Goal: Transaction & Acquisition: Purchase product/service

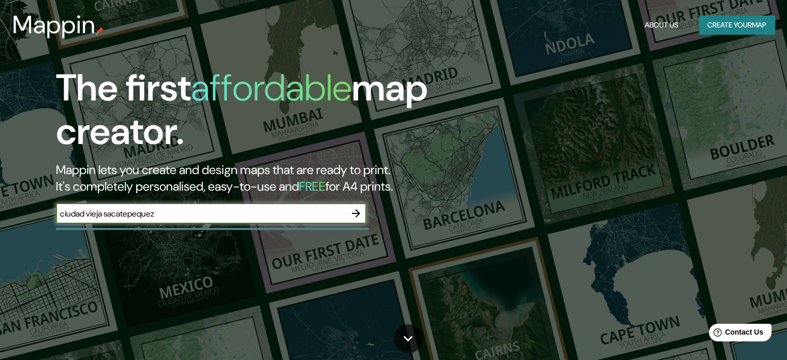
type input "ciudad vieja sacatepequez"
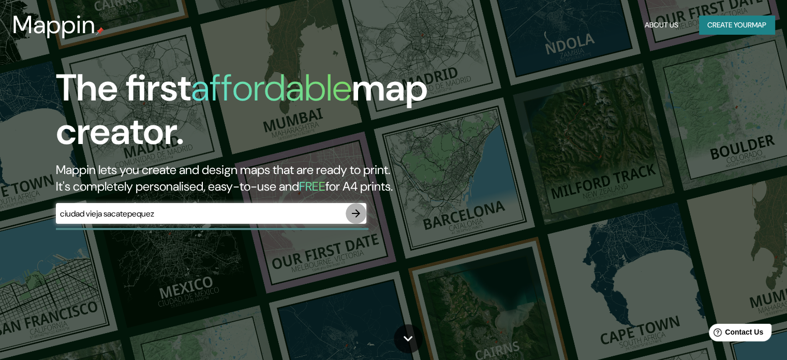
click at [360, 215] on icon "button" at bounding box center [356, 213] width 12 height 12
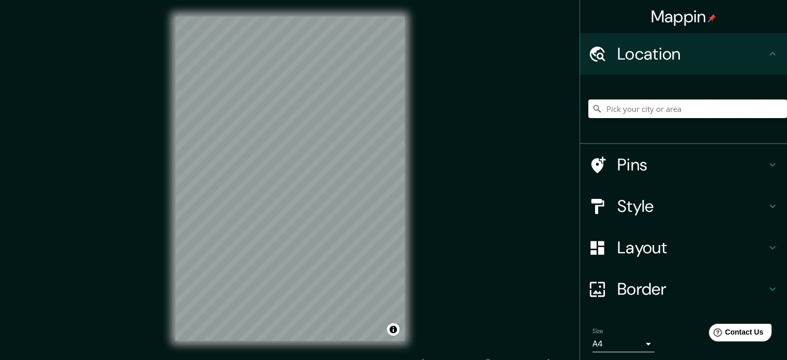
click at [696, 107] on input "Pick your city or area" at bounding box center [688, 108] width 199 height 19
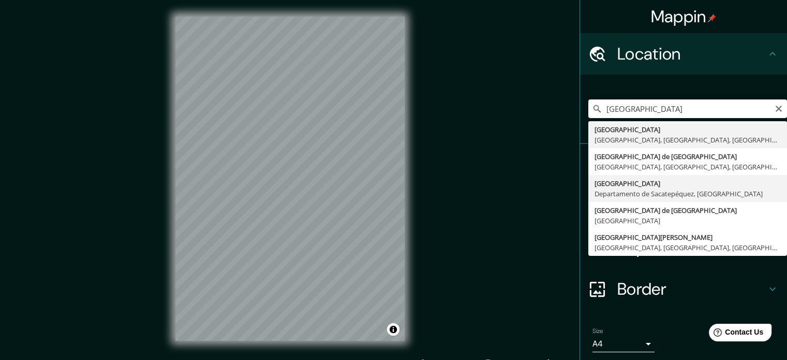
type input "[GEOGRAPHIC_DATA], [GEOGRAPHIC_DATA], [GEOGRAPHIC_DATA]"
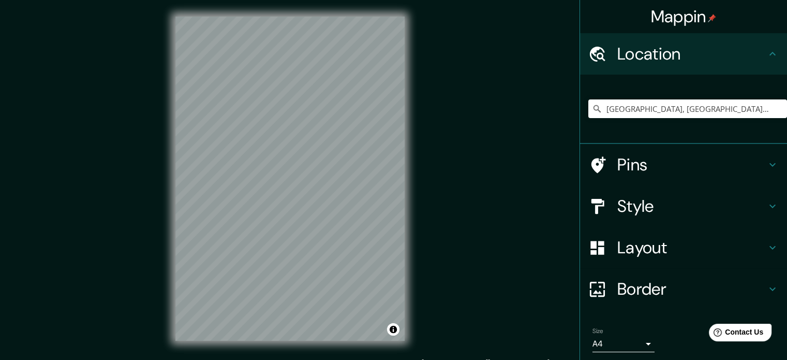
click at [145, 174] on div "Mappin Location Ciudad Vieja, Departamento de Sacatepéquez, Guatemala Pins Styl…" at bounding box center [393, 187] width 787 height 374
click at [406, 130] on div "© Mapbox © OpenStreetMap Improve this map" at bounding box center [290, 178] width 262 height 357
click at [445, 122] on div "Mappin Location Ciudad Vieja, Departamento de Sacatepéquez, Guatemala Pins Styl…" at bounding box center [393, 187] width 787 height 374
click at [679, 159] on h4 "Pins" at bounding box center [692, 164] width 149 height 21
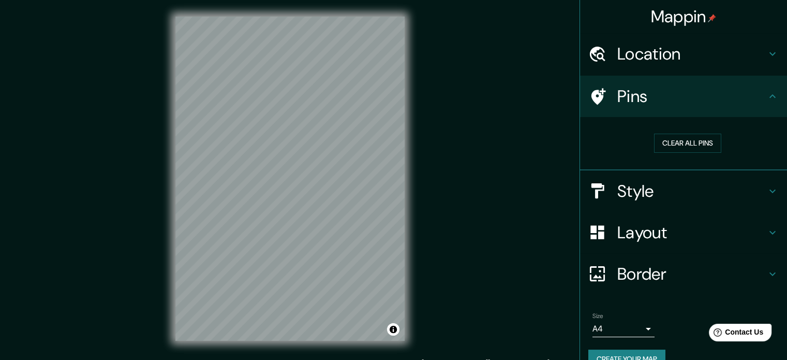
click at [657, 196] on h4 "Style" at bounding box center [692, 191] width 149 height 21
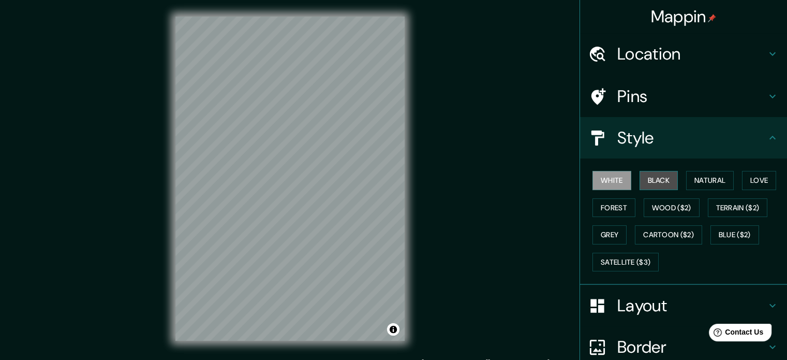
click at [661, 180] on button "Black" at bounding box center [659, 180] width 39 height 19
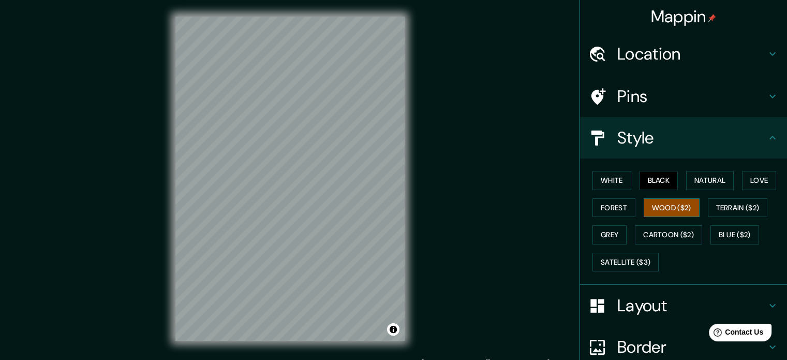
click at [670, 208] on button "Wood ($2)" at bounding box center [672, 207] width 56 height 19
click at [725, 211] on button "Terrain ($2)" at bounding box center [738, 207] width 60 height 19
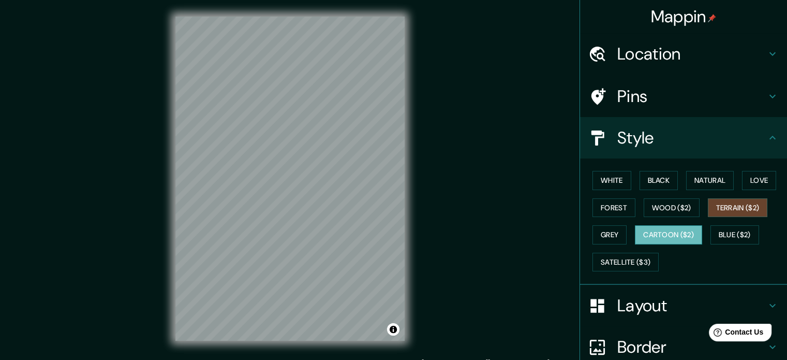
click at [679, 238] on button "Cartoon ($2)" at bounding box center [668, 234] width 67 height 19
click at [607, 229] on button "Grey" at bounding box center [610, 234] width 34 height 19
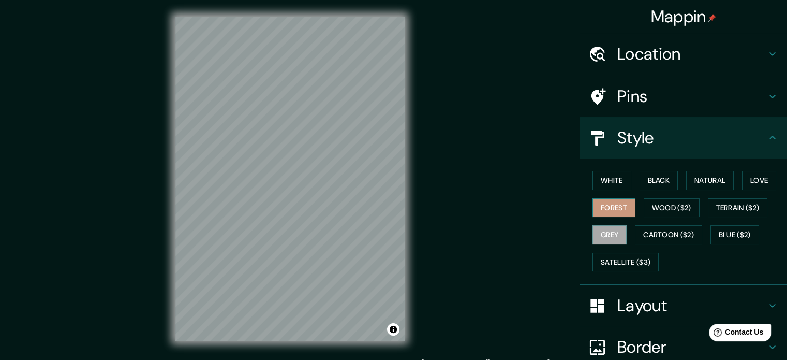
click at [610, 209] on button "Forest" at bounding box center [614, 207] width 43 height 19
click at [618, 258] on button "Satellite ($3)" at bounding box center [626, 262] width 66 height 19
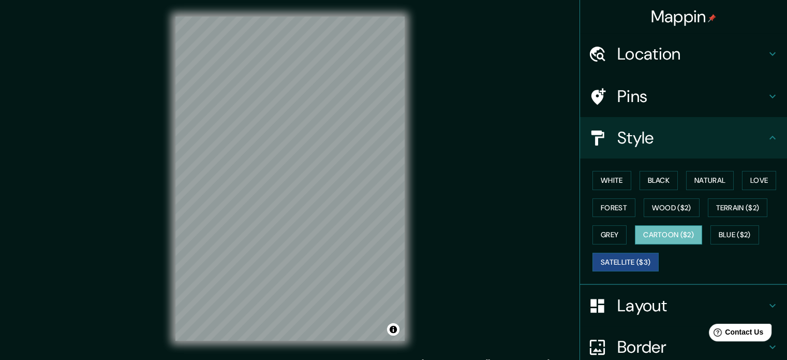
click at [674, 237] on button "Cartoon ($2)" at bounding box center [668, 234] width 67 height 19
click at [667, 296] on h4 "Layout" at bounding box center [692, 305] width 149 height 21
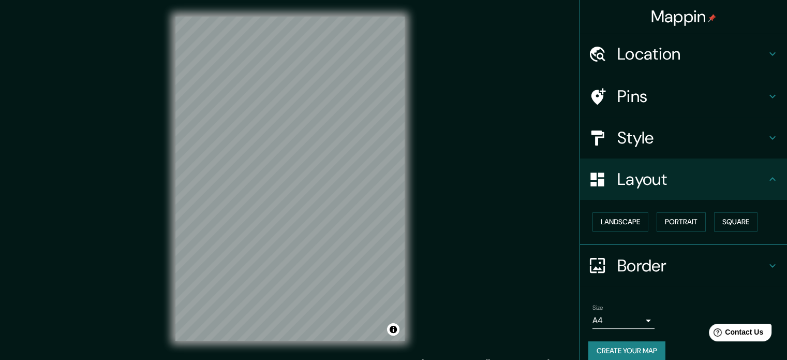
scroll to position [11, 0]
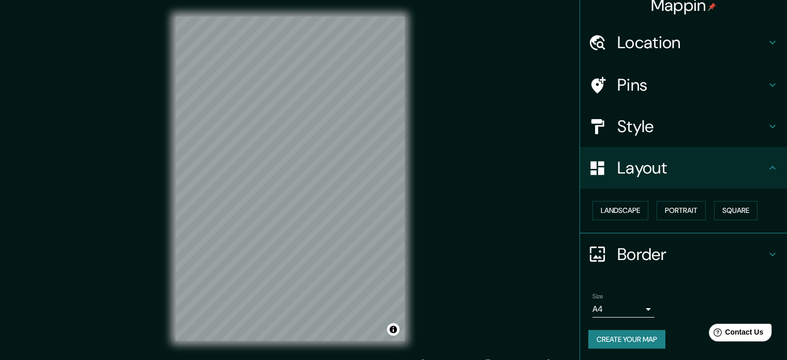
click at [648, 253] on h4 "Border" at bounding box center [692, 254] width 149 height 21
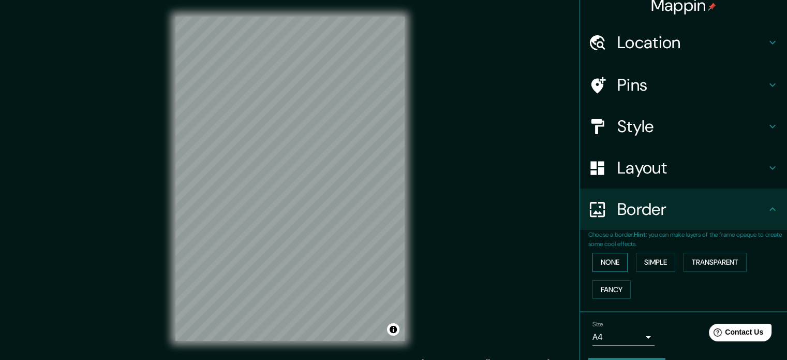
click at [606, 260] on button "None" at bounding box center [610, 262] width 35 height 19
click at [652, 261] on button "Simple" at bounding box center [655, 262] width 39 height 19
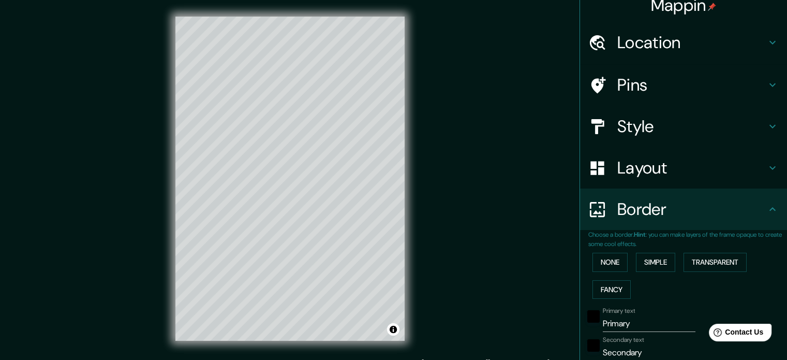
click at [638, 325] on input "Primary" at bounding box center [649, 323] width 93 height 17
type input "C"
type input "177"
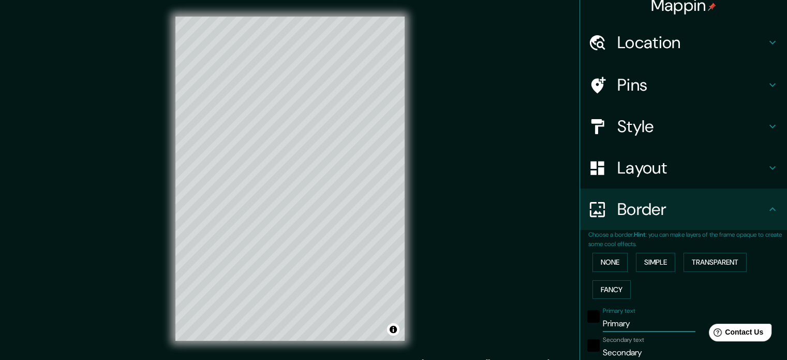
type input "35"
type input "Ca"
type input "177"
type input "35"
type input "Car"
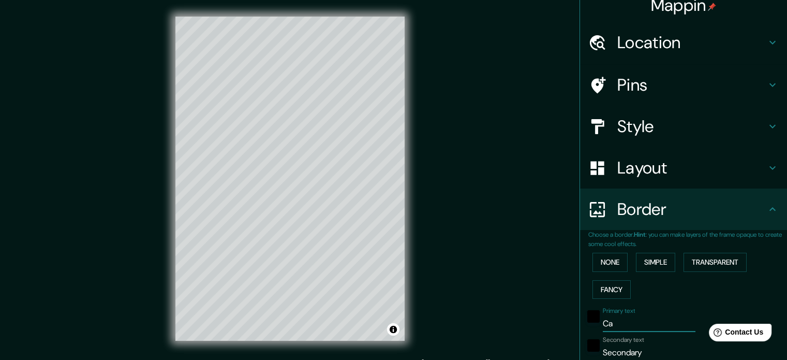
type input "177"
type input "35"
type input "Cara"
type input "177"
type input "35"
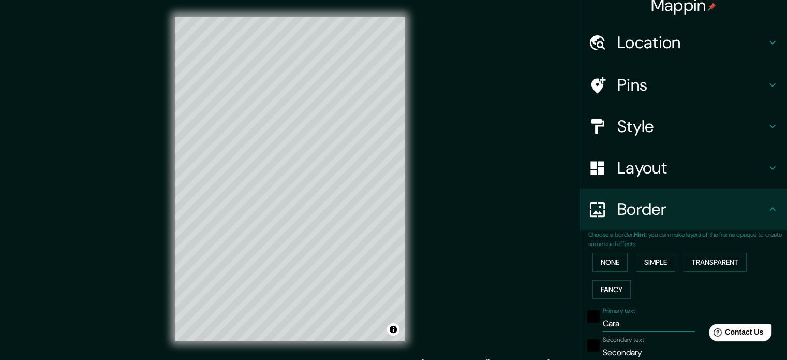
type input "Carav"
type input "177"
type input "35"
type input "Carava"
type input "177"
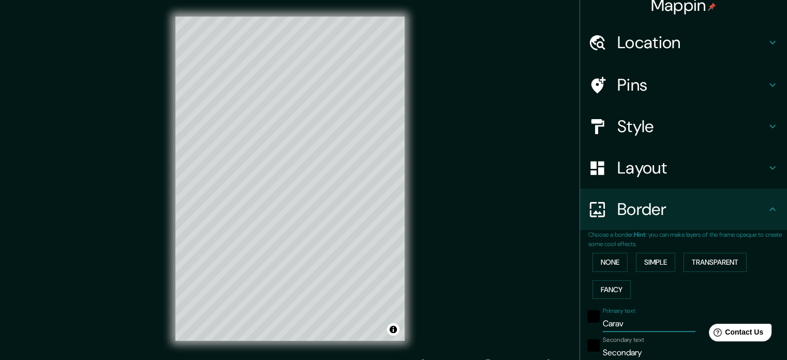
type input "35"
type input "Caravan"
type input "177"
type input "35"
type input "Caravana"
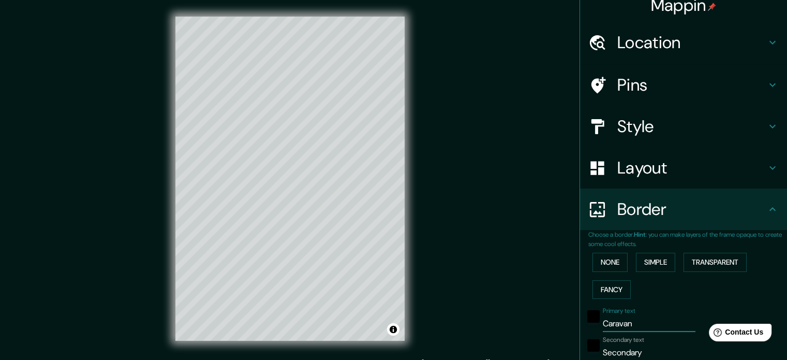
type input "177"
type input "35"
type input "Caravana"
type input "177"
type input "35"
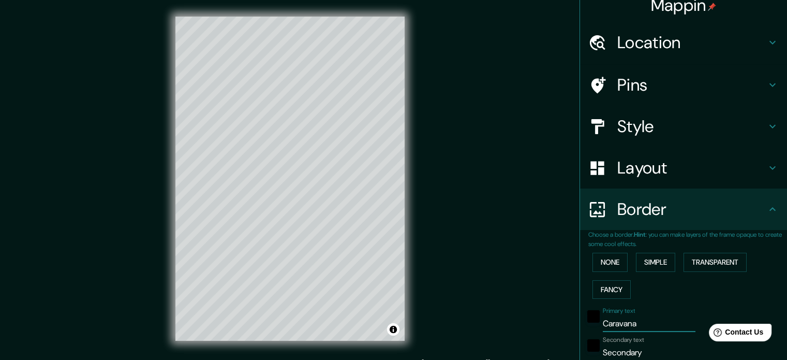
type input "Caravana R"
type input "177"
type input "35"
type input "Caravana Re"
type input "177"
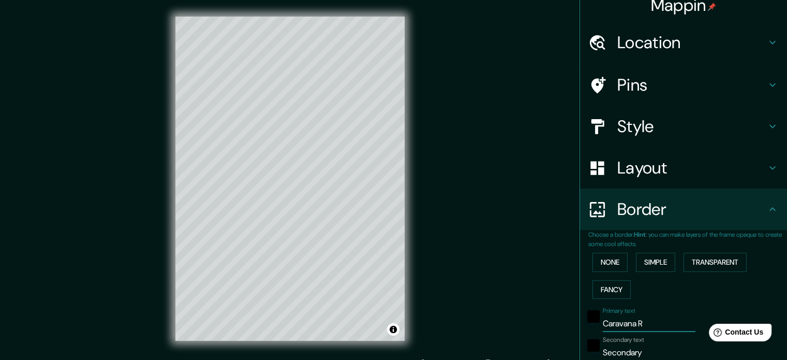
type input "35"
type input "Caravana Reg"
type input "177"
type input "35"
type input "Caravana Rega"
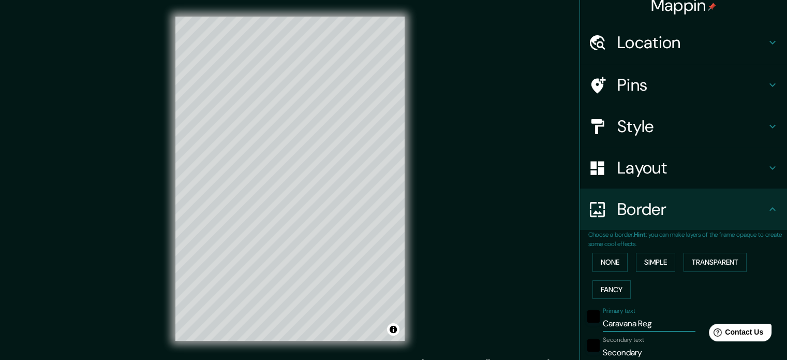
type input "177"
type input "35"
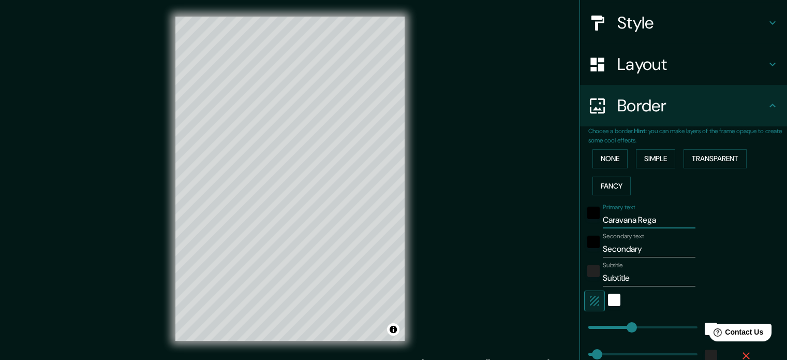
type input "177"
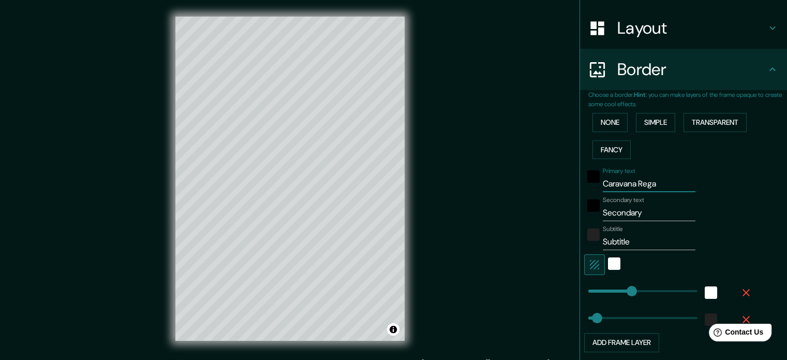
scroll to position [152, 0]
type input "Caravana Reg"
type input "177"
type input "35"
type input "Caravana Re"
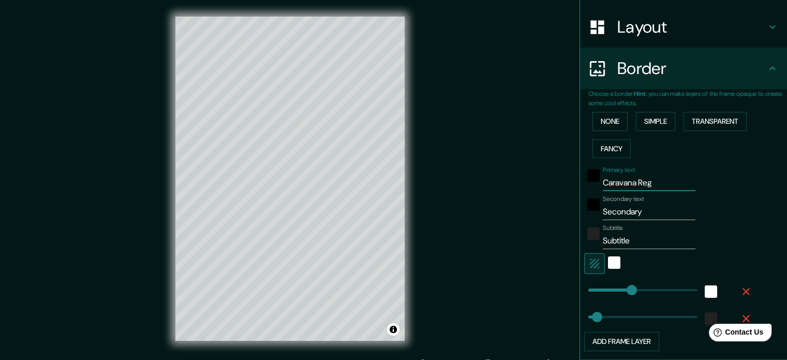
type input "177"
type input "35"
type input "Caravana R"
type input "177"
type input "35"
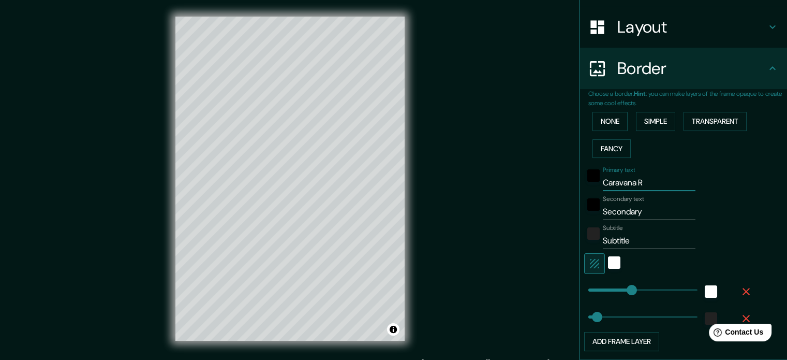
type input "Caravana"
type input "177"
type input "35"
type input "Caravana"
drag, startPoint x: 648, startPoint y: 210, endPoint x: 586, endPoint y: 217, distance: 62.5
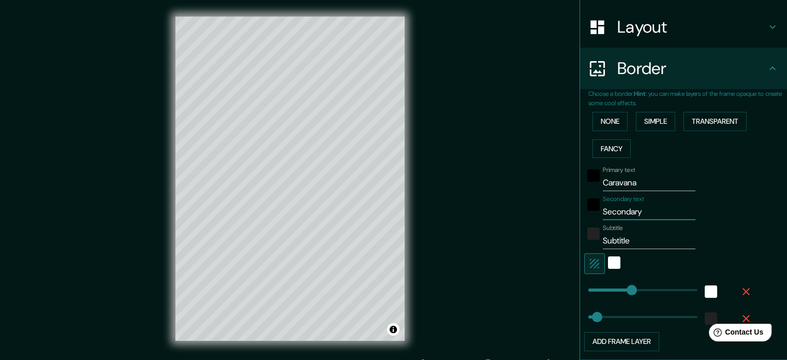
click at [586, 217] on div "Secondary text Secondary" at bounding box center [669, 207] width 170 height 25
type input "R"
type input "177"
type input "35"
type input "Re"
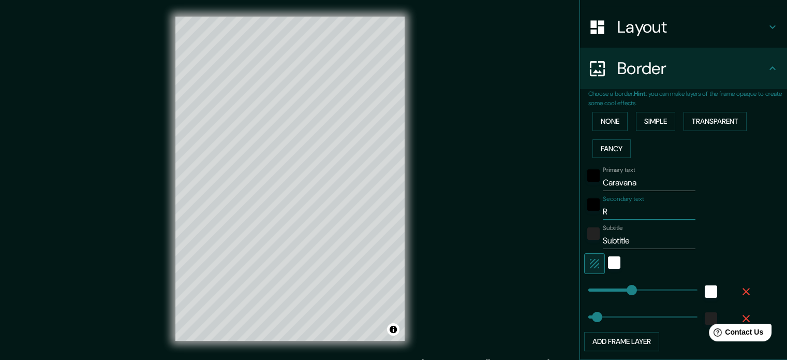
type input "177"
type input "35"
type input "Reg"
type input "177"
type input "35"
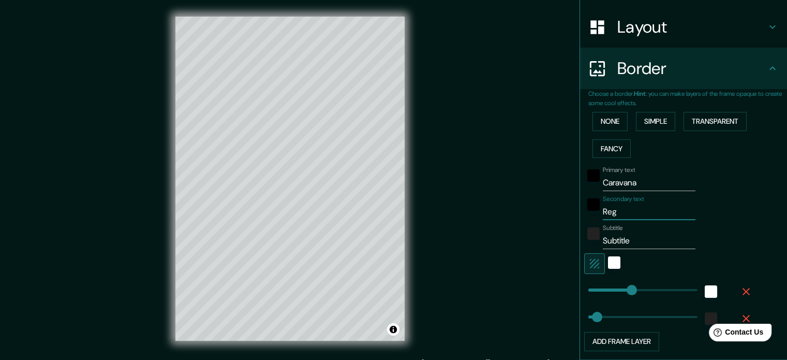
type input "Rega"
type input "177"
type input "35"
type input "Regal"
type input "177"
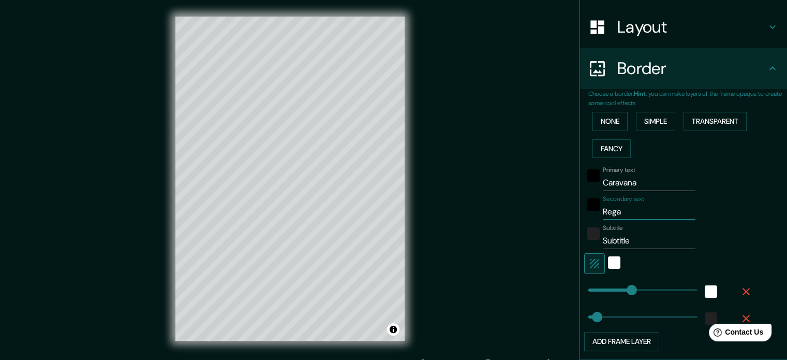
type input "35"
type input "Regalo"
type input "177"
type input "35"
type input "Regalon"
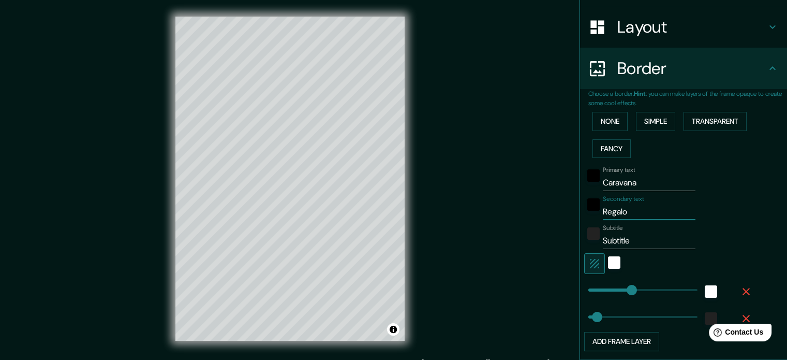
type input "177"
type input "35"
type input "Regalona"
type input "177"
type input "35"
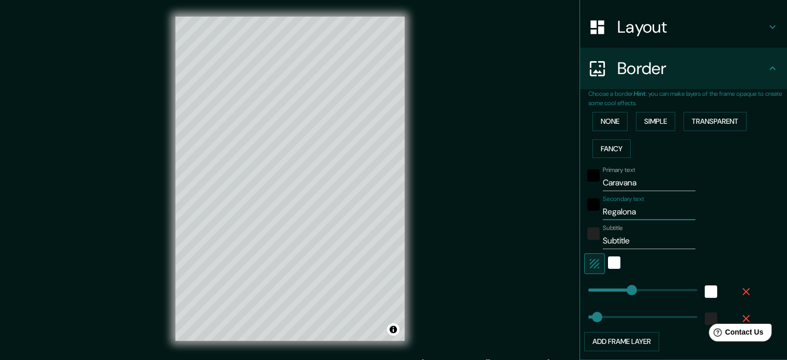
type input "Regalona"
click at [630, 243] on input "Subtitle" at bounding box center [649, 240] width 93 height 17
type input "2"
type input "177"
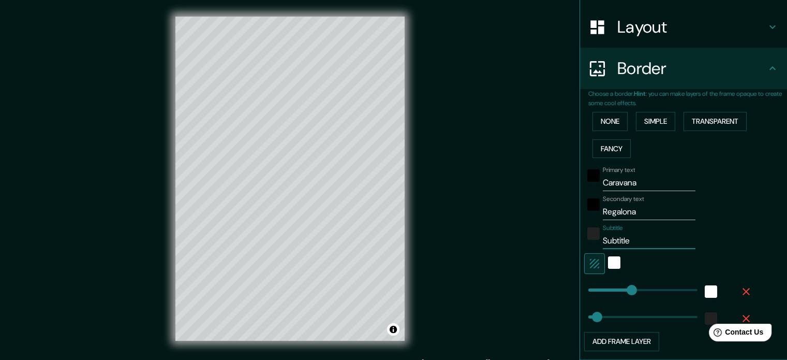
type input "35"
type input "20"
type input "177"
type input "35"
type input "202"
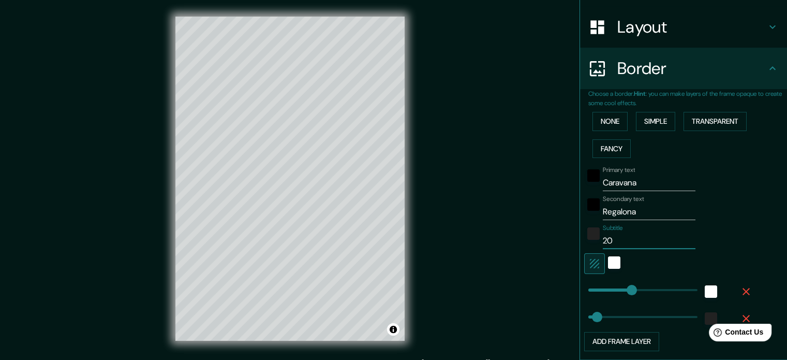
type input "177"
type input "35"
type input "2025"
type input "177"
type input "35"
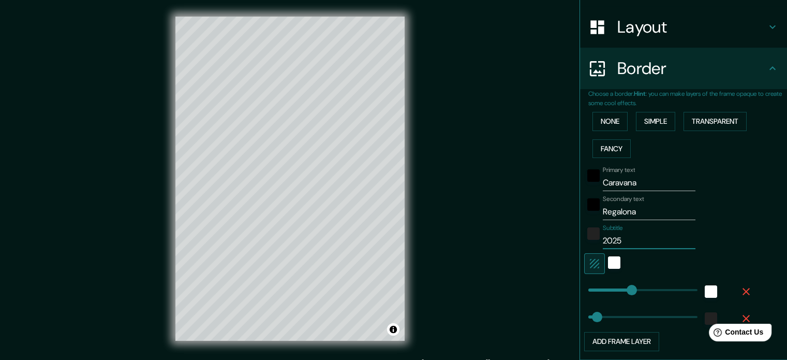
type input "177"
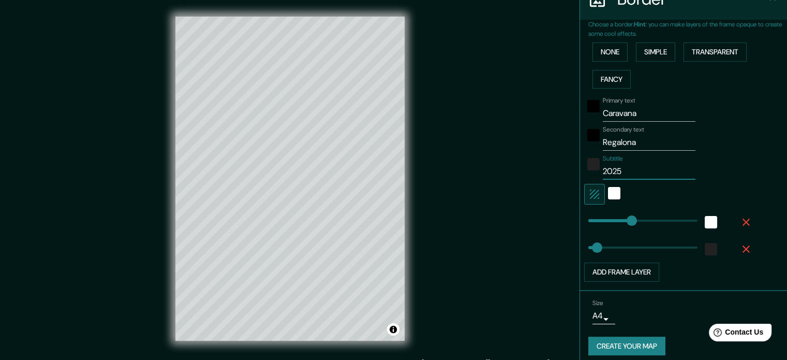
scroll to position [228, 0]
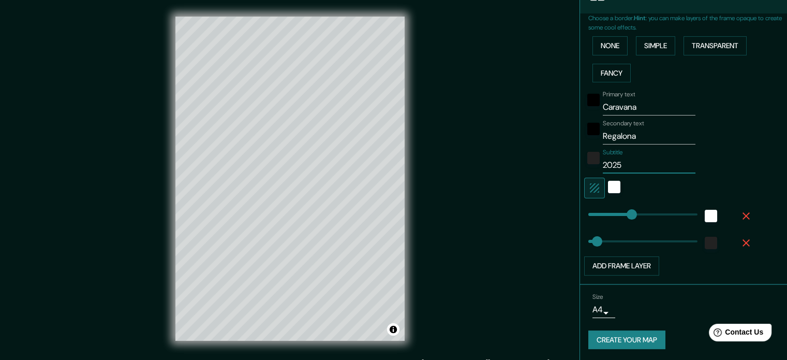
type input "2025"
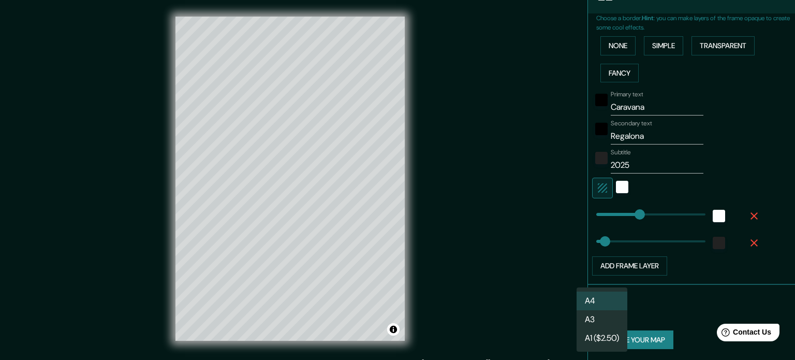
click at [596, 311] on body "Mappin Location Ciudad Vieja, Departamento de Sacatepéquez, Guatemala Pins Styl…" at bounding box center [397, 180] width 795 height 360
drag, startPoint x: 632, startPoint y: 217, endPoint x: 595, endPoint y: 227, distance: 38.5
click at [555, 236] on div at bounding box center [397, 180] width 795 height 360
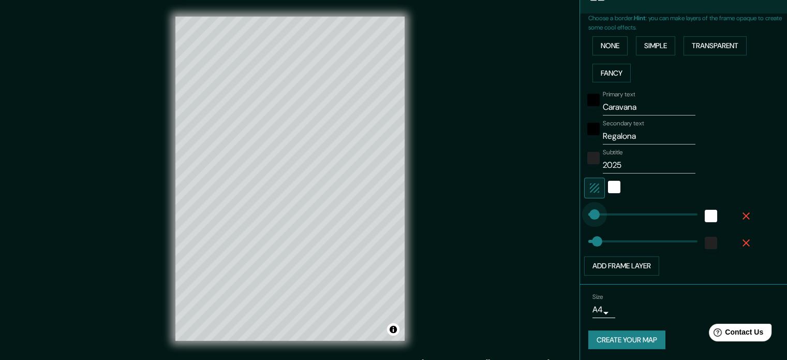
type input "0"
drag, startPoint x: 622, startPoint y: 211, endPoint x: 534, endPoint y: 224, distance: 88.5
type input "35"
type input "443"
drag, startPoint x: 576, startPoint y: 211, endPoint x: 777, endPoint y: 218, distance: 201.5
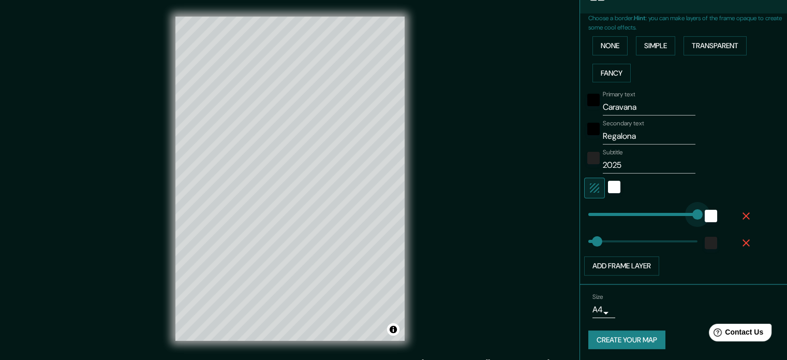
type input "35"
type input "60"
drag, startPoint x: 691, startPoint y: 211, endPoint x: 595, endPoint y: 218, distance: 95.6
type input "35"
type input "60"
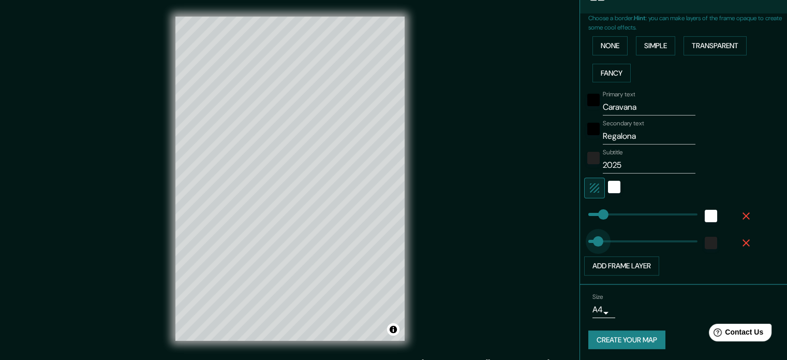
type input "0"
drag, startPoint x: 590, startPoint y: 242, endPoint x: 563, endPoint y: 247, distance: 27.4
type input "60"
type input "182"
drag, startPoint x: 579, startPoint y: 242, endPoint x: 625, endPoint y: 246, distance: 46.3
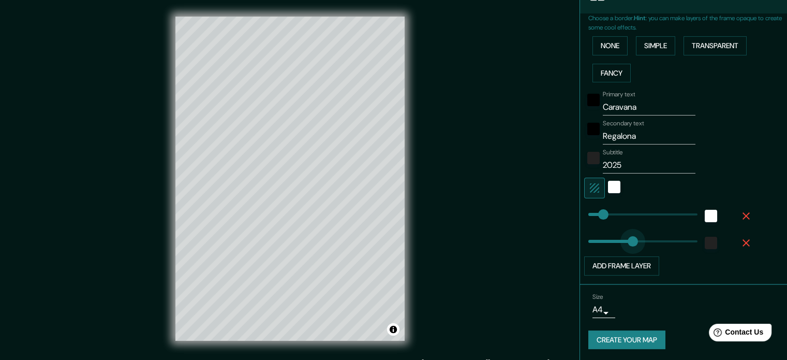
type input "60"
type input "47"
drag, startPoint x: 625, startPoint y: 246, endPoint x: 592, endPoint y: 242, distance: 33.4
click at [705, 243] on div "color-222222" at bounding box center [711, 243] width 12 height 12
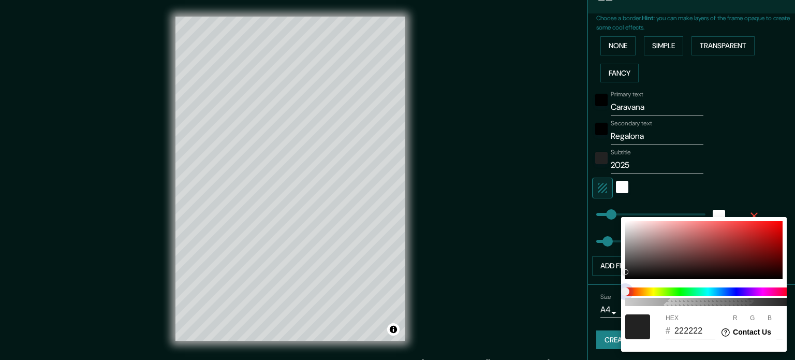
type input "60"
type input "212121"
type input "33"
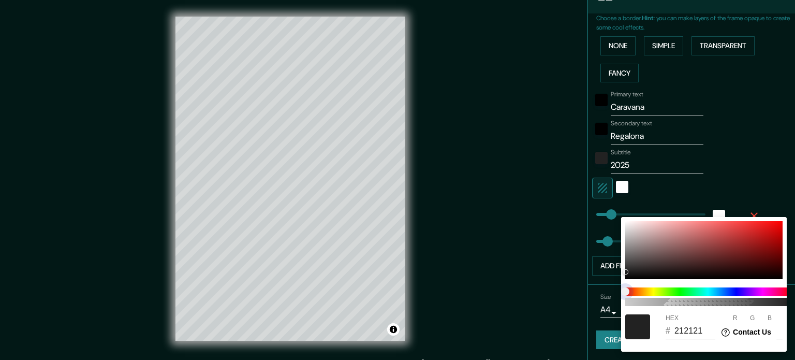
click at [733, 291] on span at bounding box center [708, 291] width 166 height 8
click at [737, 291] on span at bounding box center [708, 291] width 166 height 8
type input "60"
type input "2C2B2B"
type input "44"
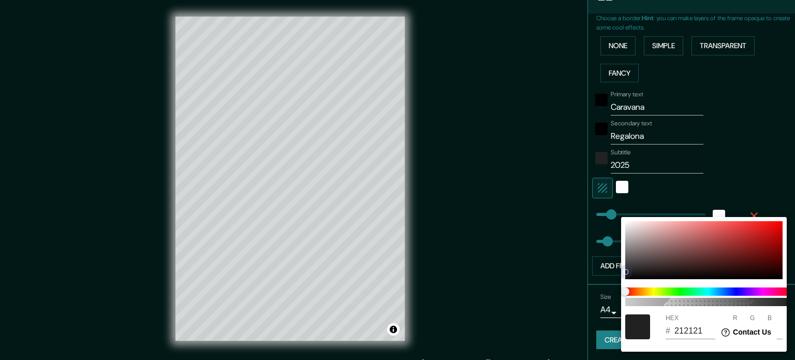
type input "43"
type input "60"
type input "353131"
type input "53"
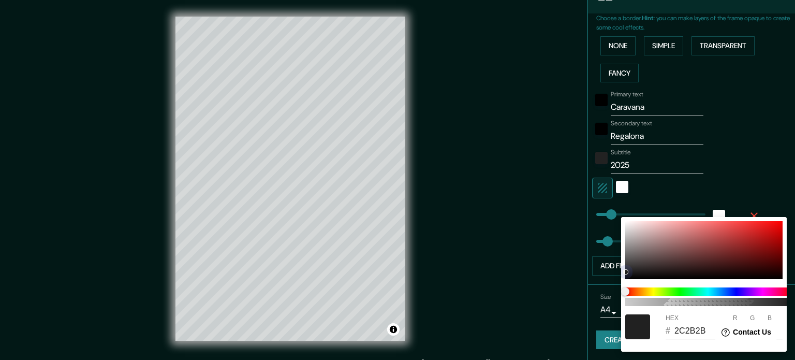
type input "49"
type input "60"
type input "372B2B"
type input "55"
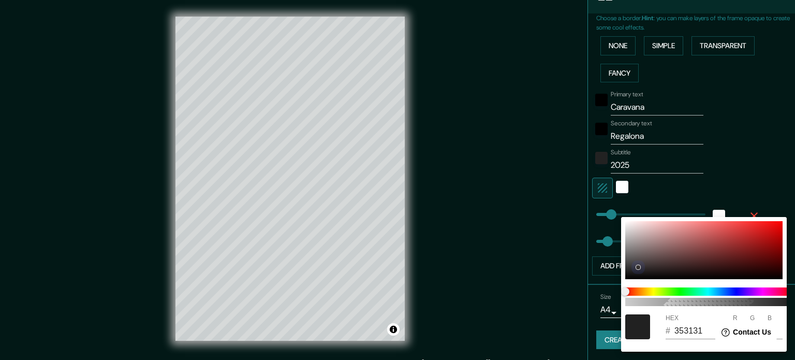
type input "43"
type input "60"
type input "301E1E"
type input "48"
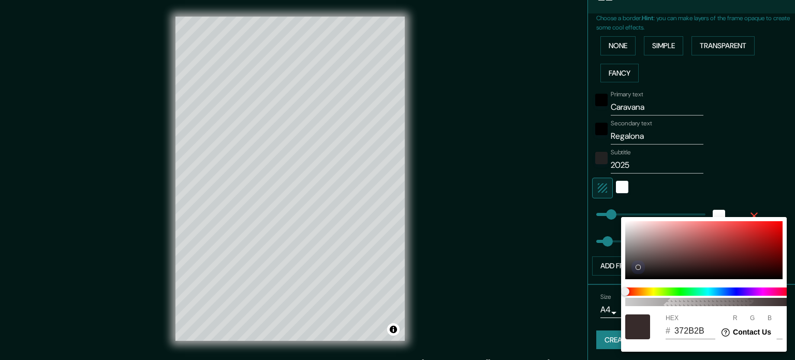
type input "30"
type input "60"
type input "2C1A1A"
type input "44"
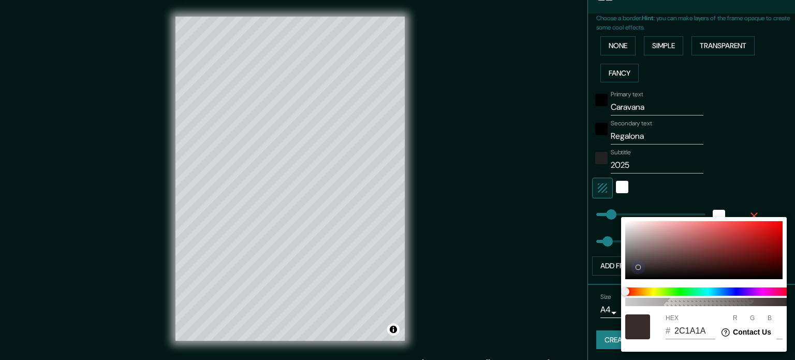
type input "26"
type input "60"
type input "2E1A1A"
type input "46"
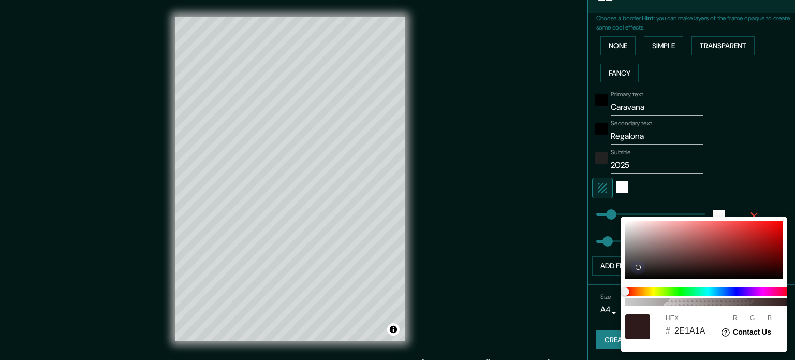
type input "60"
type input "2E1919"
type input "25"
type input "60"
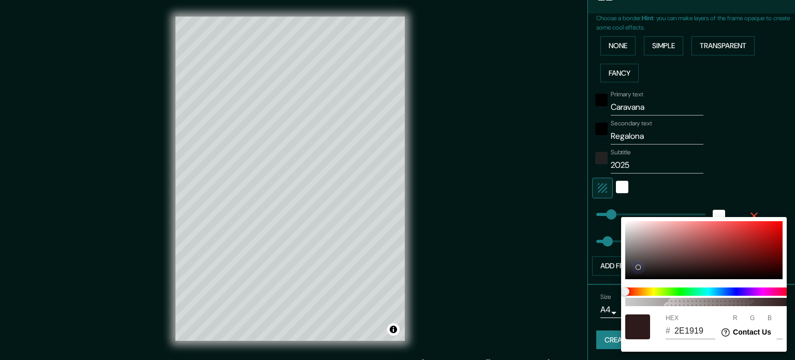
type input "301A1A"
type input "48"
type input "26"
type input "60"
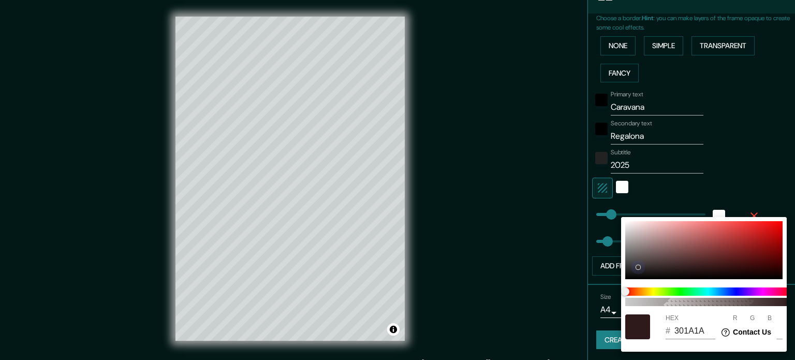
type input "371C1C"
type input "55"
type input "28"
type input "60"
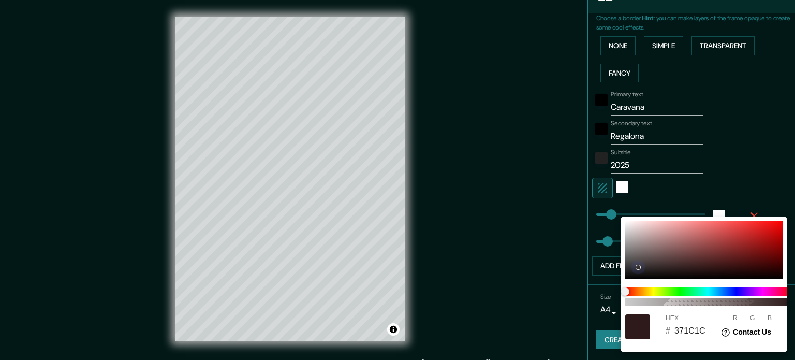
type input "3C1D1D"
type input "60"
type input "29"
type input "60"
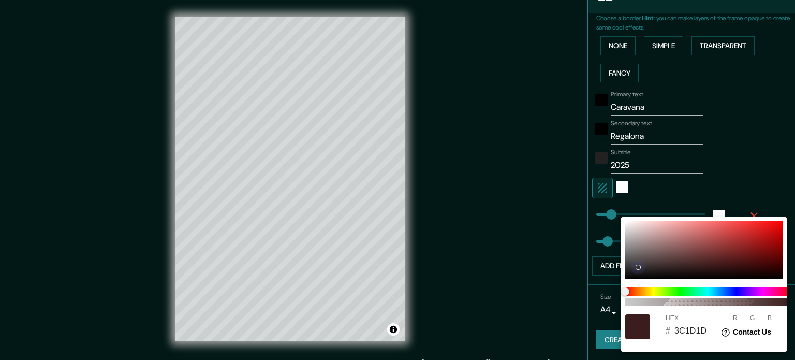
type input "3E1D1D"
type input "62"
type input "60"
type input "3E1C1C"
type input "28"
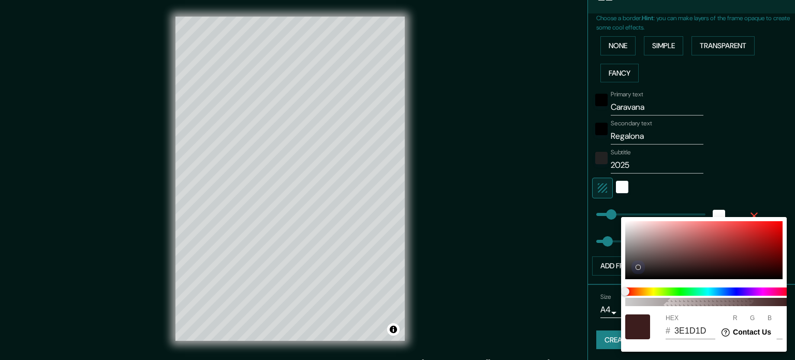
type input "28"
type input "60"
type input "401D1D"
type input "64"
type input "29"
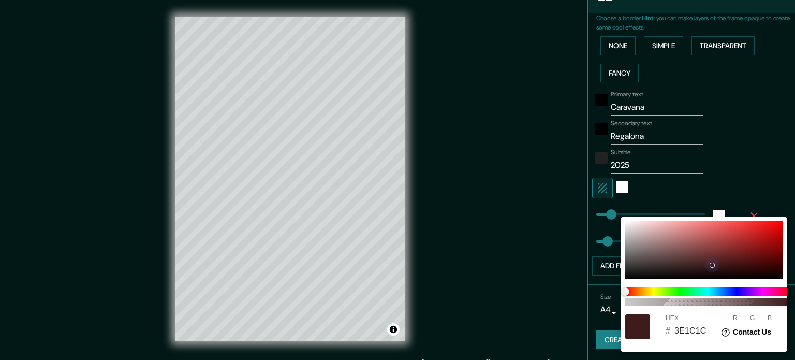
type input "29"
type input "60"
type input "431D1D"
type input "67"
type input "29"
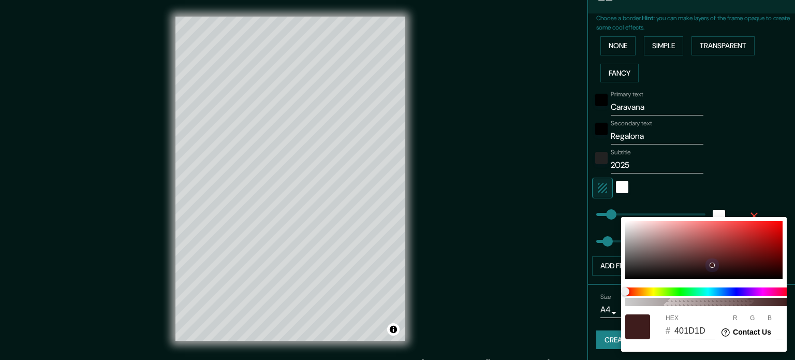
type input "29"
type input "60"
type input "471F1F"
type input "71"
type input "31"
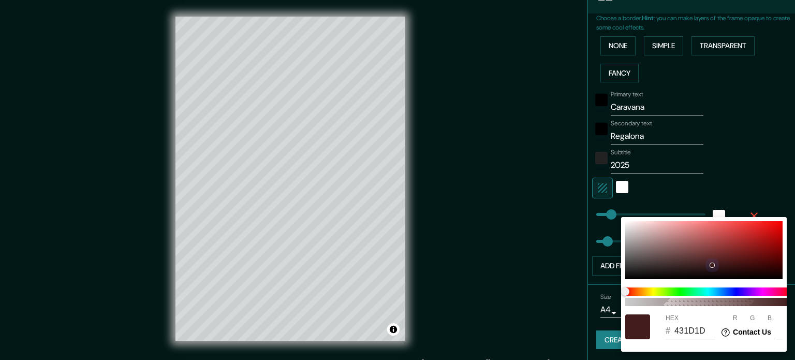
type input "31"
type input "60"
type input "471E1E"
type input "30"
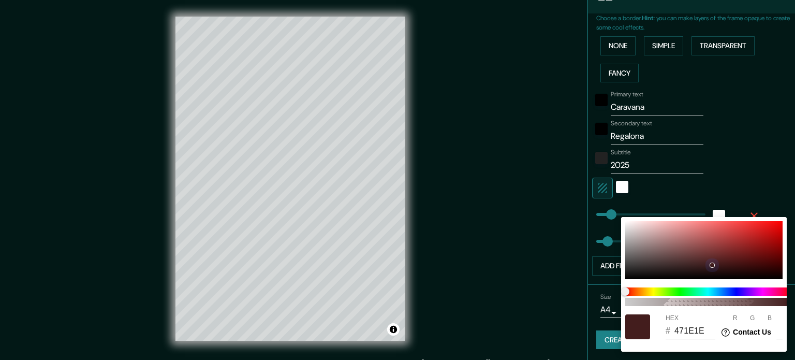
type input "60"
type input "471D1D"
type input "29"
type input "60"
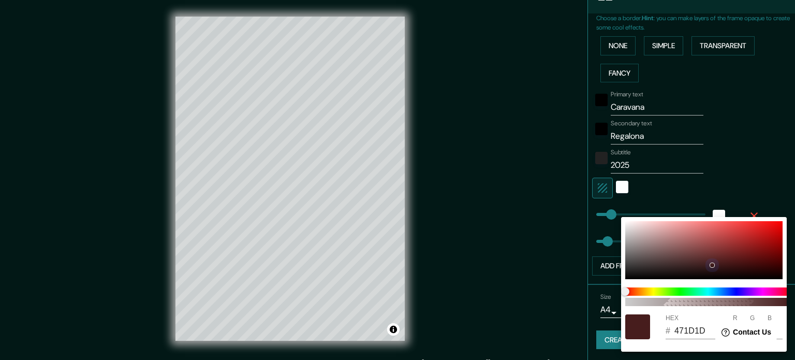
type input "471C1C"
type input "28"
type input "60"
type input "471B1B"
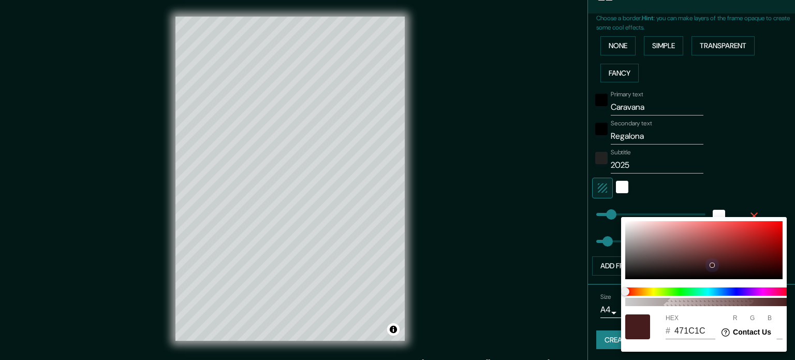
type input "27"
type input "60"
type input "471A1A"
type input "26"
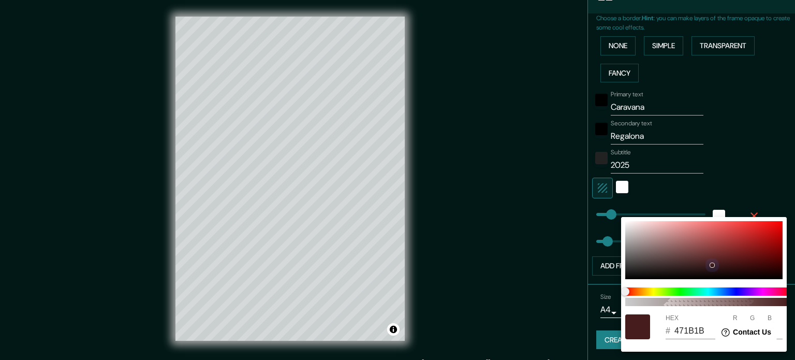
type input "26"
drag, startPoint x: 626, startPoint y: 271, endPoint x: 738, endPoint y: 267, distance: 112.4
click at [738, 267] on div at bounding box center [737, 268] width 4 height 4
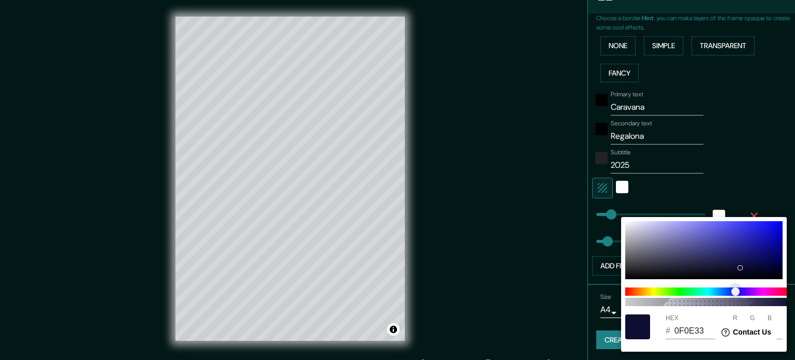
drag, startPoint x: 625, startPoint y: 290, endPoint x: 737, endPoint y: 300, distance: 111.7
click at [737, 300] on div "100" at bounding box center [708, 296] width 174 height 27
drag, startPoint x: 737, startPoint y: 265, endPoint x: 792, endPoint y: 238, distance: 60.9
click at [787, 238] on div "100 HEX # 0600AC R 6 G 0 B 172" at bounding box center [397, 180] width 795 height 360
click at [553, 193] on div at bounding box center [397, 180] width 795 height 360
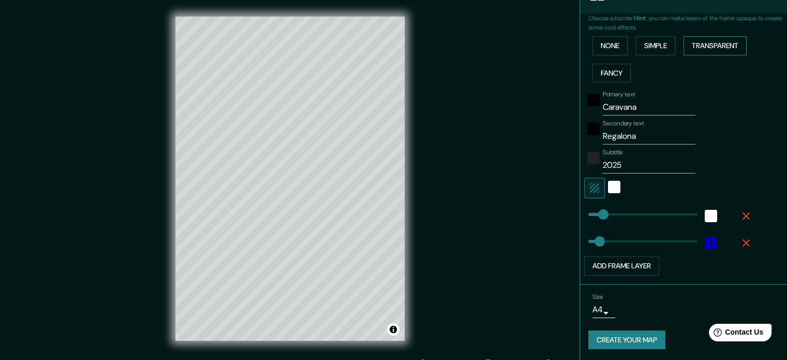
click at [733, 51] on button "Transparent" at bounding box center [715, 45] width 63 height 19
click at [647, 50] on button "Simple" at bounding box center [655, 45] width 39 height 19
click at [601, 76] on button "Fancy" at bounding box center [612, 73] width 38 height 19
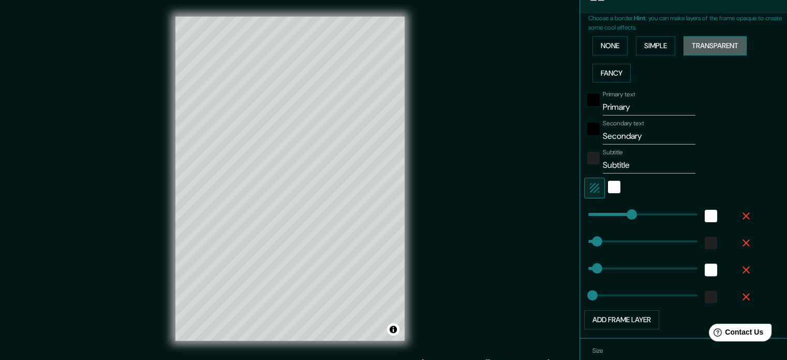
click at [717, 52] on button "Transparent" at bounding box center [715, 45] width 63 height 19
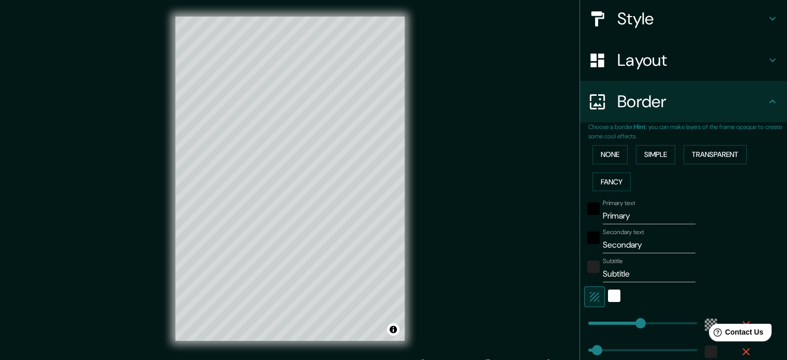
scroll to position [118, 0]
click at [750, 60] on h4 "Layout" at bounding box center [692, 61] width 149 height 21
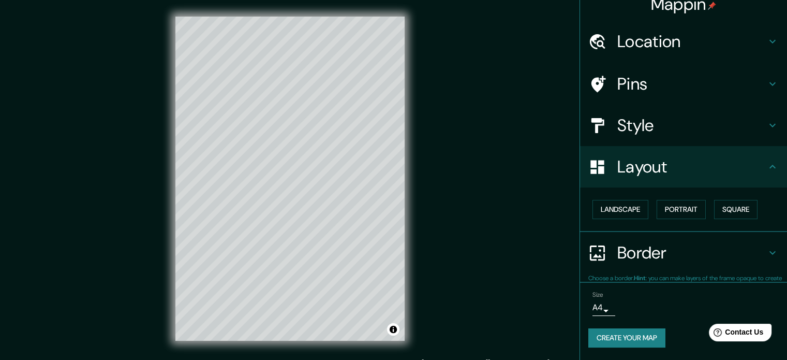
scroll to position [11, 0]
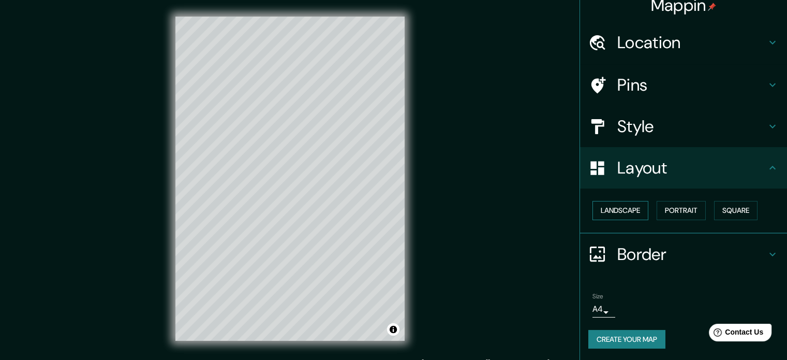
click at [633, 215] on button "Landscape" at bounding box center [621, 210] width 56 height 19
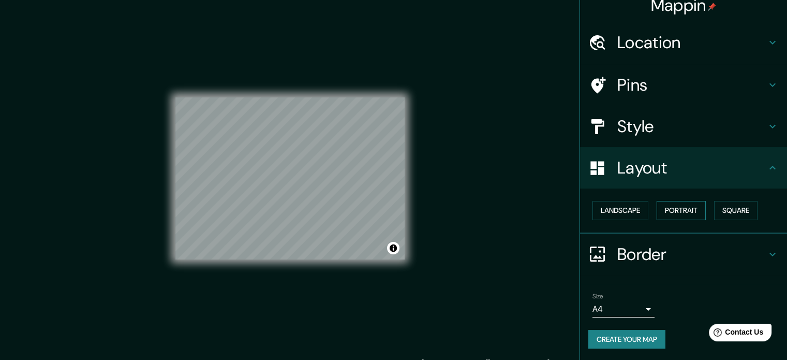
click at [673, 208] on button "Portrait" at bounding box center [681, 210] width 49 height 19
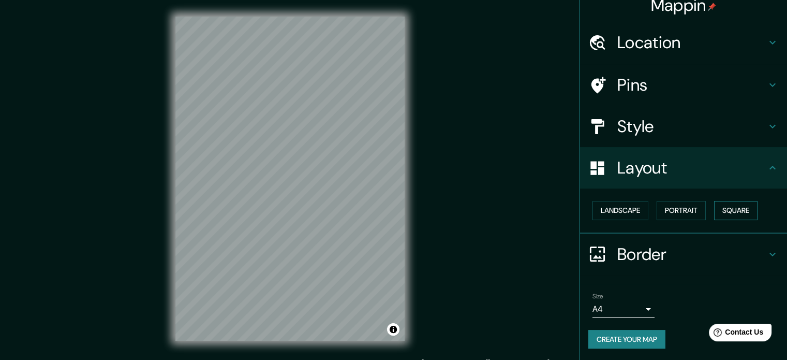
click at [739, 206] on button "Square" at bounding box center [735, 210] width 43 height 19
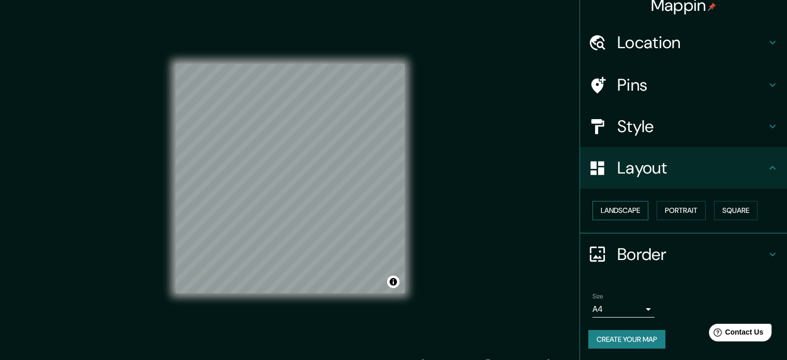
click at [616, 214] on button "Landscape" at bounding box center [621, 210] width 56 height 19
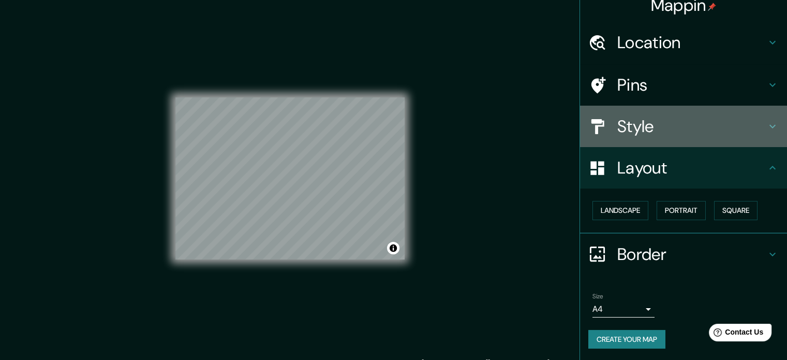
click at [702, 141] on div "Style" at bounding box center [683, 126] width 207 height 41
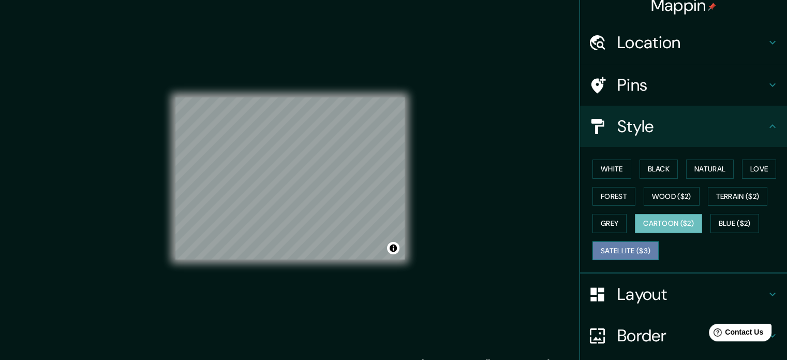
click at [650, 248] on button "Satellite ($3)" at bounding box center [626, 250] width 66 height 19
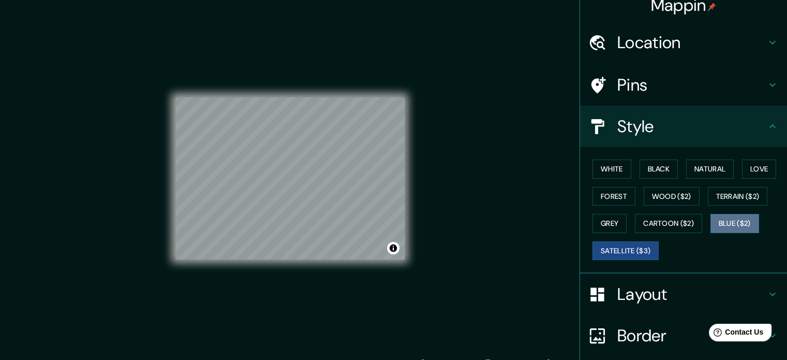
click at [726, 224] on button "Blue ($2)" at bounding box center [735, 223] width 49 height 19
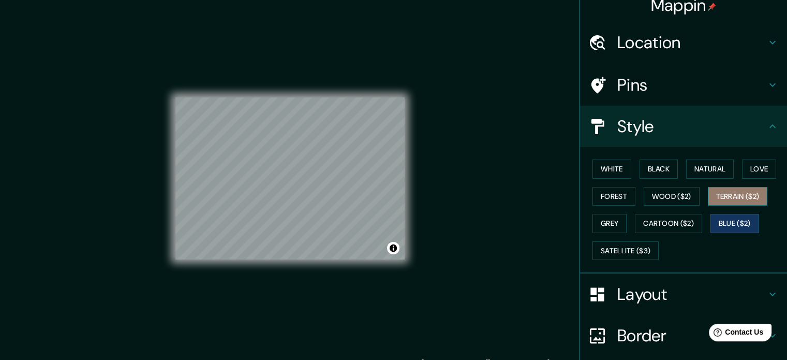
click at [739, 192] on button "Terrain ($2)" at bounding box center [738, 196] width 60 height 19
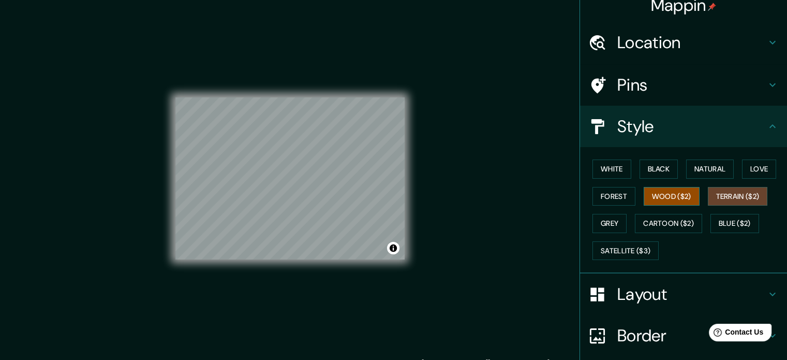
click at [667, 194] on button "Wood ($2)" at bounding box center [672, 196] width 56 height 19
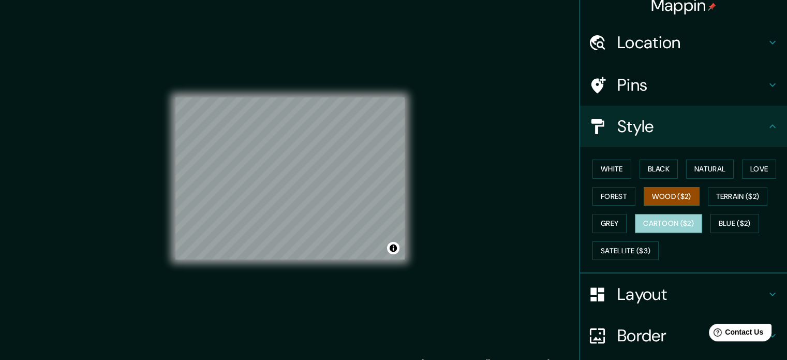
click at [673, 216] on button "Cartoon ($2)" at bounding box center [668, 223] width 67 height 19
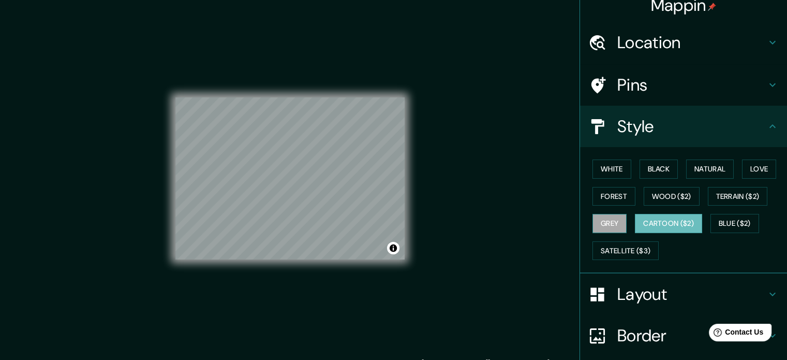
click at [606, 223] on button "Grey" at bounding box center [610, 223] width 34 height 19
click at [613, 200] on button "Forest" at bounding box center [614, 196] width 43 height 19
click at [610, 216] on button "Grey" at bounding box center [610, 223] width 34 height 19
click at [656, 227] on button "Cartoon ($2)" at bounding box center [668, 223] width 67 height 19
click at [681, 47] on h4 "Location" at bounding box center [692, 42] width 149 height 21
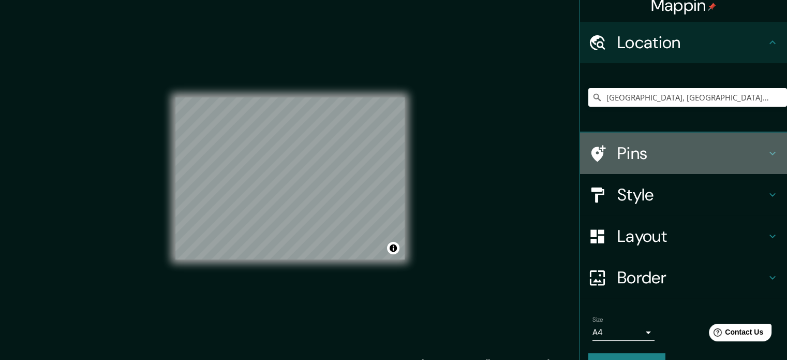
click at [689, 151] on h4 "Pins" at bounding box center [692, 153] width 149 height 21
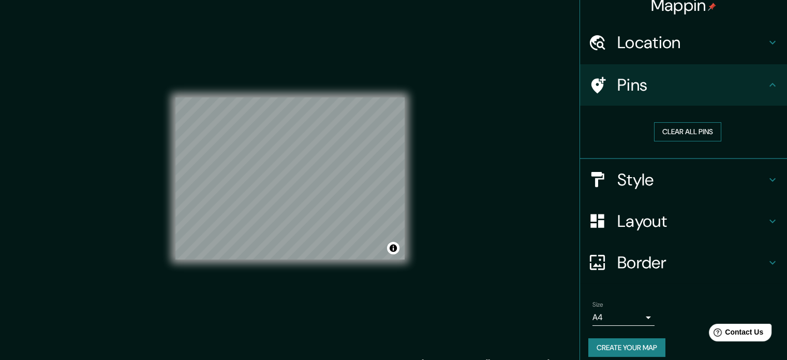
click at [692, 128] on button "Clear all pins" at bounding box center [687, 131] width 67 height 19
click at [676, 132] on button "Clear all pins" at bounding box center [687, 131] width 67 height 19
click at [596, 77] on icon at bounding box center [598, 85] width 18 height 18
click at [675, 136] on button "Clear all pins" at bounding box center [687, 131] width 67 height 19
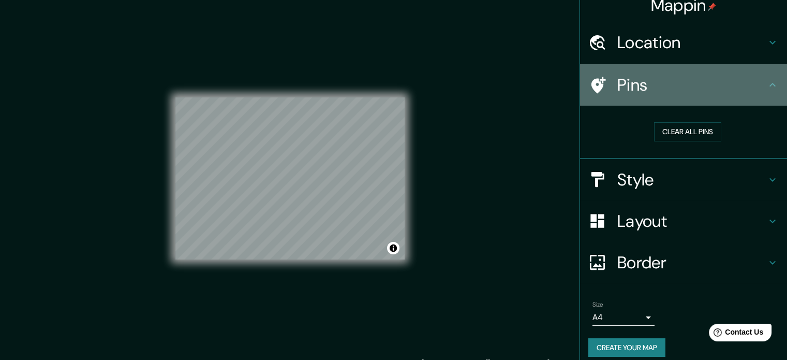
click at [594, 82] on icon at bounding box center [598, 85] width 18 height 18
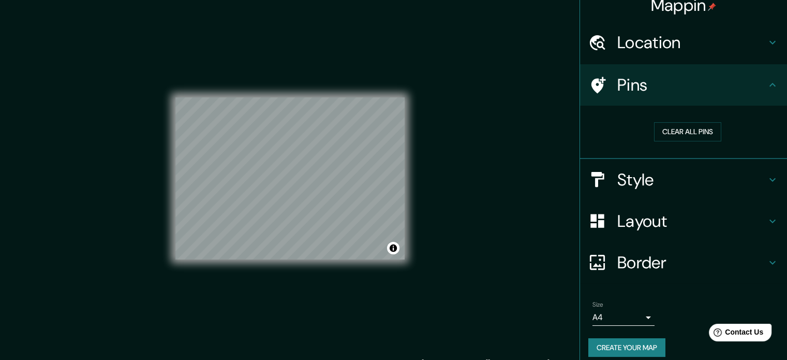
scroll to position [20, 0]
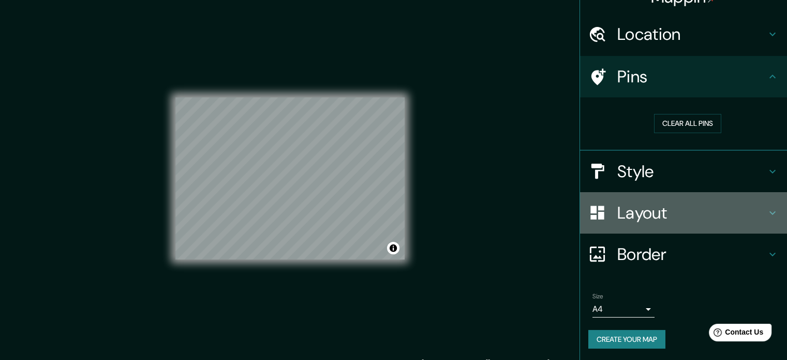
click at [679, 211] on h4 "Layout" at bounding box center [692, 212] width 149 height 21
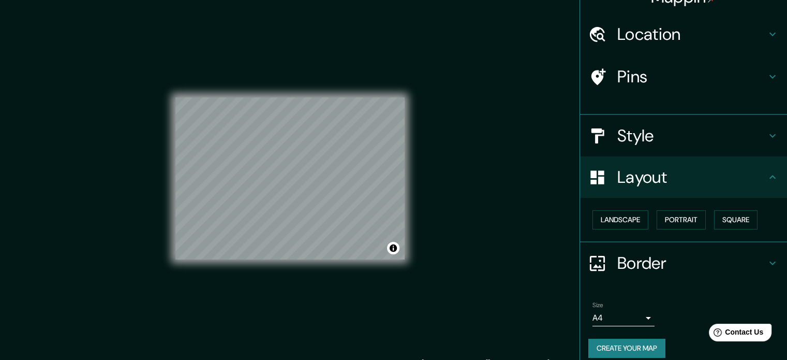
scroll to position [11, 0]
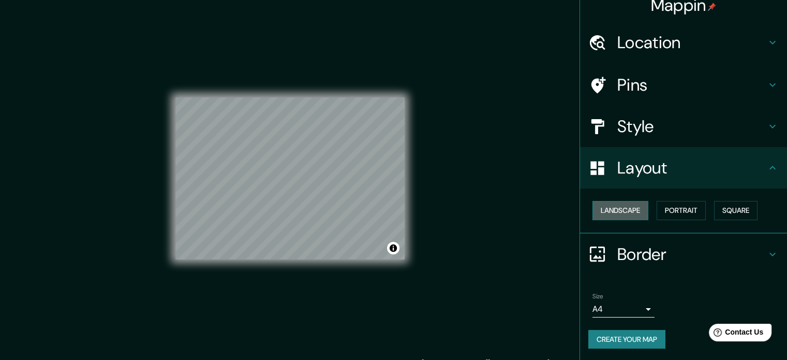
click at [609, 209] on button "Landscape" at bounding box center [621, 210] width 56 height 19
click at [660, 209] on button "Portrait" at bounding box center [681, 210] width 49 height 19
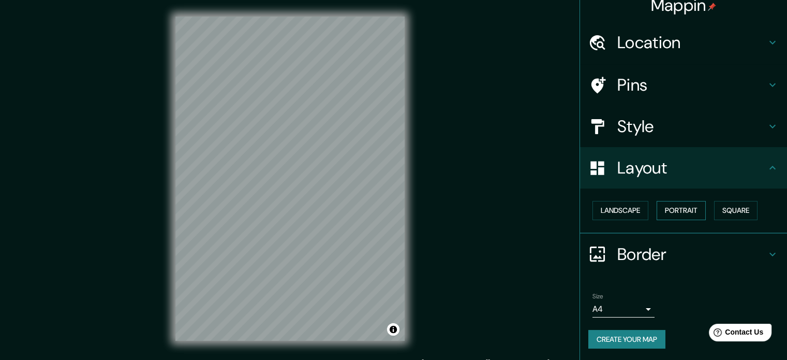
click at [675, 207] on button "Portrait" at bounding box center [681, 210] width 49 height 19
click at [736, 213] on button "Square" at bounding box center [735, 210] width 43 height 19
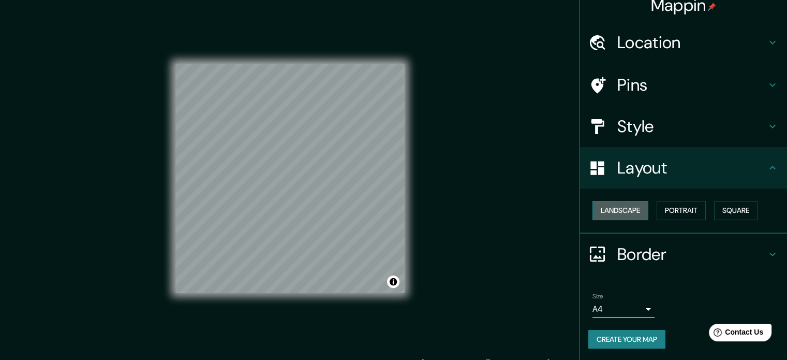
click at [630, 207] on button "Landscape" at bounding box center [621, 210] width 56 height 19
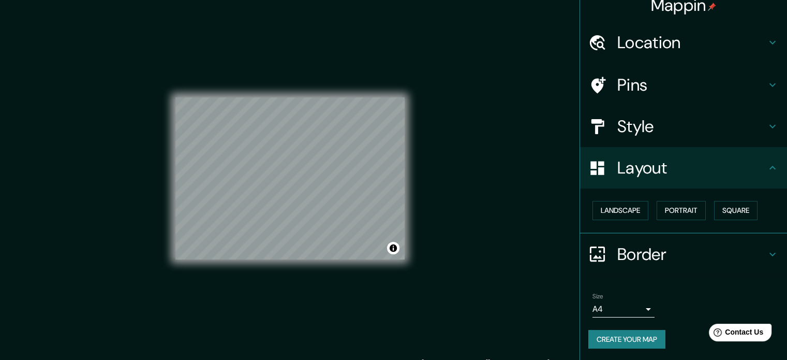
scroll to position [13, 0]
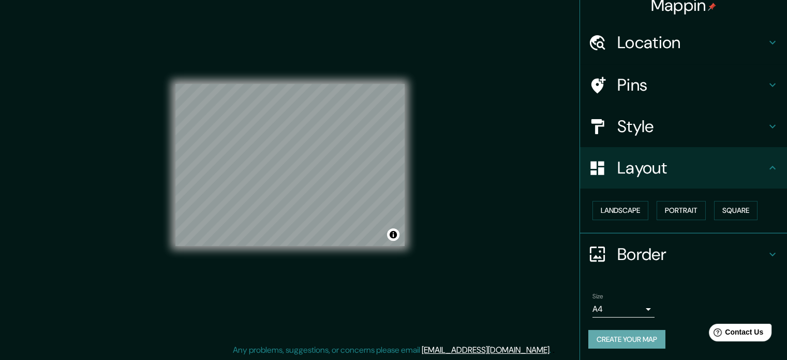
click at [631, 332] on button "Create your map" at bounding box center [627, 339] width 77 height 19
click at [631, 332] on div "Create your map" at bounding box center [684, 339] width 191 height 19
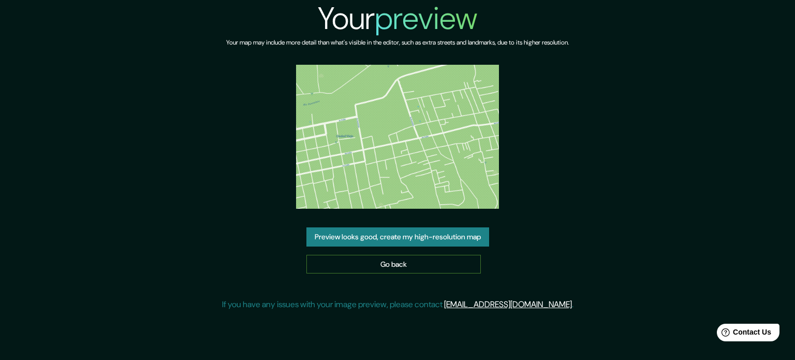
click at [437, 262] on link "Go back" at bounding box center [393, 264] width 174 height 19
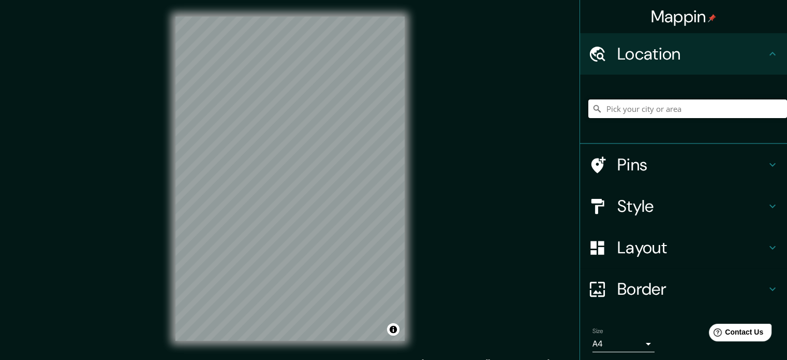
click at [669, 107] on input "Pick your city or area" at bounding box center [688, 108] width 199 height 19
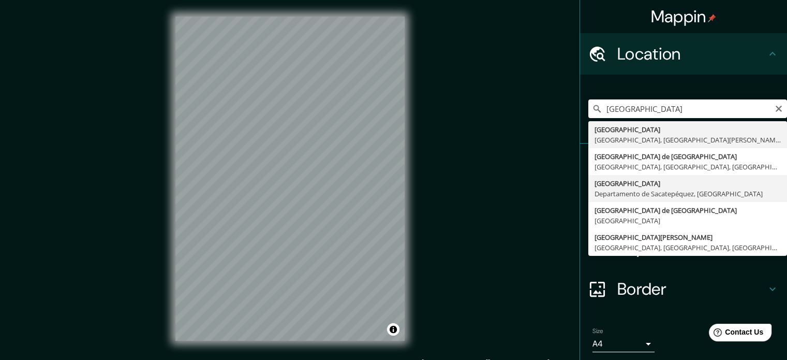
type input "[GEOGRAPHIC_DATA], [GEOGRAPHIC_DATA], [GEOGRAPHIC_DATA]"
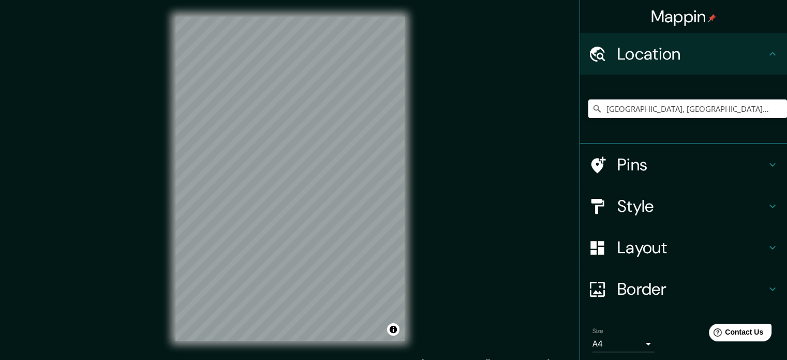
click at [696, 207] on h4 "Style" at bounding box center [692, 206] width 149 height 21
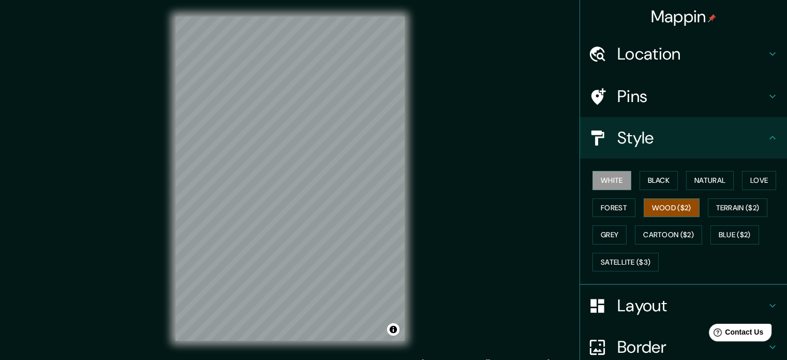
click at [653, 209] on button "Wood ($2)" at bounding box center [672, 207] width 56 height 19
click at [593, 200] on button "Forest" at bounding box center [614, 207] width 43 height 19
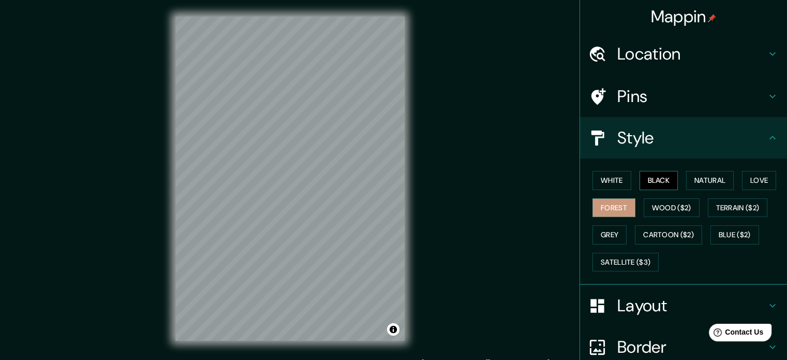
click at [664, 180] on button "Black" at bounding box center [659, 180] width 39 height 19
click at [759, 181] on button "Love" at bounding box center [759, 180] width 34 height 19
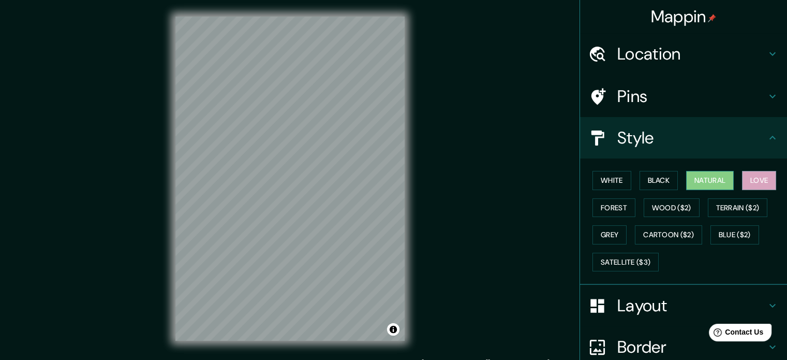
click at [718, 177] on button "Natural" at bounding box center [710, 180] width 48 height 19
click at [651, 180] on button "Black" at bounding box center [659, 180] width 39 height 19
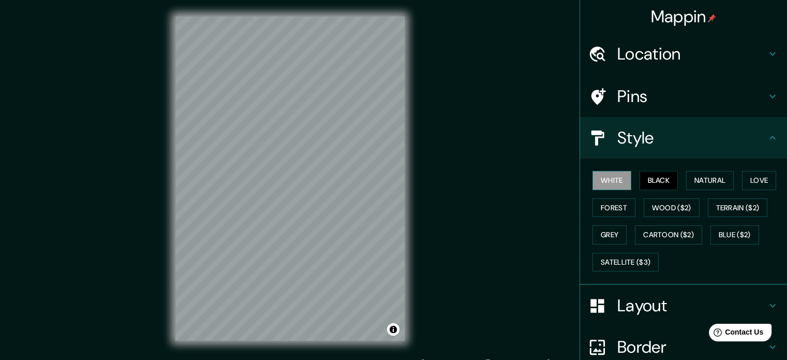
click at [607, 178] on button "White" at bounding box center [612, 180] width 39 height 19
click at [602, 227] on button "Grey" at bounding box center [610, 234] width 34 height 19
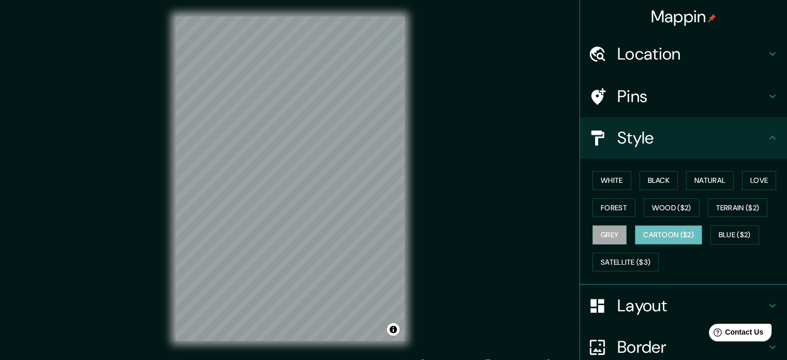
click at [651, 236] on button "Cartoon ($2)" at bounding box center [668, 234] width 67 height 19
click at [634, 304] on h4 "Layout" at bounding box center [692, 305] width 149 height 21
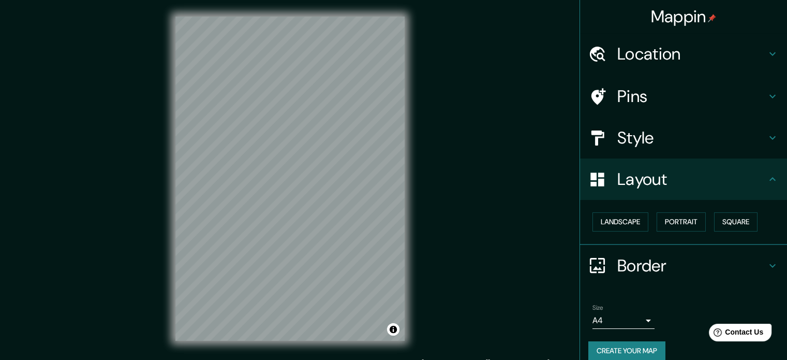
click at [634, 304] on div "Size A4 single" at bounding box center [624, 316] width 62 height 25
click at [699, 246] on div "Border" at bounding box center [683, 265] width 207 height 41
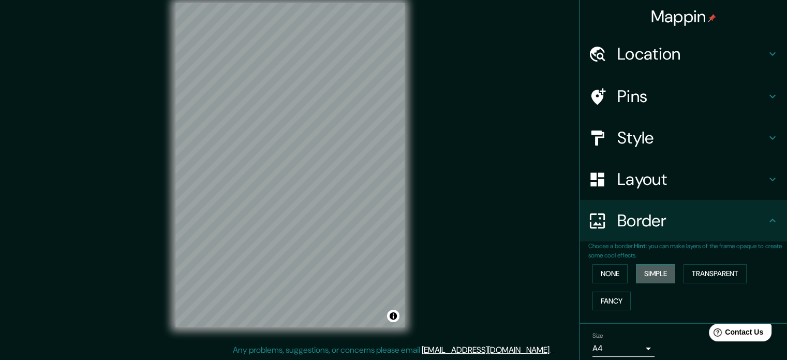
click at [651, 271] on button "Simple" at bounding box center [655, 273] width 39 height 19
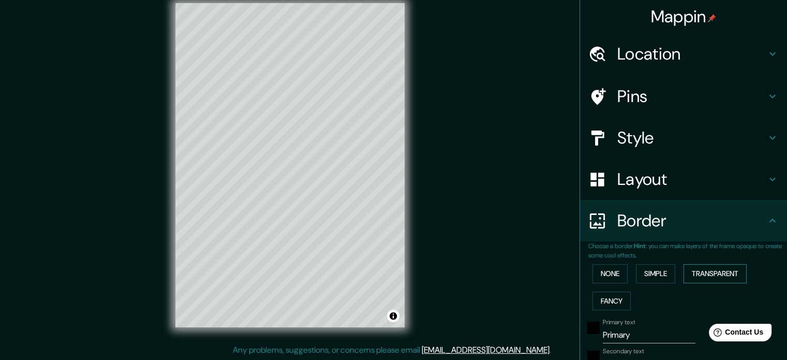
click at [716, 271] on button "Transparent" at bounding box center [715, 273] width 63 height 19
click at [612, 298] on button "Fancy" at bounding box center [612, 300] width 38 height 19
click at [698, 274] on button "Transparent" at bounding box center [715, 273] width 63 height 19
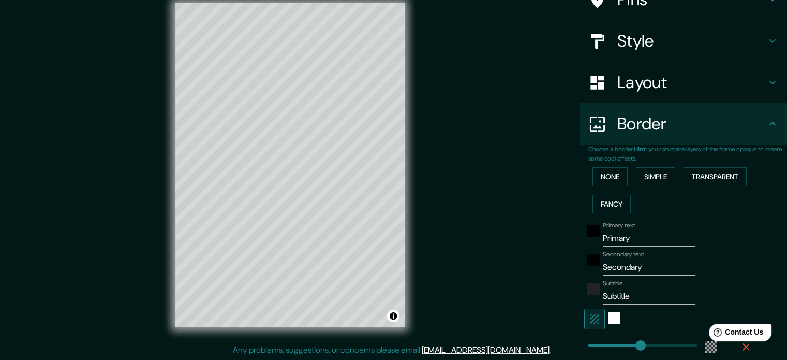
scroll to position [97, 0]
drag, startPoint x: 638, startPoint y: 237, endPoint x: 555, endPoint y: 254, distance: 84.0
click at [555, 254] on div "Mappin Location Ciudad Vieja, Departamento de Sacatepéquez, Guatemala Pins Styl…" at bounding box center [393, 174] width 787 height 374
type input "C"
type input "213"
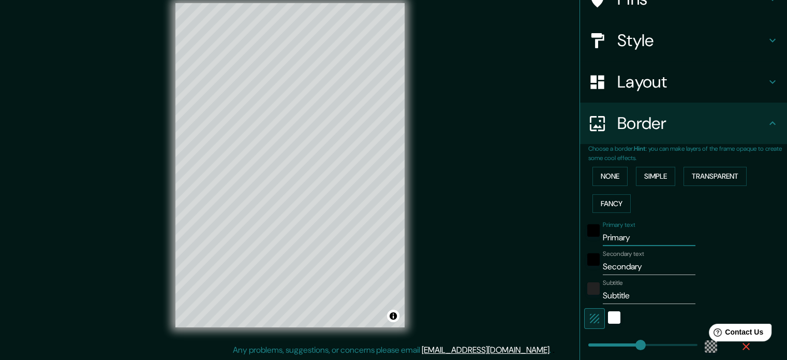
type input "35"
type input "CA"
type input "213"
type input "35"
type input "CAR"
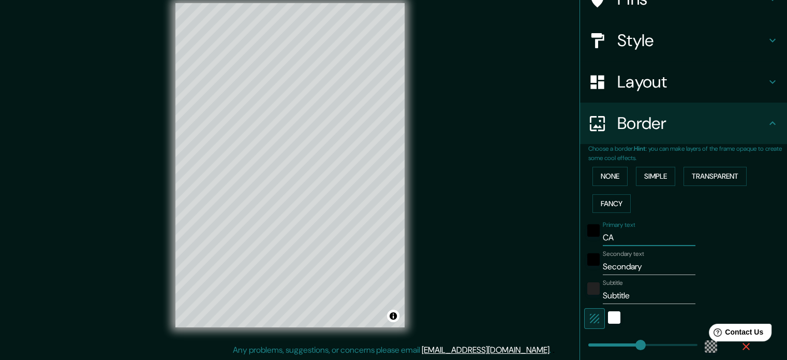
type input "213"
type input "35"
type input "CARA"
type input "213"
type input "35"
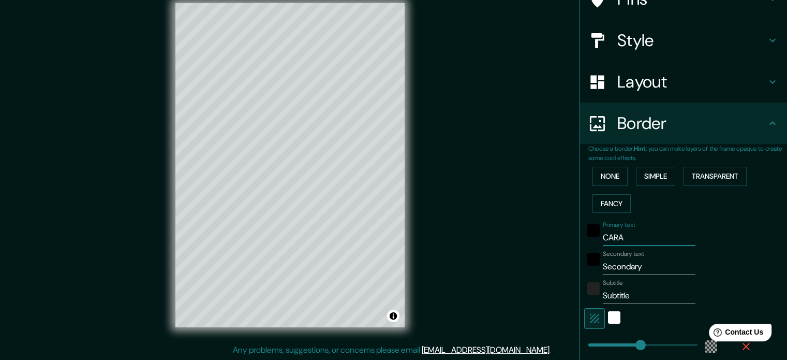
type input "CARAV"
type input "213"
type input "35"
type input "CARAVA"
type input "213"
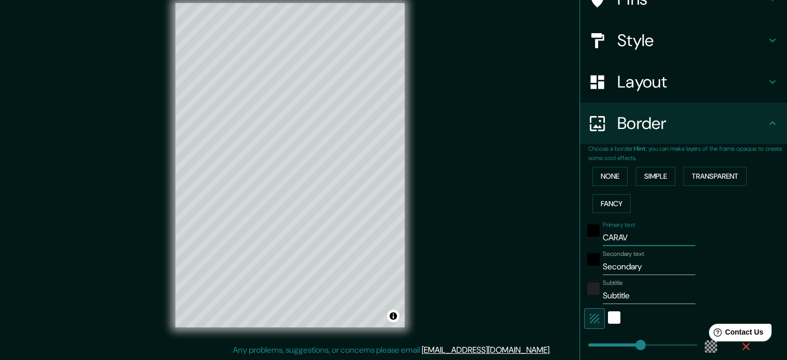
type input "35"
type input "CARAVAN"
type input "213"
type input "35"
type input "CARAVANA"
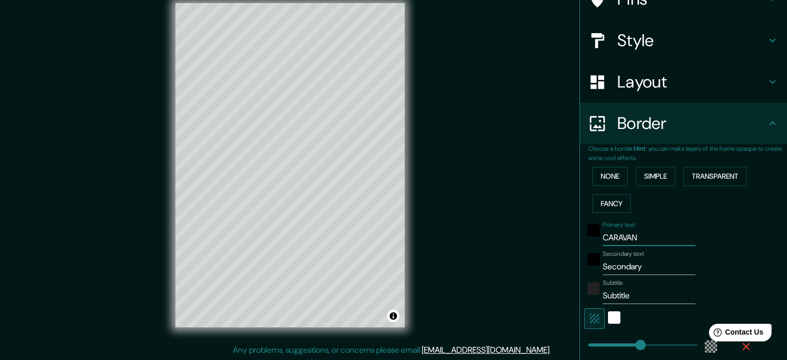
type input "213"
type input "35"
type input "CARAVANA"
drag, startPoint x: 644, startPoint y: 265, endPoint x: 544, endPoint y: 284, distance: 101.7
click at [544, 284] on div "Mappin Location Ciudad Vieja, Departamento de Sacatepéquez, Guatemala Pins Styl…" at bounding box center [393, 174] width 787 height 374
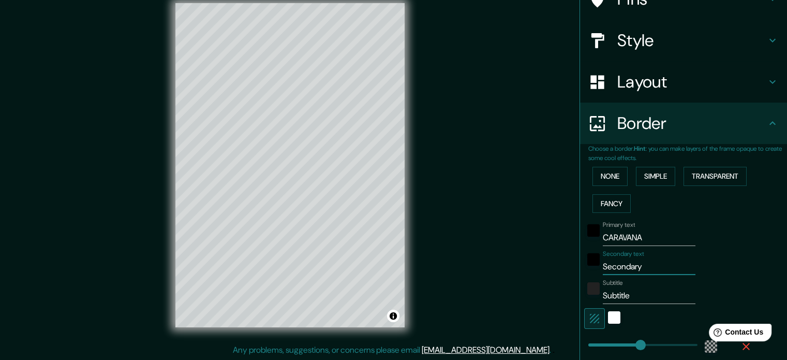
type input "R"
type input "213"
type input "35"
type input "RE"
type input "213"
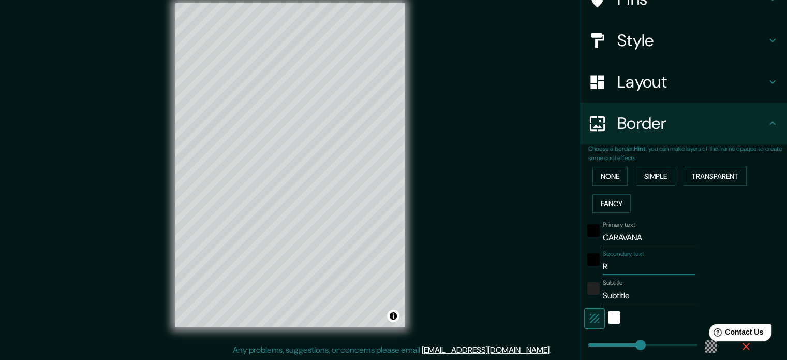
type input "35"
type input "REG"
type input "213"
type input "35"
type input "REGA"
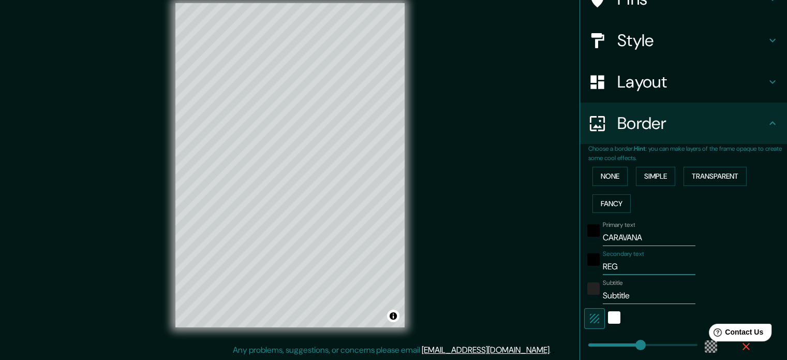
type input "213"
type input "35"
type input "REGAL"
type input "213"
type input "35"
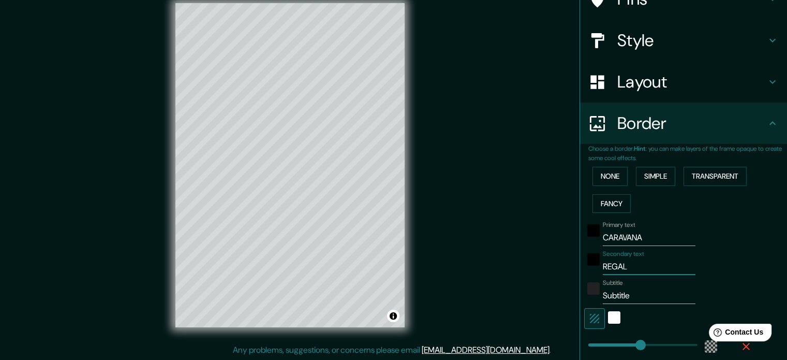
type input "REGALO"
type input "213"
type input "35"
type input "REGALOA"
type input "213"
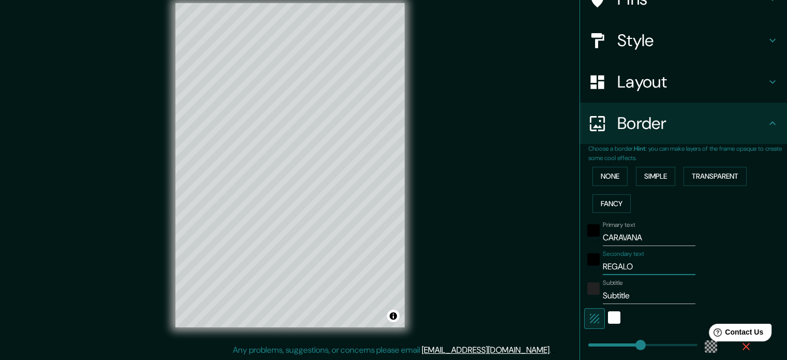
type input "35"
type input "REGALO"
type input "213"
type input "35"
type input "REGALON"
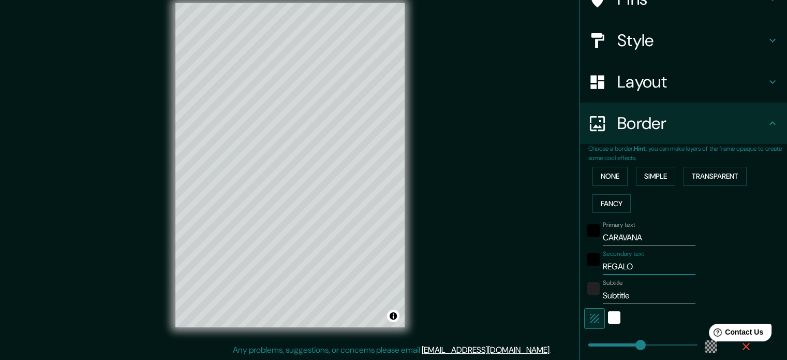
type input "213"
type input "35"
type input "REGALONA"
type input "213"
type input "35"
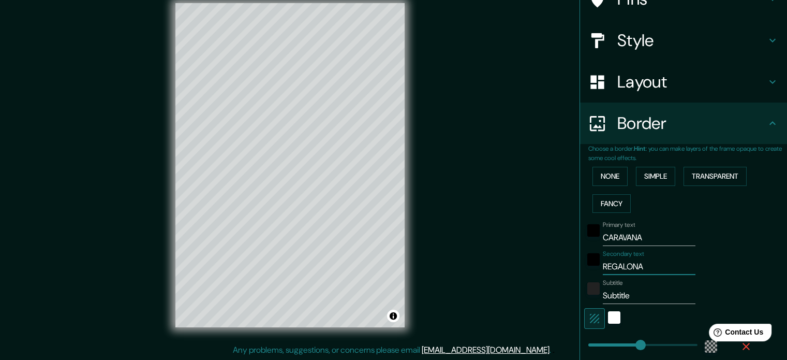
type input "REGALONA"
click at [635, 294] on input "Subtitle" at bounding box center [649, 295] width 93 height 17
type input "2"
type input "213"
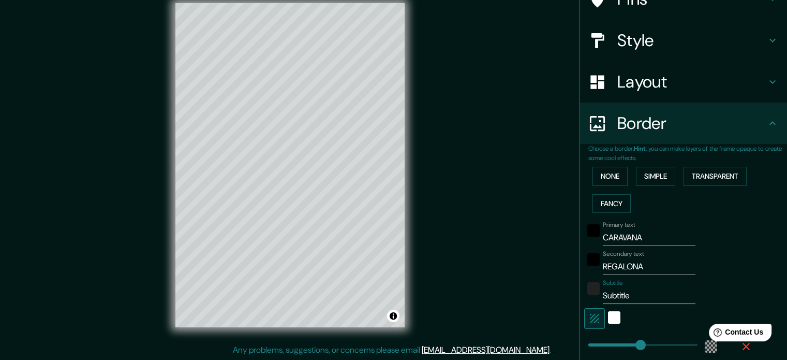
type input "35"
type input "20"
type input "213"
type input "35"
type input "202"
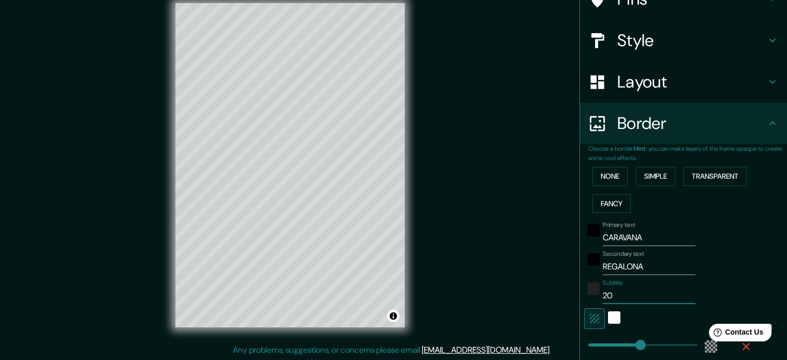
type input "213"
type input "35"
type input "2025"
type input "213"
type input "35"
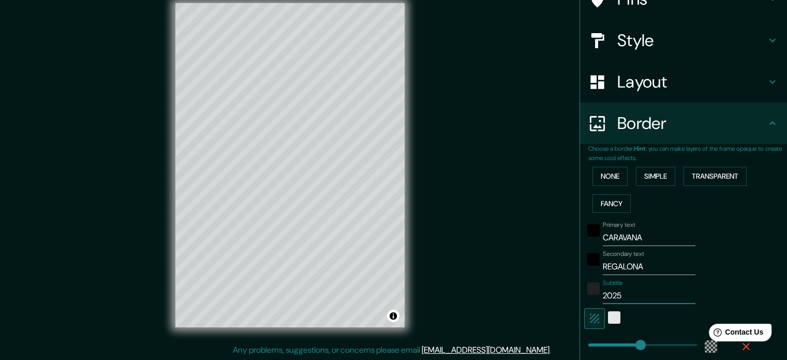
type input "2025"
click at [608, 318] on div "white" at bounding box center [614, 317] width 12 height 12
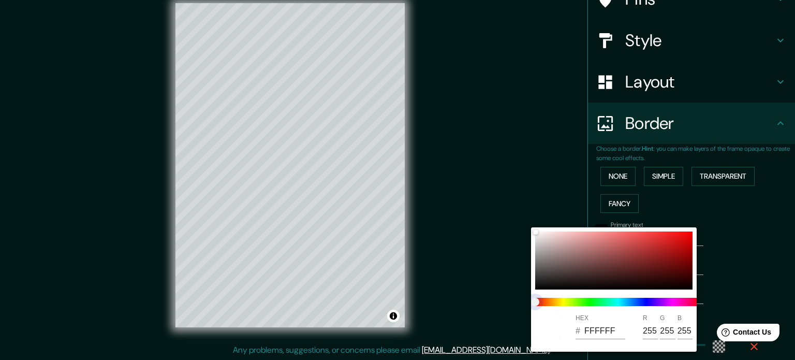
type input "213"
type input "35"
type input "213"
type input "35"
type input "213"
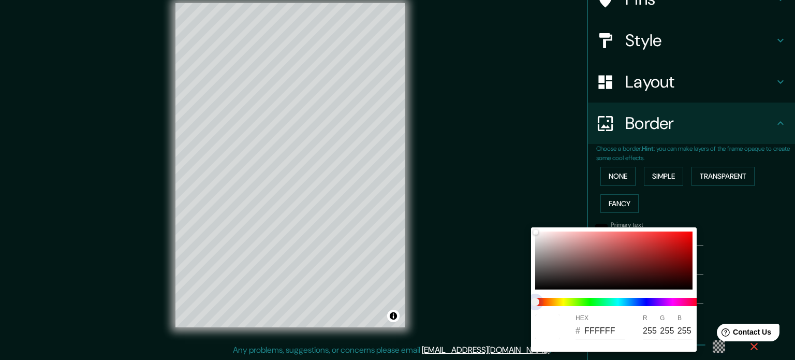
type input "35"
type input "213"
type input "35"
type input "213"
type input "35"
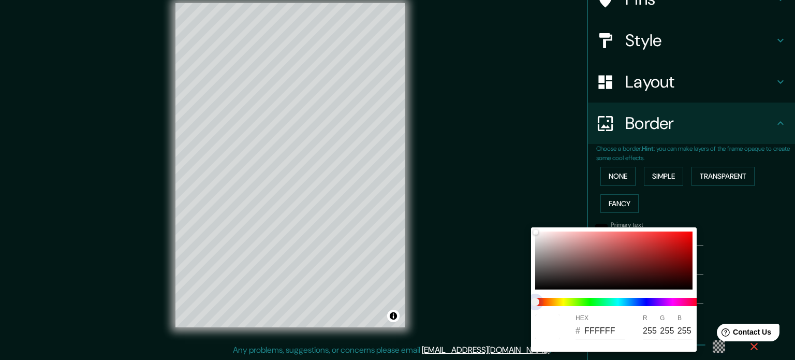
type input "213"
type input "35"
type input "213"
type input "35"
type input "213"
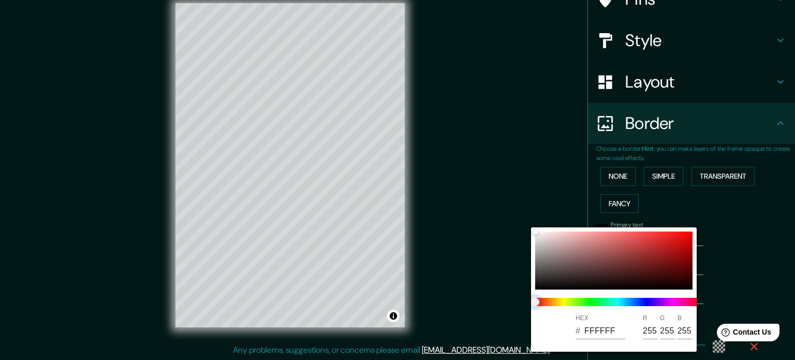
type input "35"
type input "213"
type input "35"
type input "213"
type input "35"
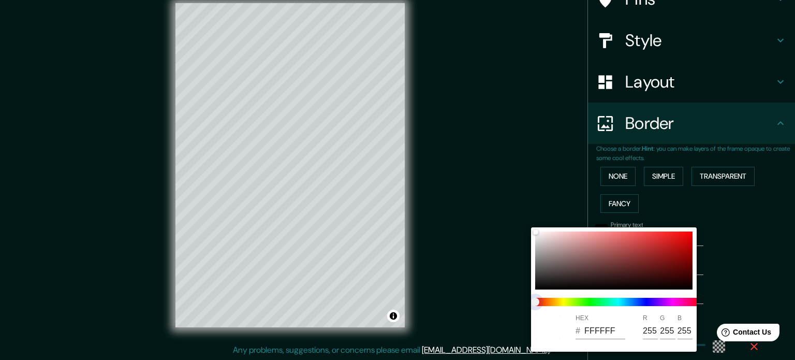
type input "213"
type input "35"
type input "213"
type input "35"
type input "213"
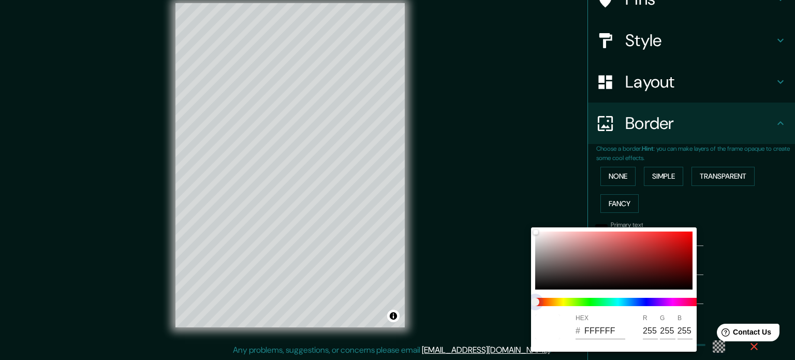
type input "35"
type input "213"
type input "35"
type input "213"
type input "35"
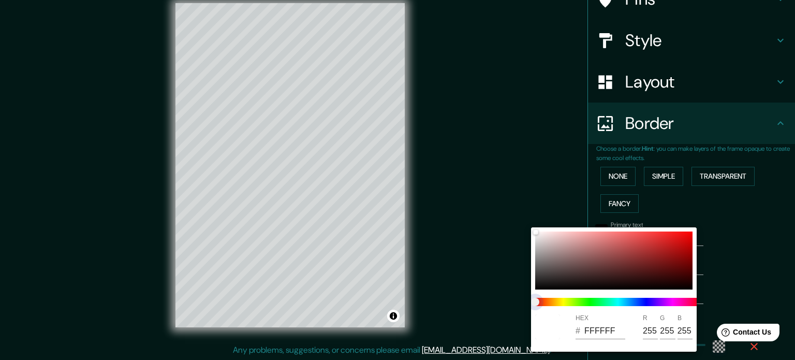
type input "213"
type input "35"
type input "213"
type input "35"
type input "213"
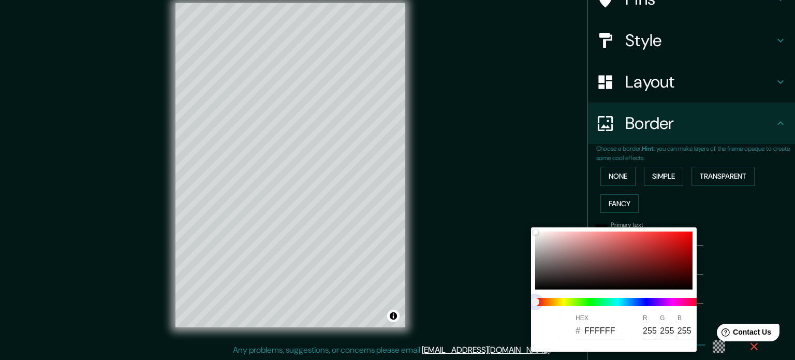
type input "35"
type input "213"
type input "35"
type input "213"
type input "35"
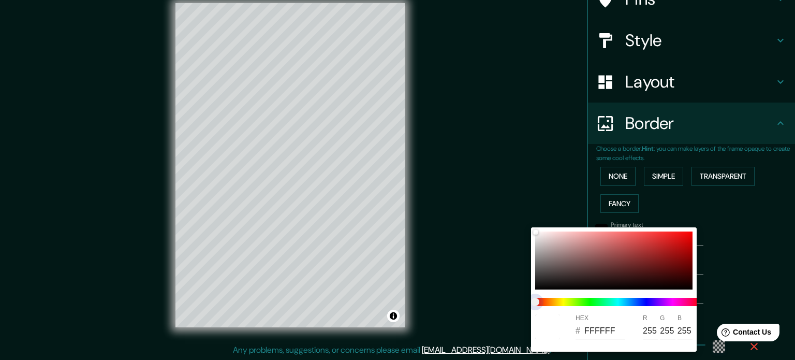
type input "213"
type input "35"
type input "213"
type input "35"
type input "213"
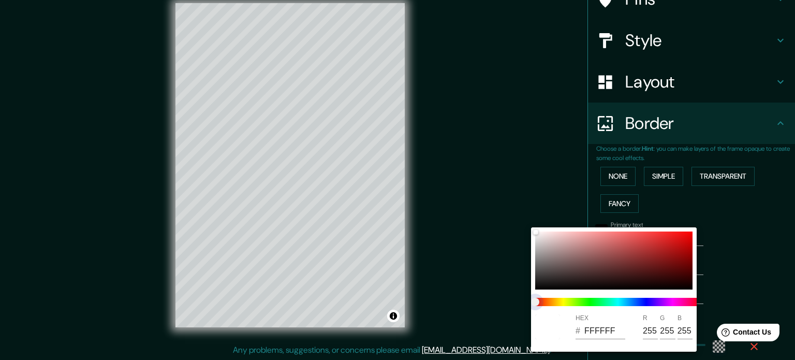
type input "35"
type input "213"
type input "35"
type input "213"
type input "35"
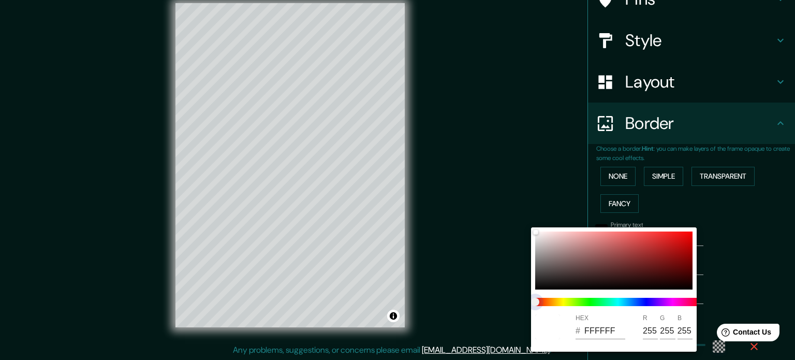
type input "213"
type input "35"
type input "213"
type input "35"
type input "213"
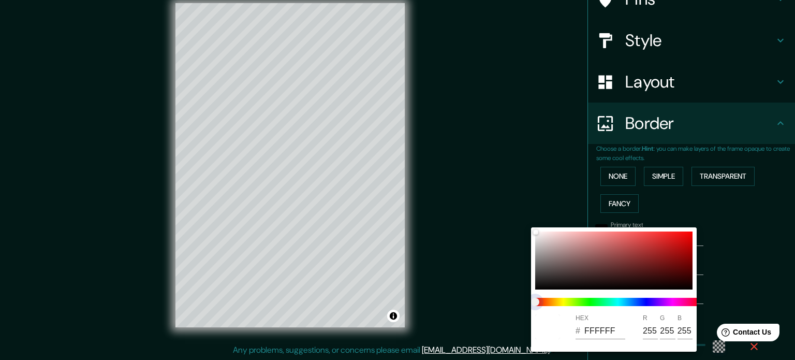
type input "35"
type input "213"
type input "35"
type input "213"
type input "35"
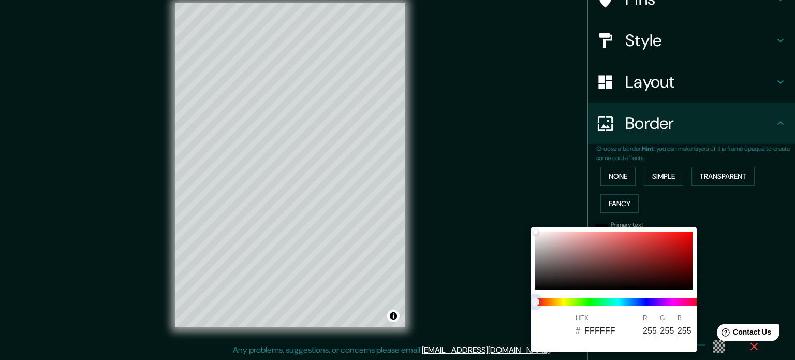
type input "213"
type input "35"
type input "213"
type input "35"
type input "213"
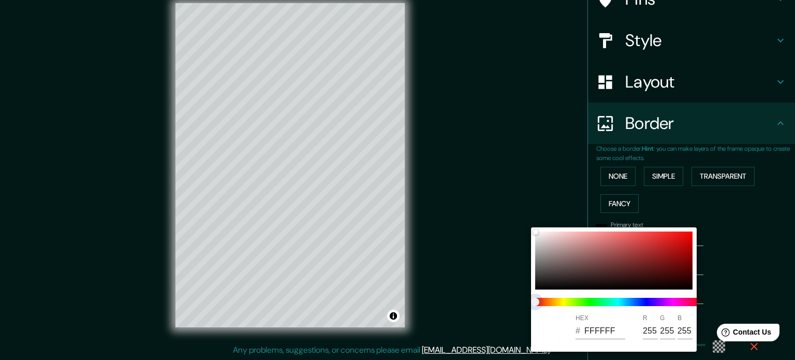
type input "35"
type input "213"
type input "35"
type input "213"
type input "35"
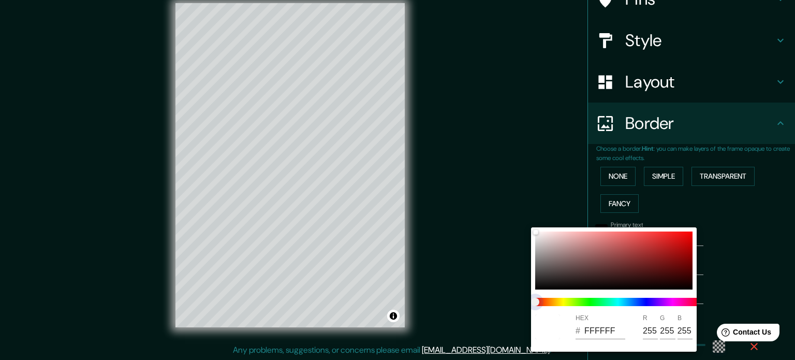
type input "213"
type input "35"
type input "213"
type input "35"
drag, startPoint x: 533, startPoint y: 302, endPoint x: 655, endPoint y: 302, distance: 122.2
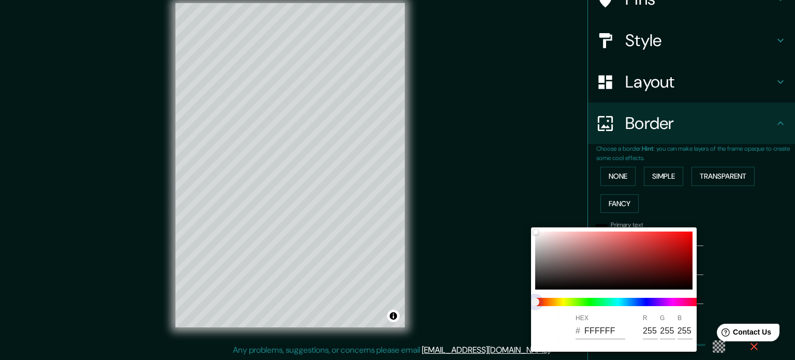
click at [655, 302] on span at bounding box center [618, 302] width 166 height 8
type input "213"
type input "35"
click at [641, 302] on span at bounding box center [618, 302] width 166 height 8
type input "213"
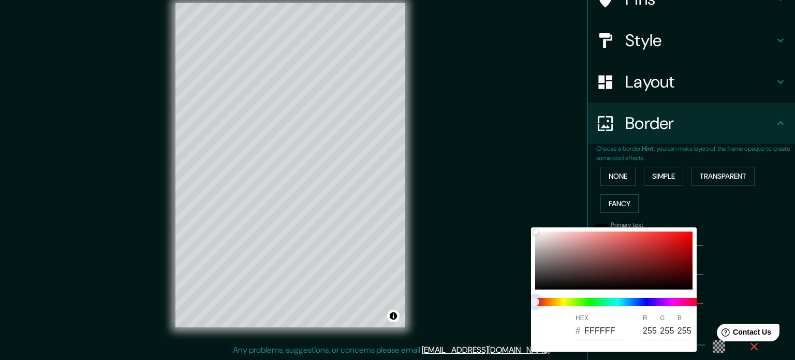
type input "35"
type input "213"
type input "35"
type input "213"
type input "35"
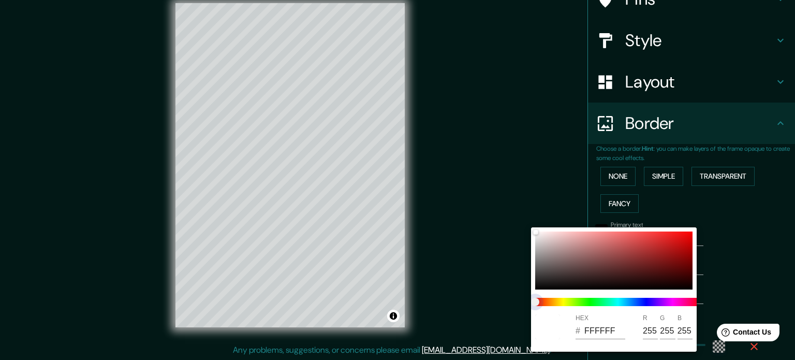
type input "213"
type input "35"
type input "213"
type input "35"
type input "213"
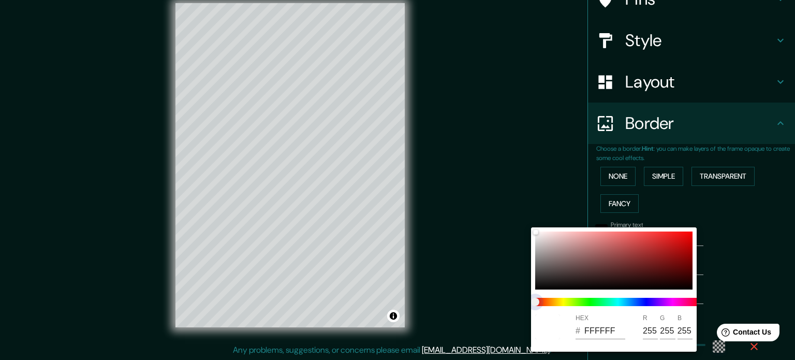
type input "35"
type input "213"
type input "35"
type input "213"
type input "35"
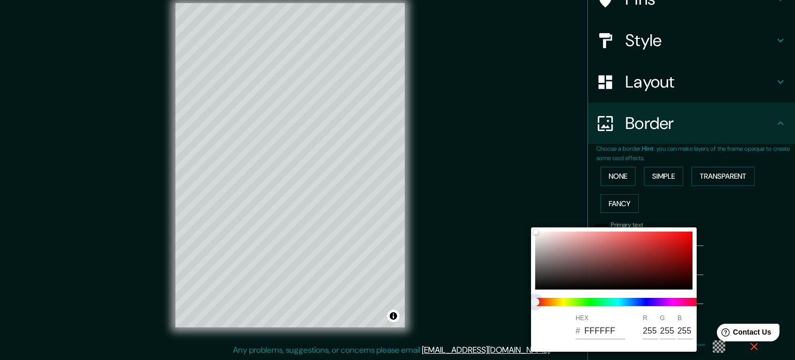
type input "213"
type input "35"
type input "213"
type input "35"
type input "213"
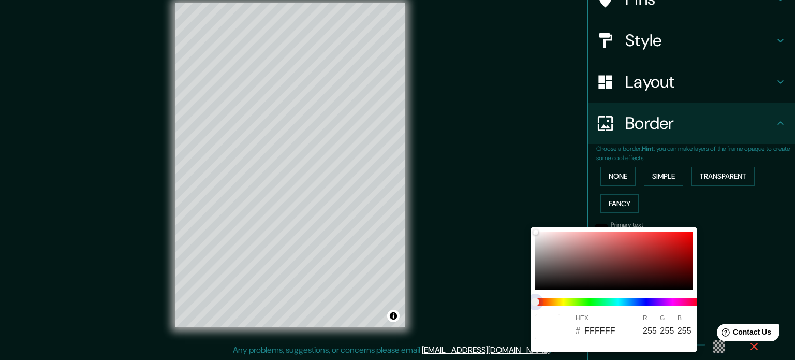
type input "35"
type input "213"
type input "35"
type input "213"
type input "35"
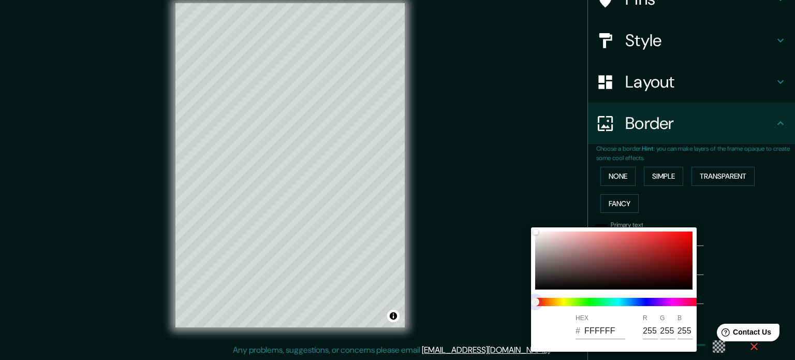
type input "213"
type input "35"
type input "213"
type input "35"
type input "213"
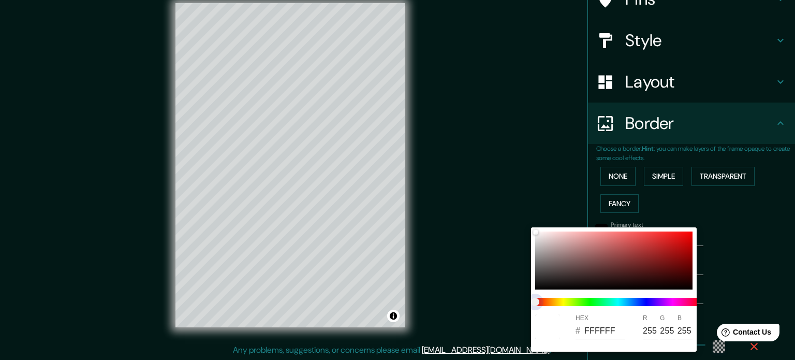
type input "35"
type input "213"
type input "35"
type input "213"
type input "35"
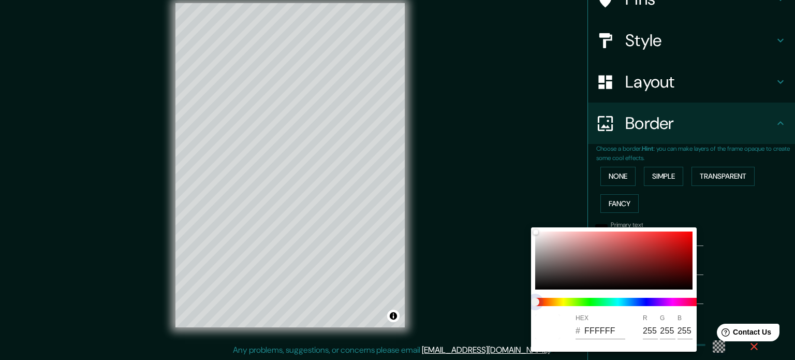
type input "213"
type input "35"
type input "213"
type input "35"
type input "213"
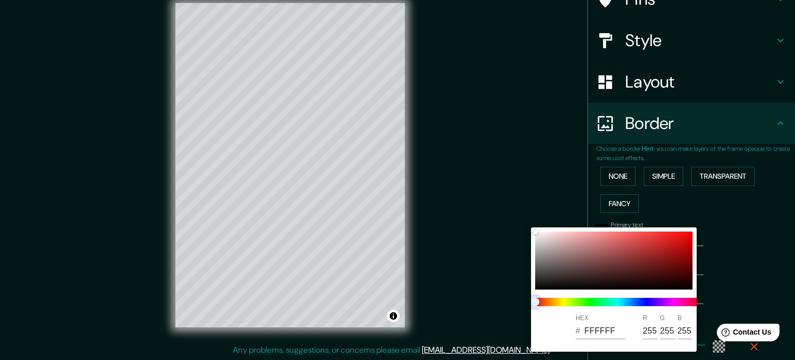
type input "35"
type input "213"
type input "35"
type input "213"
type input "35"
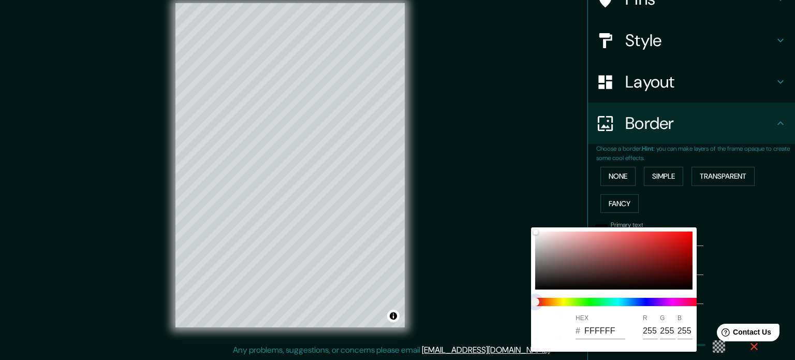
type input "213"
type input "35"
drag, startPoint x: 536, startPoint y: 301, endPoint x: 643, endPoint y: 300, distance: 107.2
click at [643, 300] on span at bounding box center [618, 302] width 166 height 8
type input "213"
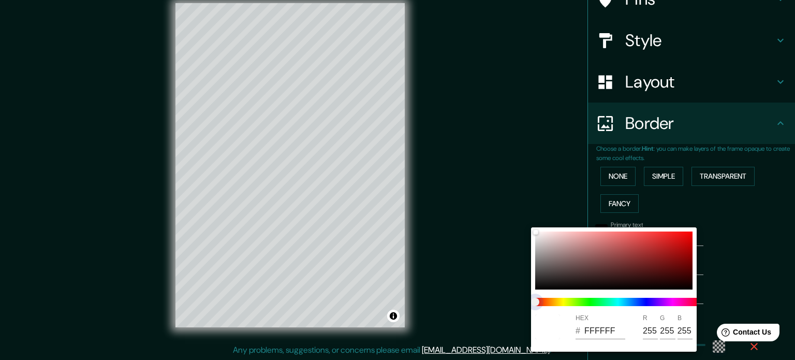
type input "35"
type input "213"
type input "35"
click at [643, 300] on span at bounding box center [618, 302] width 166 height 8
click at [776, 250] on div at bounding box center [397, 180] width 795 height 360
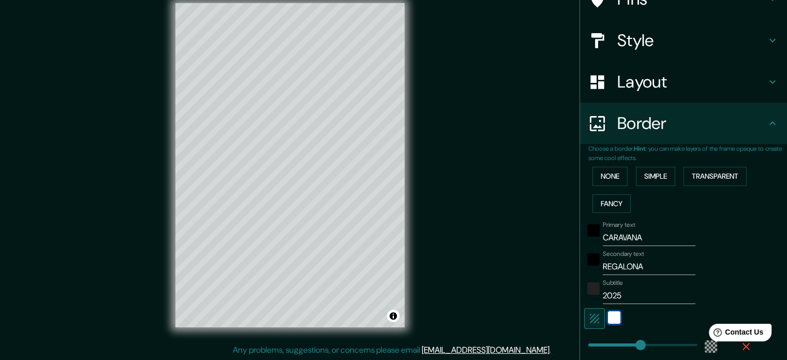
scroll to position [215, 0]
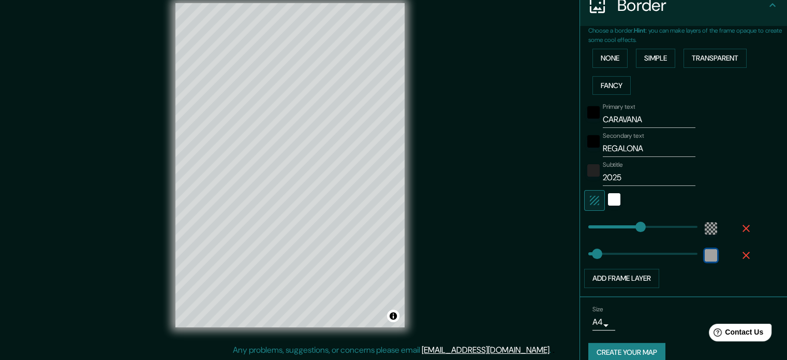
click at [706, 254] on div "color-222222" at bounding box center [711, 255] width 12 height 12
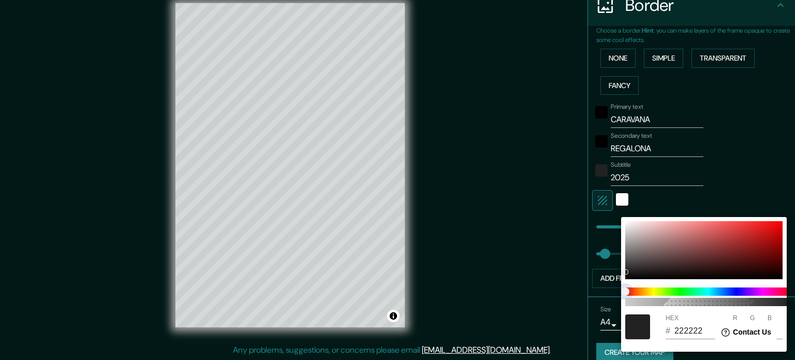
type input "213"
type input "35"
drag, startPoint x: 624, startPoint y: 294, endPoint x: 728, endPoint y: 297, distance: 104.6
click at [728, 297] on div "100" at bounding box center [708, 296] width 174 height 27
click at [737, 291] on span at bounding box center [708, 291] width 166 height 8
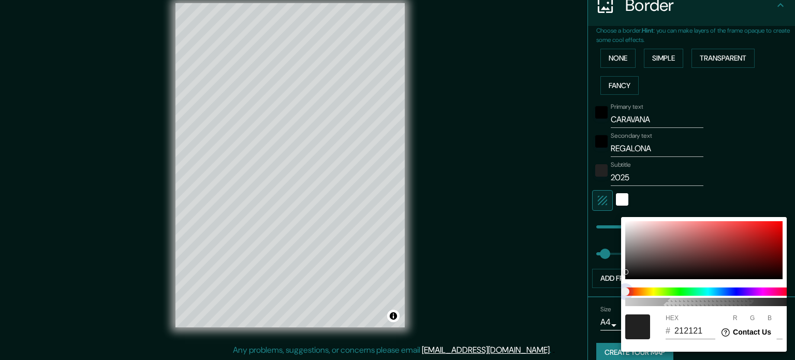
drag, startPoint x: 626, startPoint y: 286, endPoint x: 694, endPoint y: 289, distance: 67.9
click at [694, 289] on span at bounding box center [708, 291] width 166 height 8
drag, startPoint x: 626, startPoint y: 290, endPoint x: 634, endPoint y: 273, distance: 18.3
click at [683, 289] on span at bounding box center [708, 291] width 166 height 8
drag, startPoint x: 627, startPoint y: 268, endPoint x: 652, endPoint y: 263, distance: 25.8
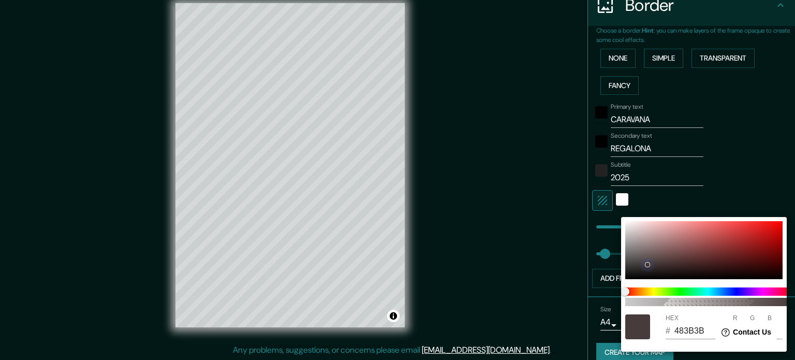
click at [652, 263] on div at bounding box center [703, 250] width 157 height 58
drag, startPoint x: 651, startPoint y: 261, endPoint x: 717, endPoint y: 251, distance: 67.0
click at [717, 251] on div at bounding box center [703, 250] width 157 height 58
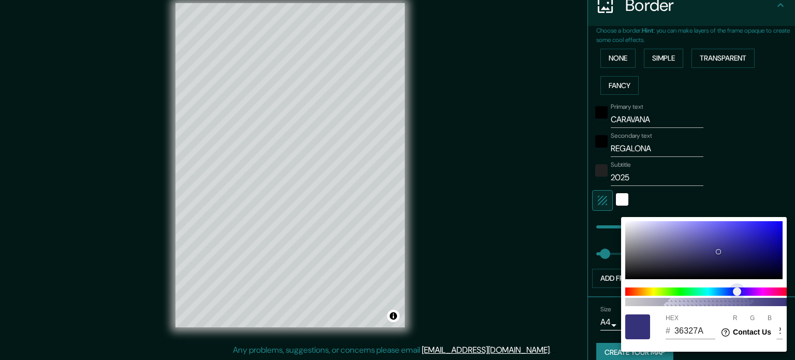
drag, startPoint x: 627, startPoint y: 292, endPoint x: 737, endPoint y: 295, distance: 110.3
click at [737, 295] on span "color slider" at bounding box center [737, 291] width 8 height 8
click at [534, 247] on div at bounding box center [397, 180] width 795 height 360
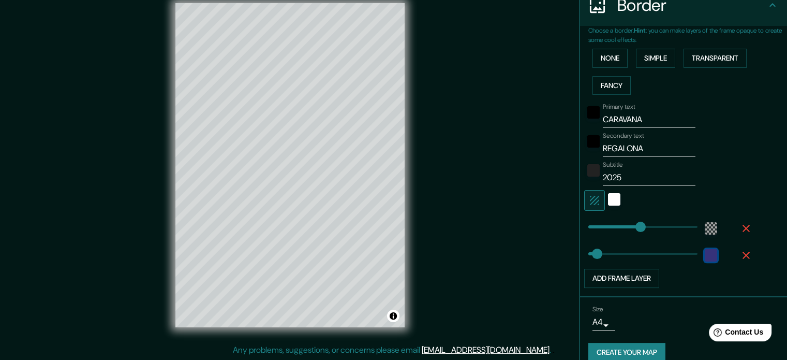
scroll to position [228, 0]
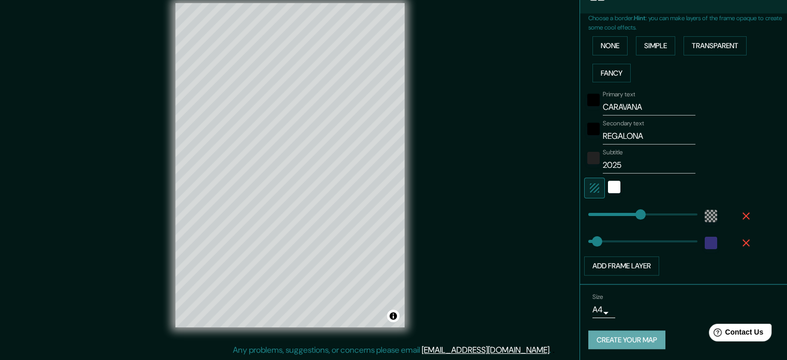
click at [617, 332] on button "Create your map" at bounding box center [627, 339] width 77 height 19
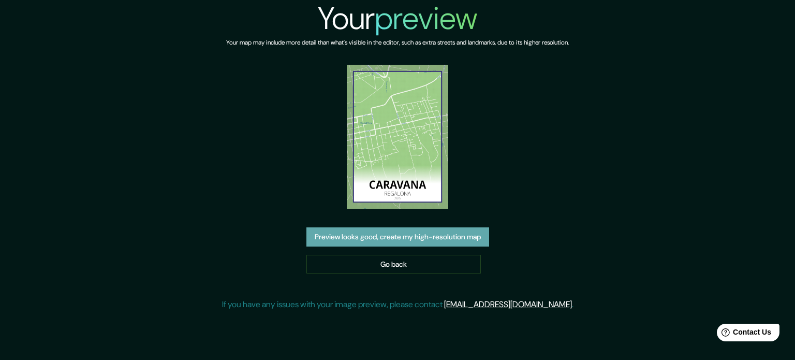
click at [418, 238] on button "Preview looks good, create my high-resolution map" at bounding box center [397, 236] width 183 height 19
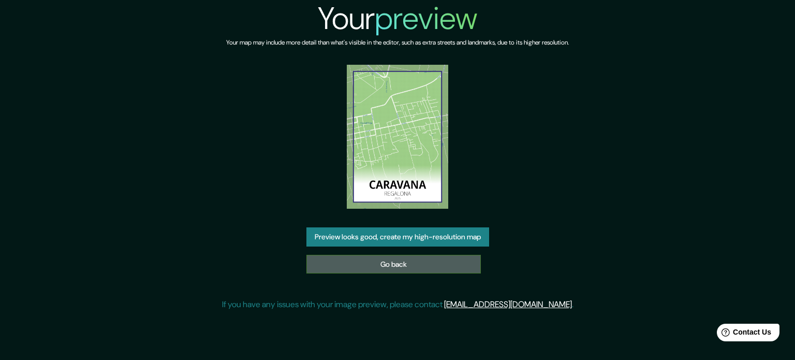
click at [425, 268] on link "Go back" at bounding box center [393, 264] width 174 height 19
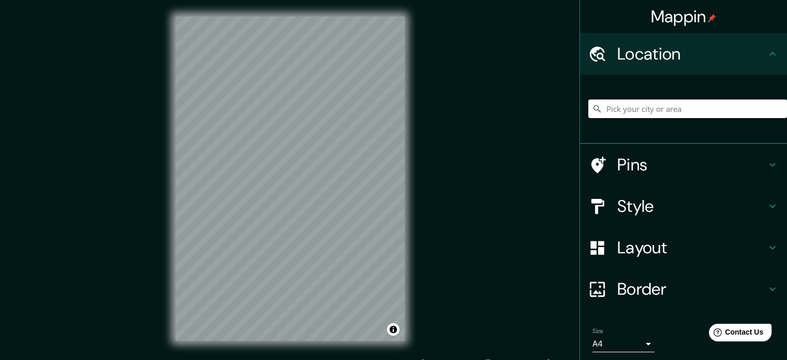
click at [641, 113] on input "Pick your city or area" at bounding box center [688, 108] width 199 height 19
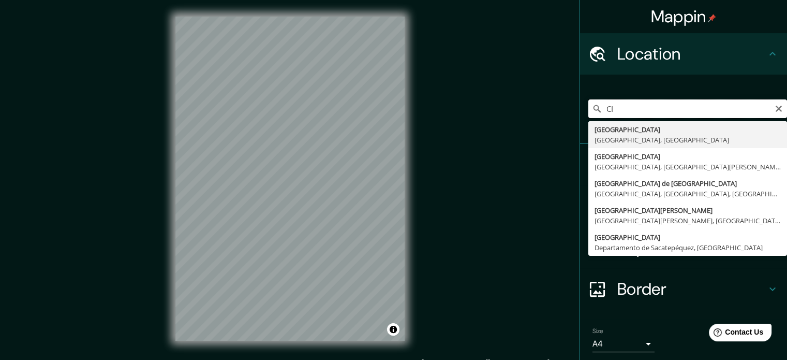
type input "C"
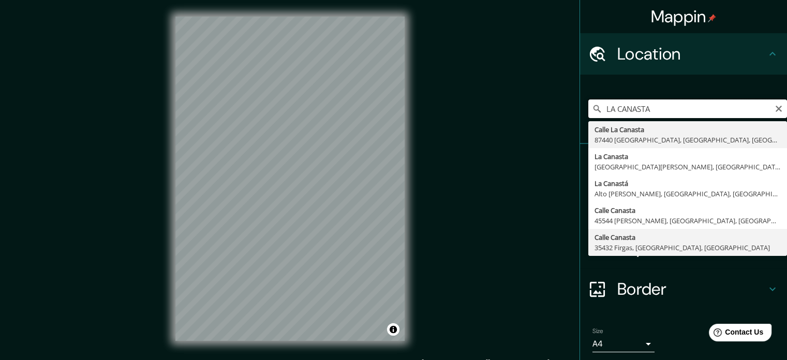
scroll to position [35, 0]
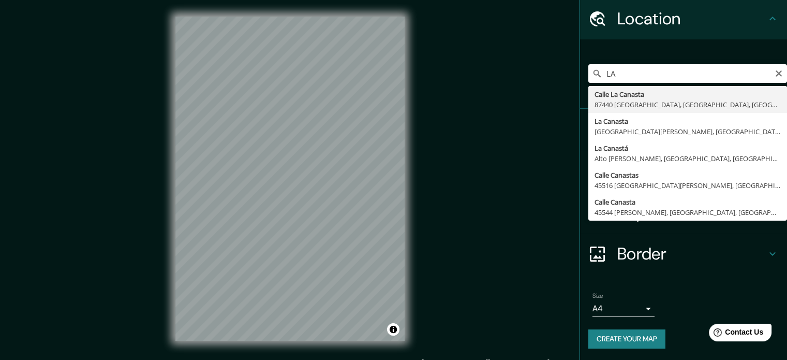
type input "L"
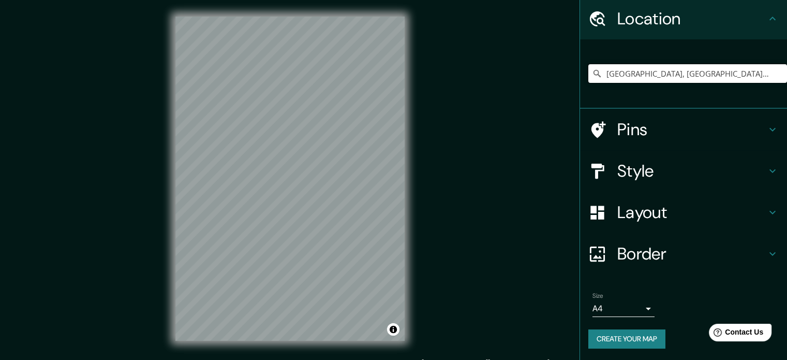
scroll to position [0, 0]
click at [304, 17] on div at bounding box center [289, 17] width 229 height 0
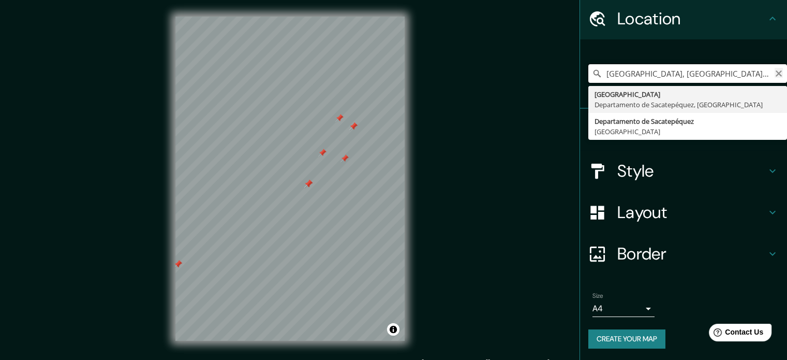
type input "Ciudad Vieja, Departamento de Sacatepéquez, GuatemalaLA CANASTA"
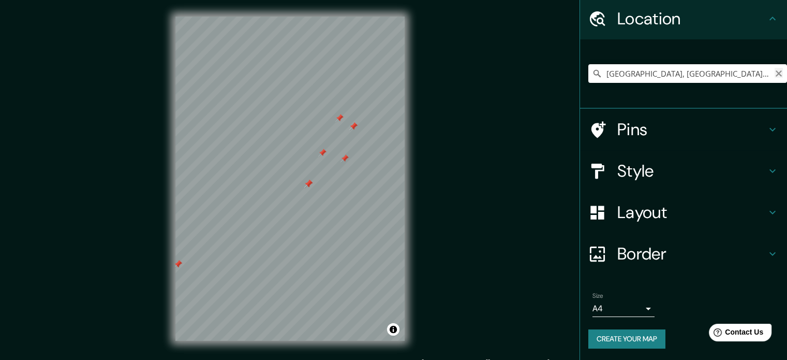
click at [776, 74] on icon "Clear" at bounding box center [779, 73] width 6 height 6
click at [686, 135] on h4 "Pins" at bounding box center [692, 129] width 149 height 21
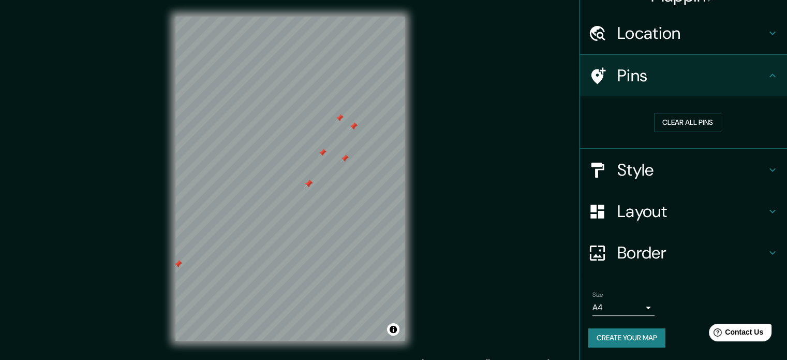
scroll to position [20, 0]
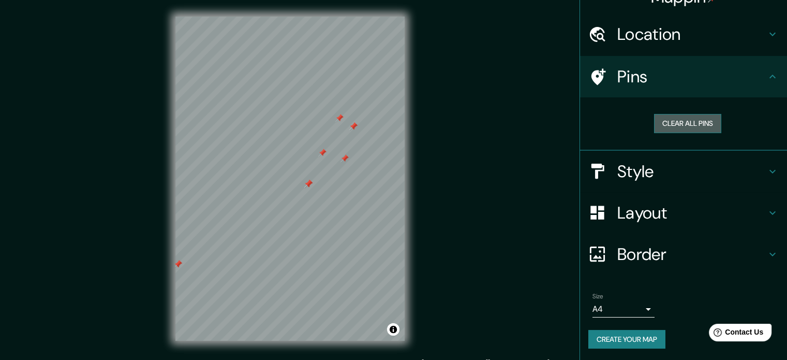
click at [689, 119] on button "Clear all pins" at bounding box center [687, 123] width 67 height 19
click at [652, 169] on h4 "Style" at bounding box center [692, 171] width 149 height 21
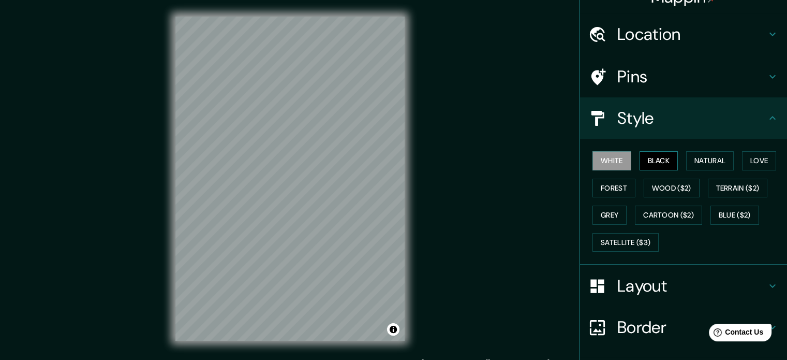
click at [656, 159] on button "Black" at bounding box center [659, 160] width 39 height 19
click at [714, 162] on button "Natural" at bounding box center [710, 160] width 48 height 19
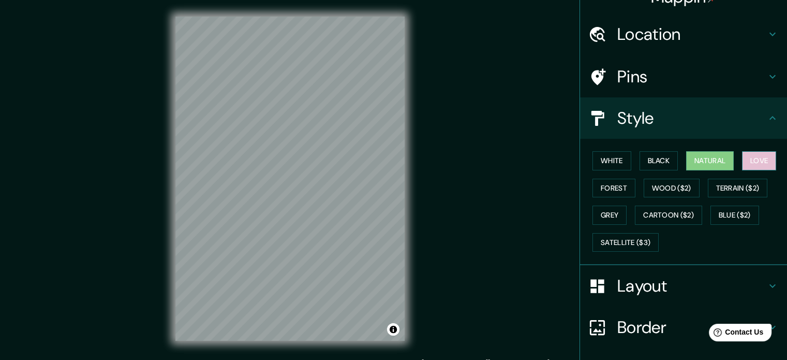
click at [742, 163] on button "Love" at bounding box center [759, 160] width 34 height 19
click at [605, 188] on button "Forest" at bounding box center [614, 188] width 43 height 19
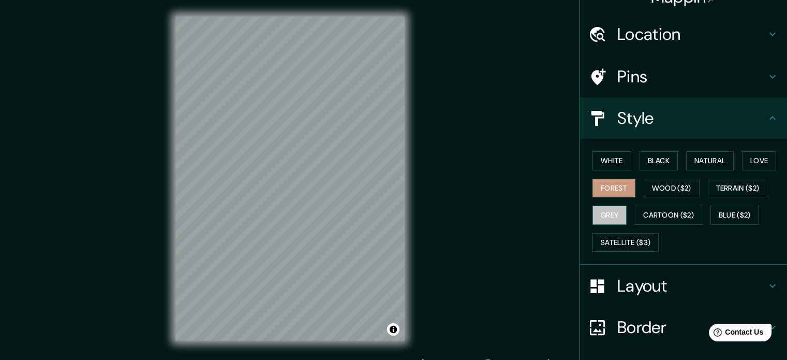
click at [599, 213] on button "Grey" at bounding box center [610, 215] width 34 height 19
click at [640, 242] on button "Satellite ($3)" at bounding box center [626, 242] width 66 height 19
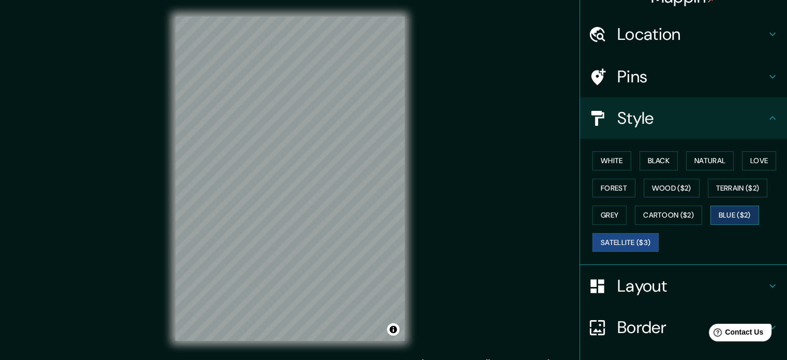
click at [718, 215] on button "Blue ($2)" at bounding box center [735, 215] width 49 height 19
click at [612, 193] on button "Forest" at bounding box center [614, 188] width 43 height 19
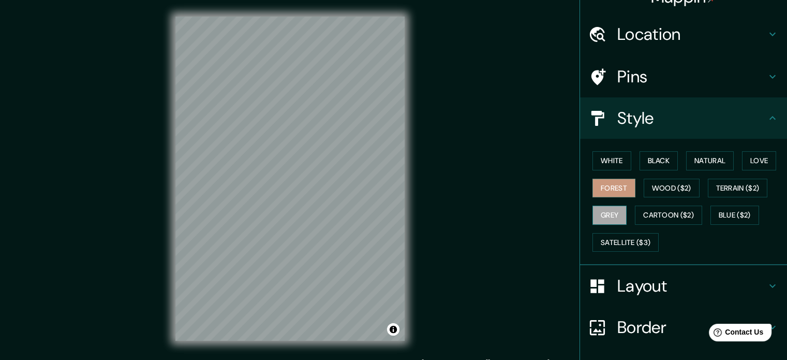
click at [603, 211] on button "Grey" at bounding box center [610, 215] width 34 height 19
click at [664, 182] on button "Wood ($2)" at bounding box center [672, 188] width 56 height 19
click at [607, 179] on button "Forest" at bounding box center [614, 188] width 43 height 19
click at [669, 161] on button "Black" at bounding box center [659, 160] width 39 height 19
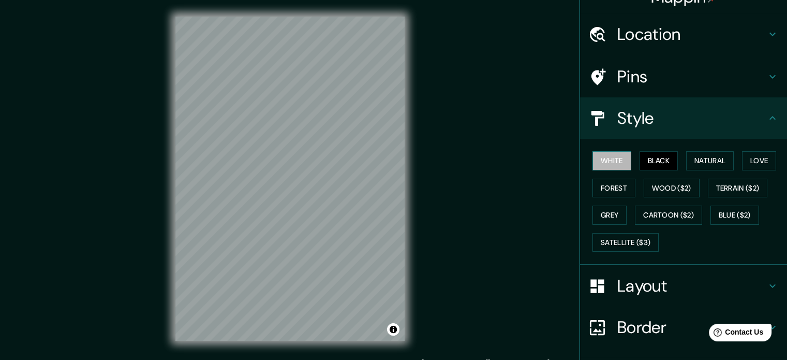
click at [610, 152] on button "White" at bounding box center [612, 160] width 39 height 19
click at [642, 282] on h4 "Layout" at bounding box center [692, 285] width 149 height 21
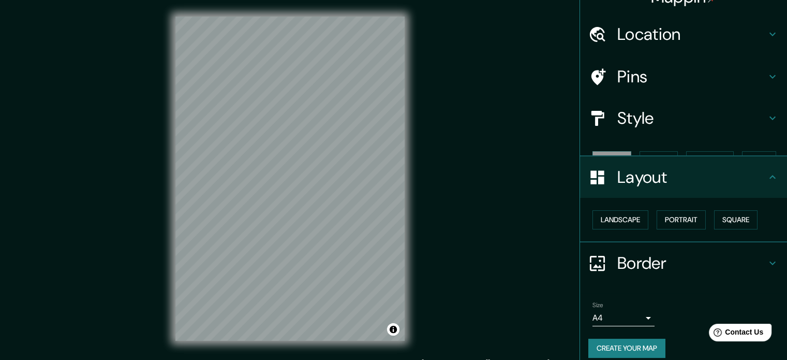
scroll to position [11, 0]
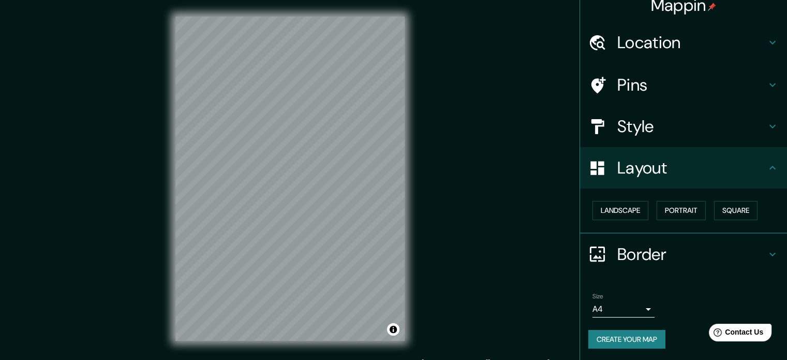
click at [642, 282] on ul "Location Ciudad Vieja Departamento de Sacatepéquez, Guatemala Departamento de S…" at bounding box center [683, 191] width 207 height 339
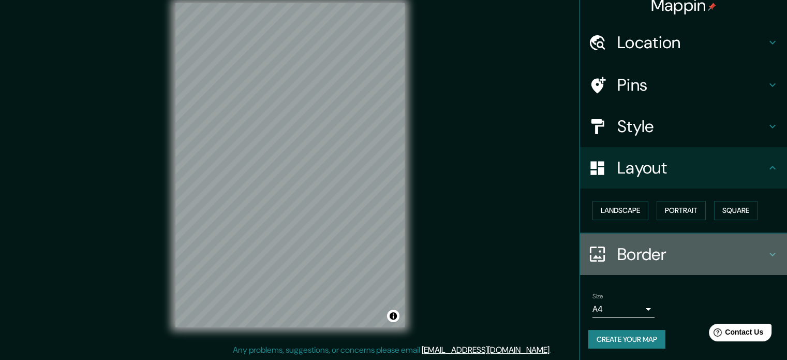
click at [618, 260] on h4 "Border" at bounding box center [692, 254] width 149 height 21
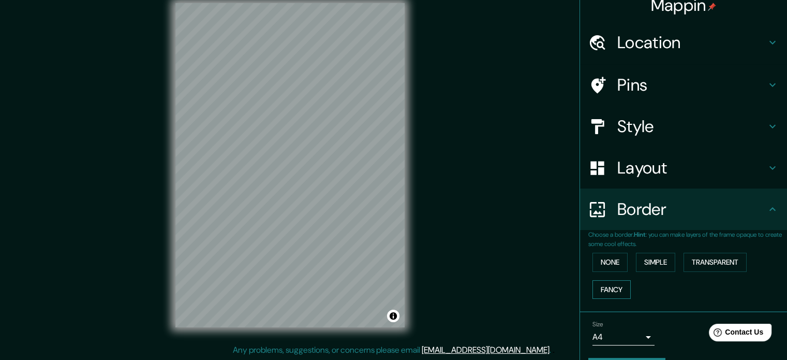
scroll to position [39, 0]
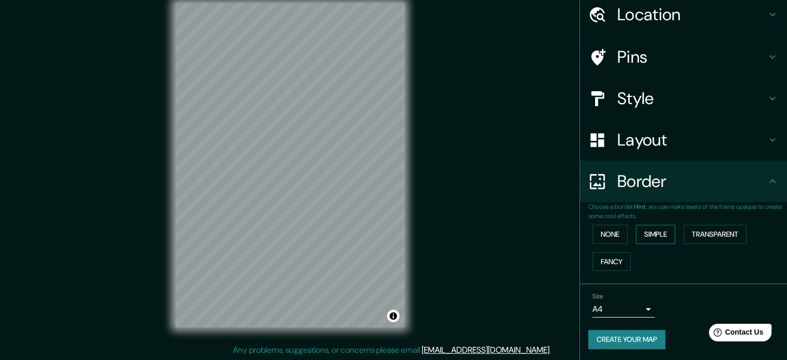
click at [662, 236] on button "Simple" at bounding box center [655, 234] width 39 height 19
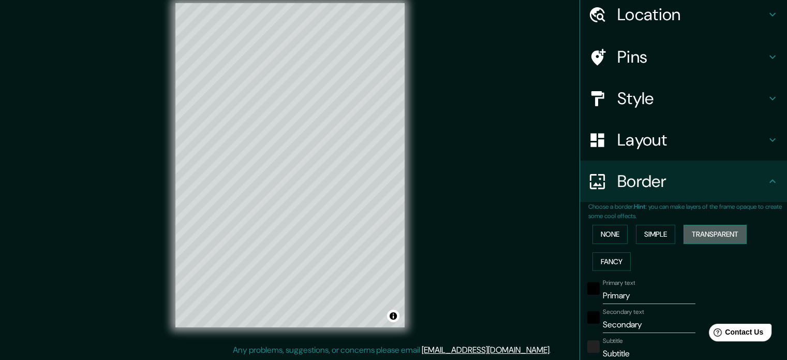
click at [709, 232] on button "Transparent" at bounding box center [715, 234] width 63 height 19
drag, startPoint x: 656, startPoint y: 301, endPoint x: 528, endPoint y: 316, distance: 129.3
click at [528, 316] on div "Mappin Location Ciudad Vieja Departamento de Sacatepéquez, Guatemala Departamen…" at bounding box center [393, 174] width 787 height 374
type input "C"
type input "213"
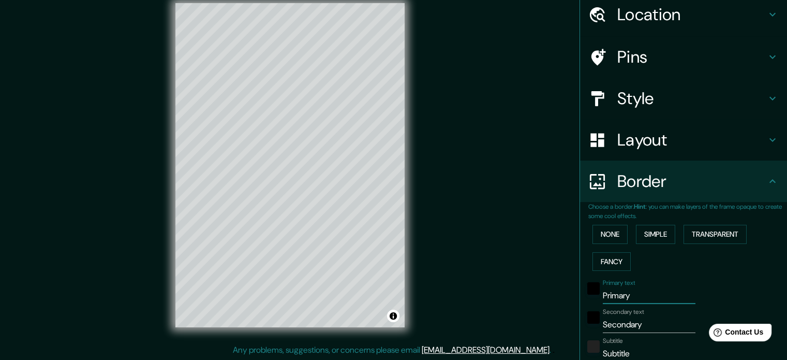
type input "35"
type input "CA"
type input "213"
type input "35"
type input "CAR"
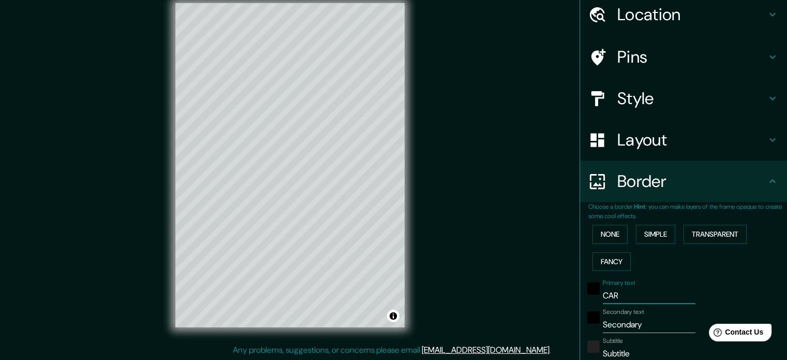
type input "213"
type input "35"
type input "CARA"
type input "213"
type input "35"
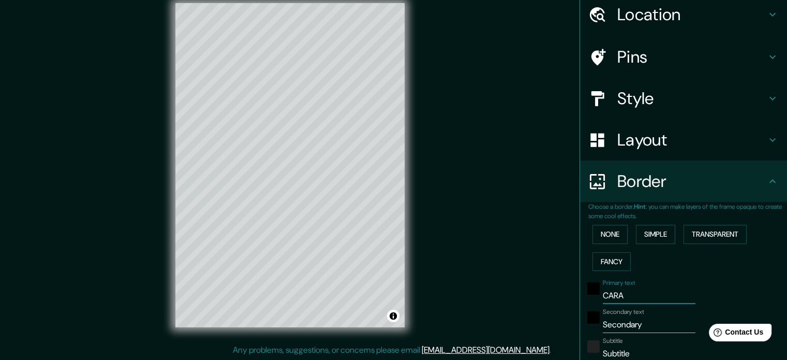
type input "CARAV"
type input "213"
type input "35"
type input "CARAVA"
type input "213"
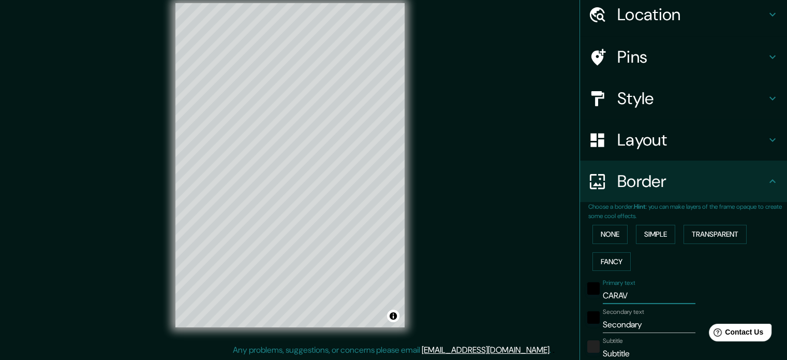
type input "35"
type input "CARAVAN"
type input "213"
type input "35"
type input "CARAVANA"
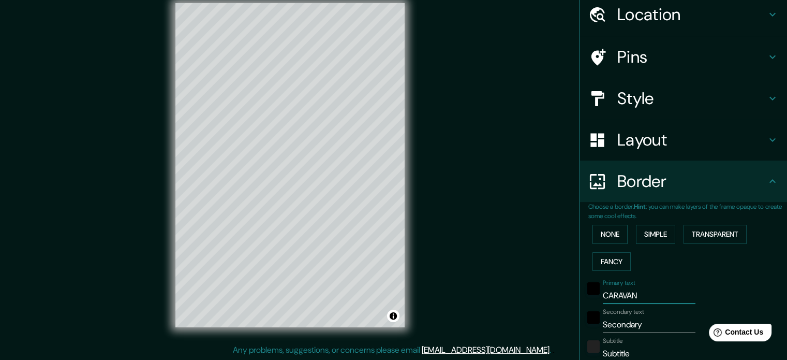
type input "213"
type input "35"
type input "CARAVANA"
type input "213"
type input "35"
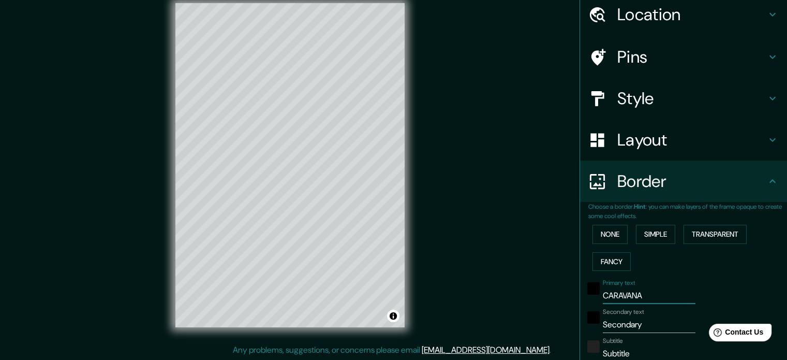
type input "CARAVANA"
click at [661, 320] on input "Secondary" at bounding box center [649, 324] width 93 height 17
drag, startPoint x: 661, startPoint y: 320, endPoint x: 538, endPoint y: 341, distance: 124.4
click at [538, 341] on div "Mappin Location Ciudad Vieja Departamento de Sacatepéquez, Guatemala Departamen…" at bounding box center [393, 174] width 787 height 374
type input "R"
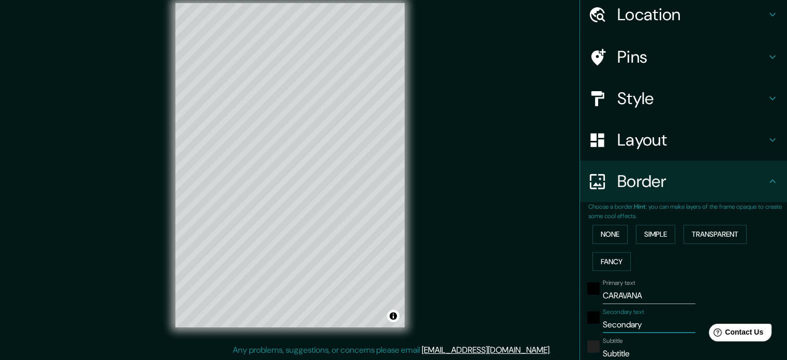
type input "213"
type input "35"
type input "RE"
type input "213"
type input "35"
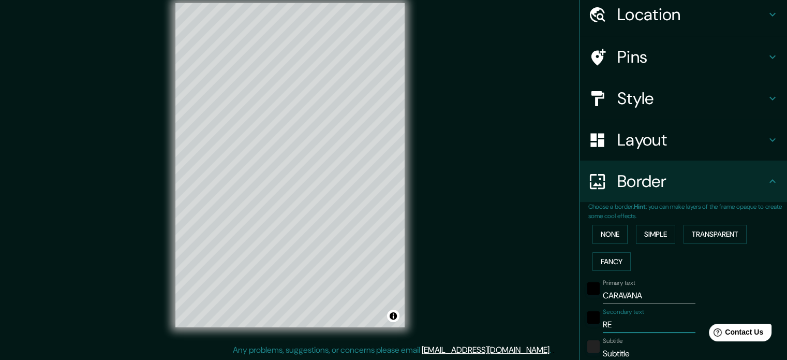
type input "REG"
type input "213"
type input "35"
type input "REGA"
type input "213"
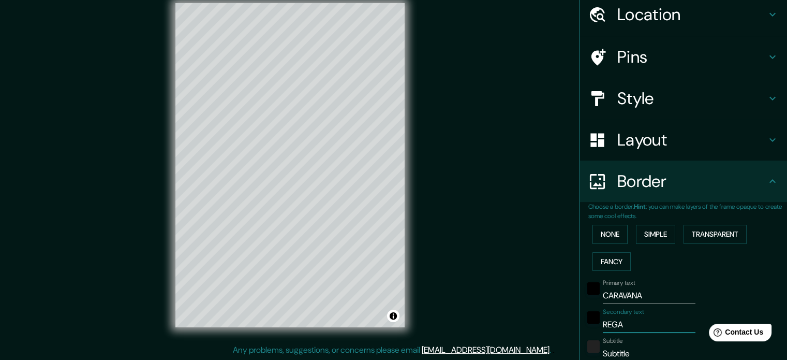
type input "35"
type input "REGAL"
type input "213"
type input "35"
type input "REGALO"
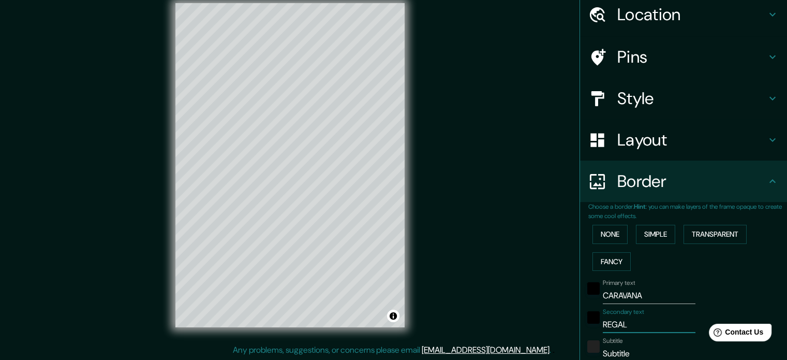
type input "213"
type input "35"
type input "REGALON"
type input "213"
type input "35"
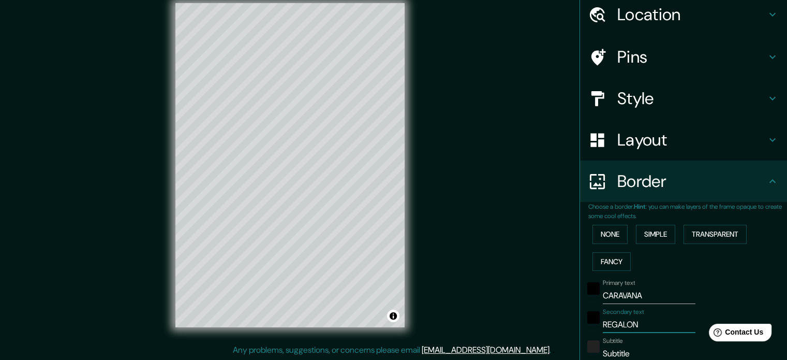
type input "REGALONA"
type input "213"
type input "35"
type input "REGALONA"
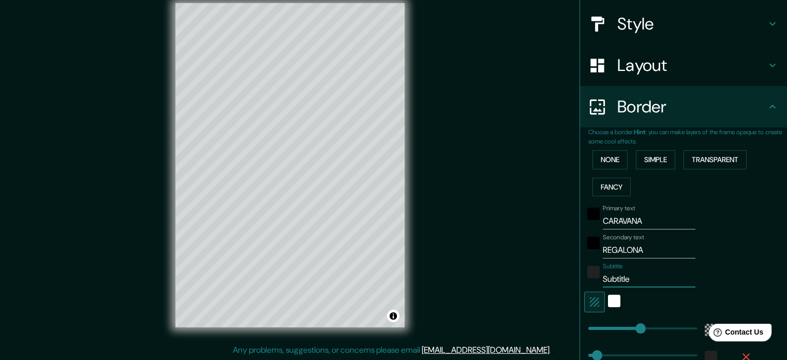
scroll to position [228, 0]
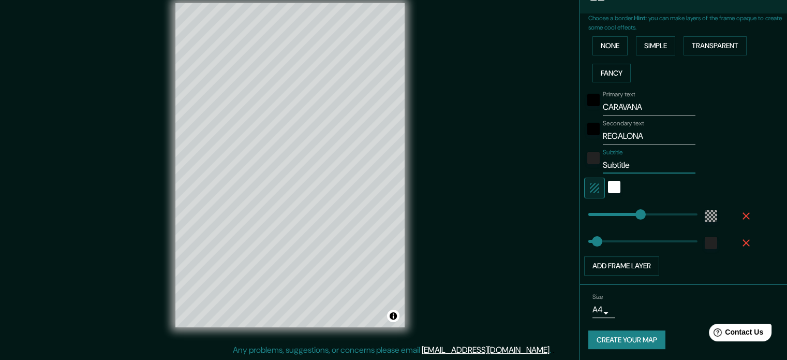
drag, startPoint x: 625, startPoint y: 353, endPoint x: 532, endPoint y: 372, distance: 95.1
click at [532, 346] on html "Mappin Location Ciudad Vieja Departamento de Sacatepéquez, Guatemala Departamen…" at bounding box center [393, 167] width 787 height 360
type input "2"
type input "213"
type input "35"
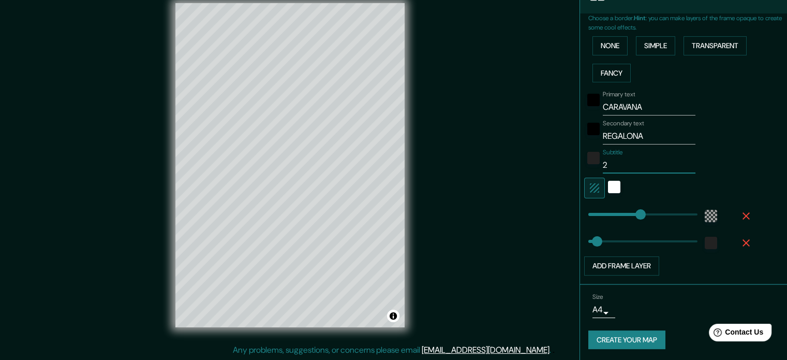
type input "20"
type input "213"
type input "35"
type input "202"
type input "213"
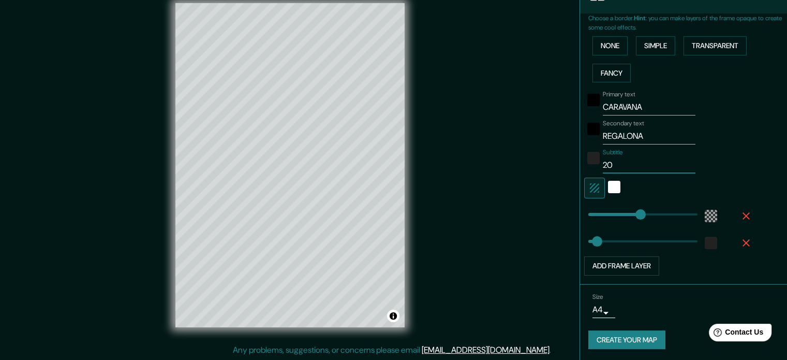
type input "35"
type input "2025"
type input "213"
type input "35"
type input "2025"
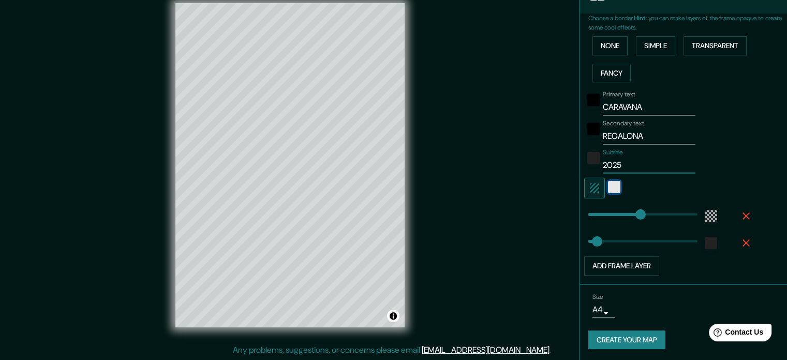
click at [608, 185] on div "white" at bounding box center [614, 187] width 12 height 12
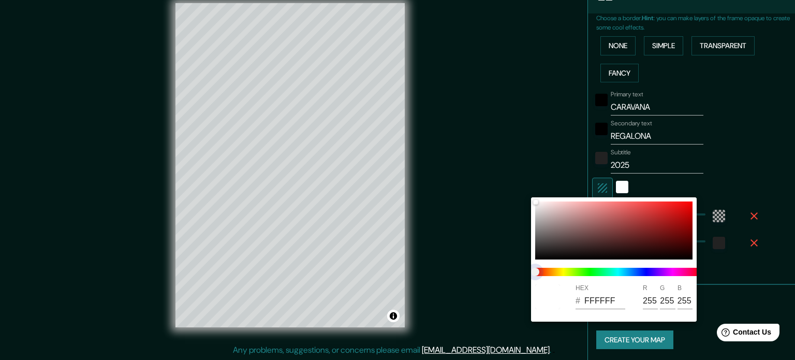
type input "213"
type input "35"
type input "213"
type input "35"
type input "213"
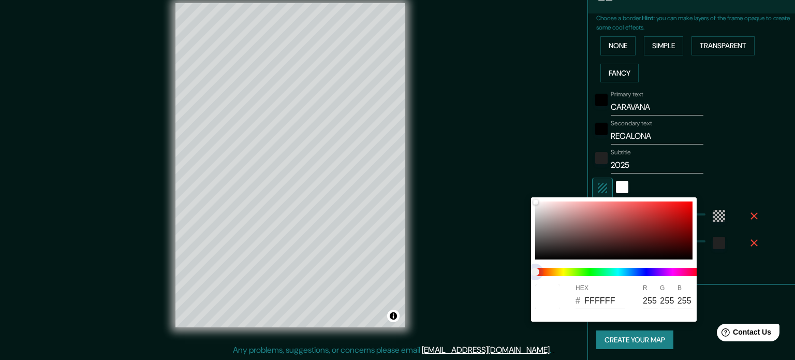
type input "35"
type input "213"
type input "35"
type input "213"
type input "35"
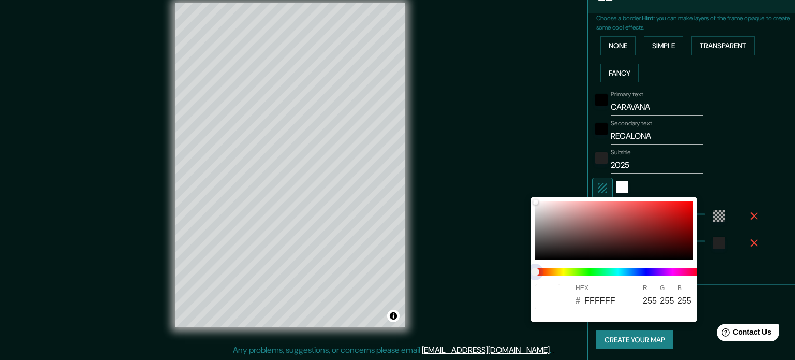
type input "213"
type input "35"
type input "213"
type input "35"
type input "213"
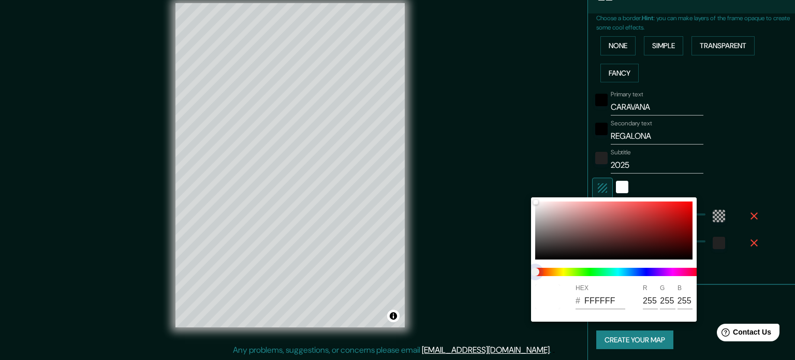
type input "35"
type input "213"
type input "35"
type input "213"
type input "35"
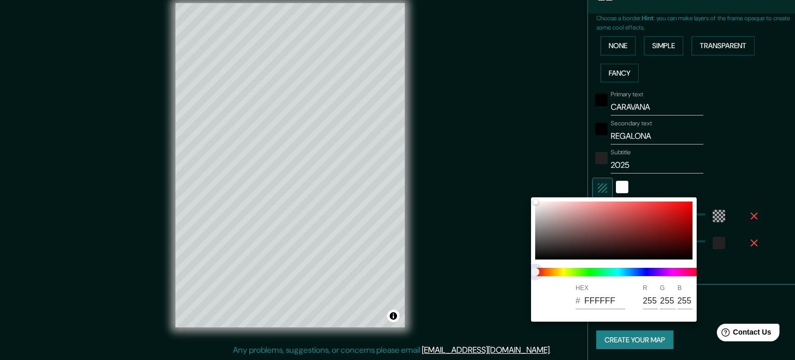
type input "213"
type input "35"
type input "213"
type input "35"
type input "213"
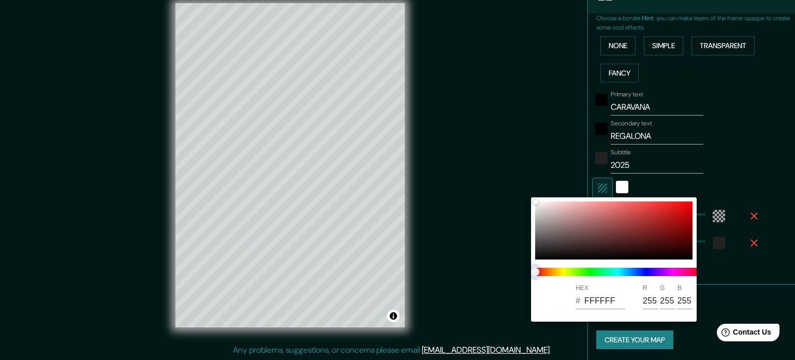
type input "35"
type input "213"
type input "35"
type input "213"
type input "35"
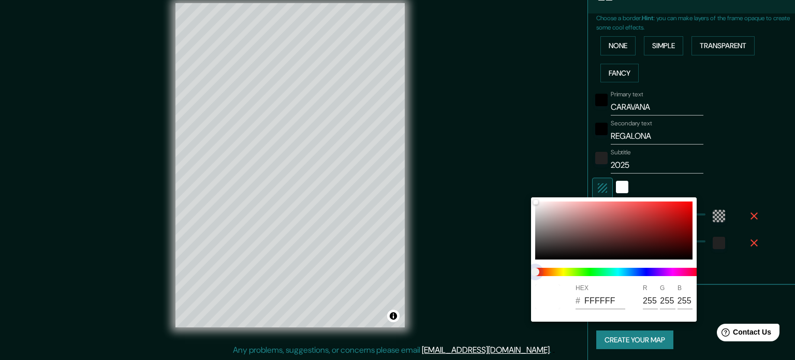
type input "213"
type input "35"
type input "213"
type input "35"
type input "213"
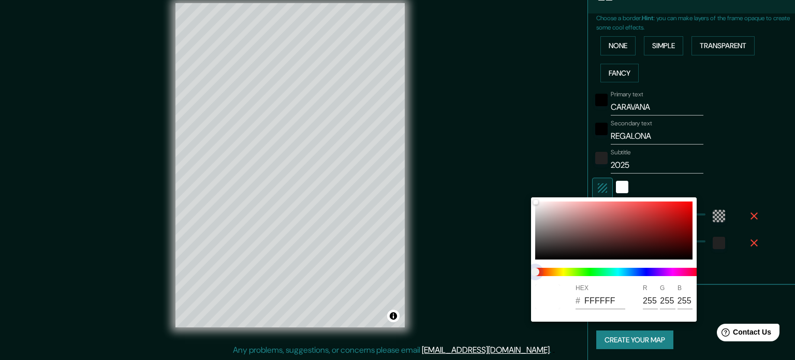
type input "35"
type input "213"
type input "35"
type input "213"
type input "35"
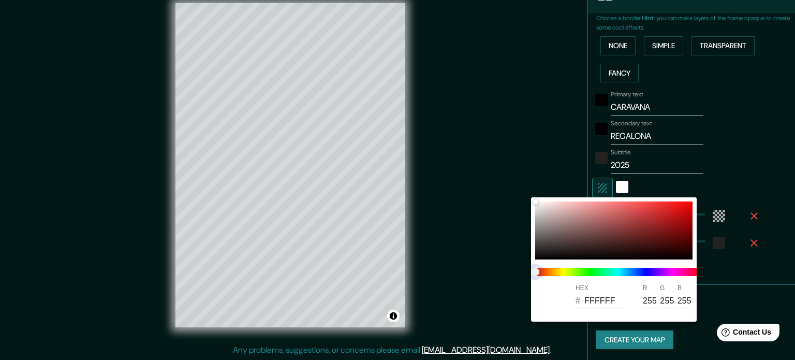
type input "213"
type input "35"
type input "213"
type input "35"
type input "213"
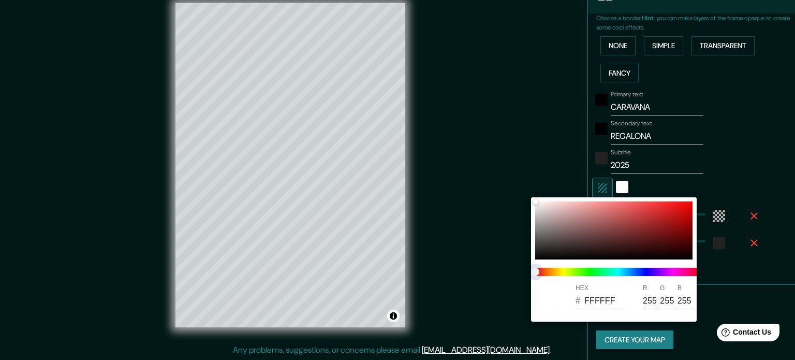
type input "35"
type input "213"
type input "35"
type input "213"
type input "35"
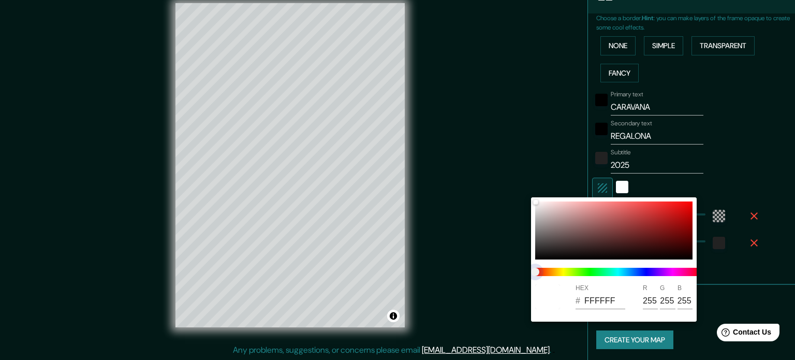
type input "213"
type input "35"
drag, startPoint x: 536, startPoint y: 271, endPoint x: 601, endPoint y: 276, distance: 64.4
click at [601, 276] on div at bounding box center [618, 272] width 174 height 17
type input "213"
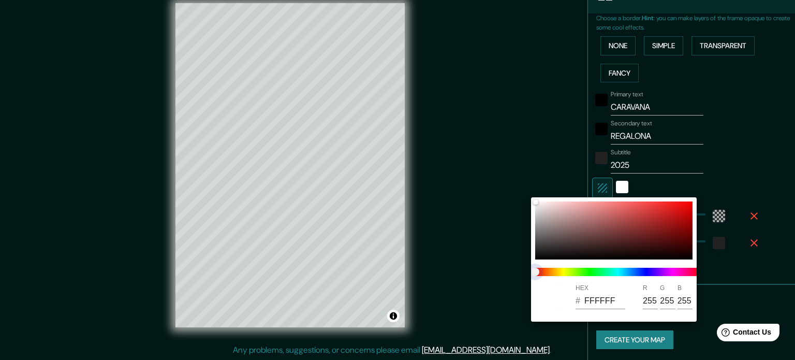
type input "35"
click at [739, 151] on div at bounding box center [397, 180] width 795 height 360
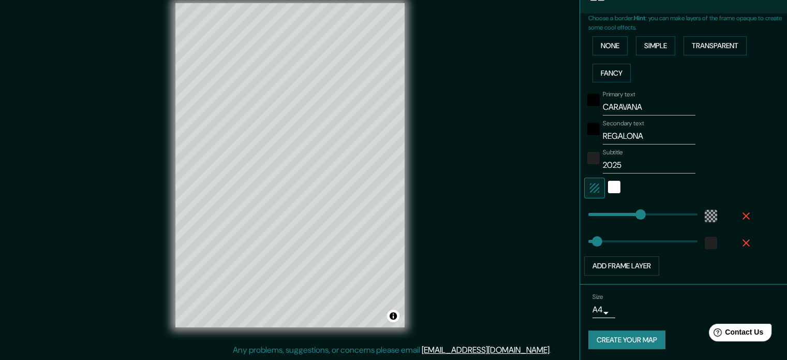
click at [709, 241] on div at bounding box center [711, 242] width 19 height 19
click at [705, 243] on div "color-222222" at bounding box center [711, 243] width 12 height 12
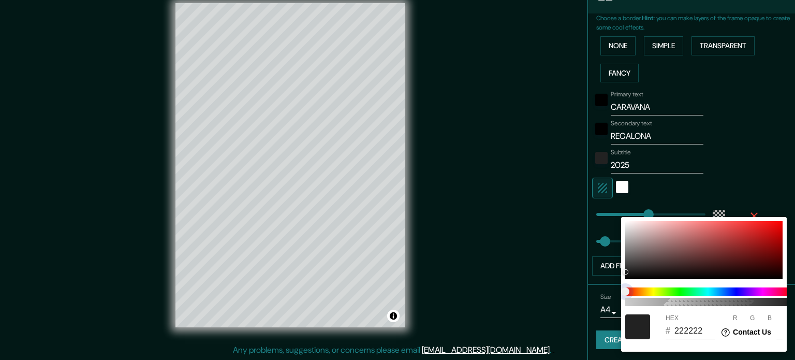
type input "213"
type input "35"
type input "212121"
type input "33"
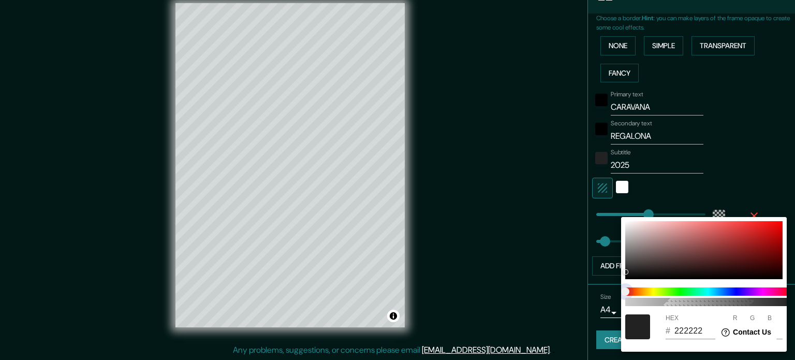
type input "33"
click at [730, 292] on span at bounding box center [708, 291] width 166 height 8
type input "213"
type input "35"
type input "213"
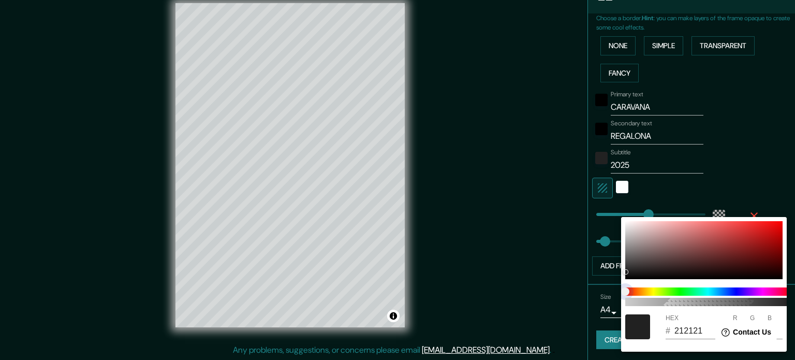
type input "35"
type input "213"
type input "35"
type input "213"
type input "35"
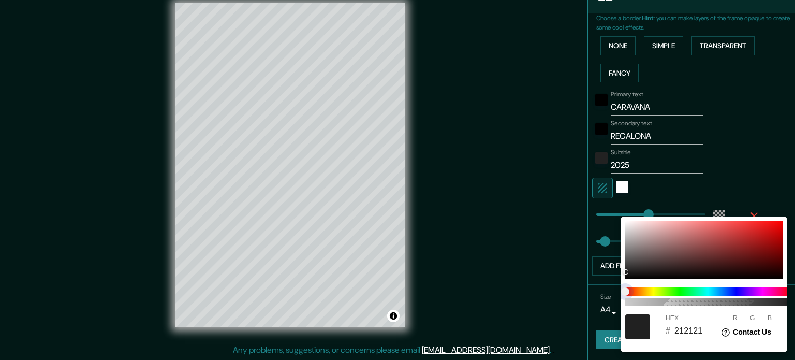
type input "213"
type input "35"
type input "213"
type input "35"
type input "213"
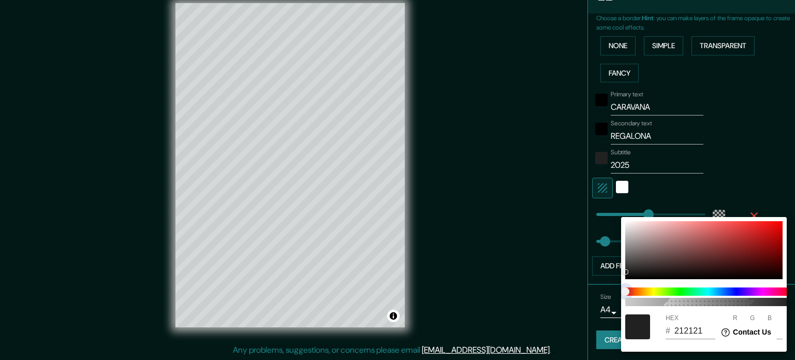
type input "35"
type input "213"
type input "35"
type input "213"
type input "35"
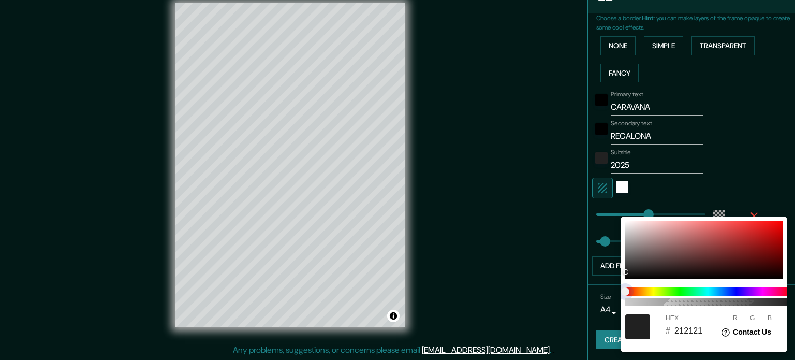
type input "213"
type input "35"
type input "213"
type input "35"
type input "213"
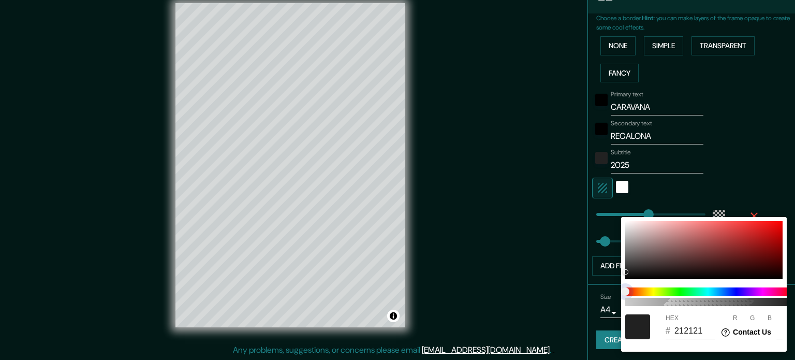
type input "35"
type input "213"
type input "35"
type input "213"
type input "35"
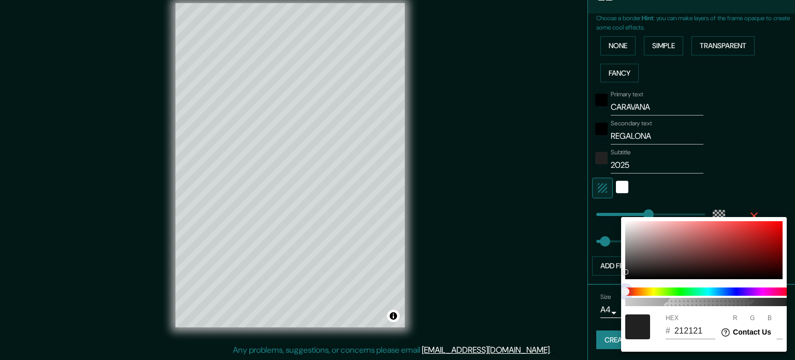
type input "213"
type input "35"
type input "213"
type input "35"
drag, startPoint x: 627, startPoint y: 291, endPoint x: 690, endPoint y: 302, distance: 63.0
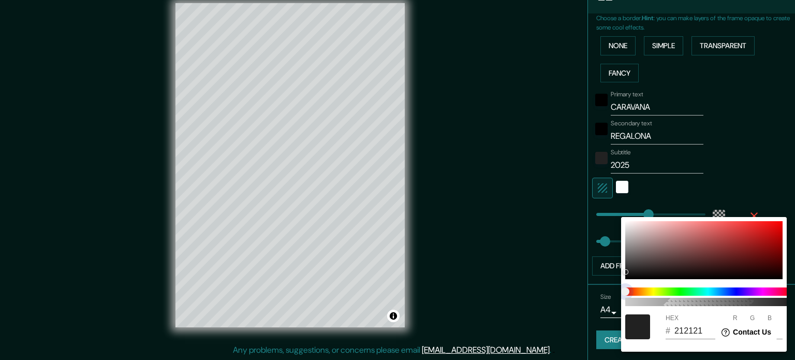
click at [690, 302] on div "100" at bounding box center [708, 296] width 174 height 27
type input "213"
type input "35"
type input "213"
type input "35"
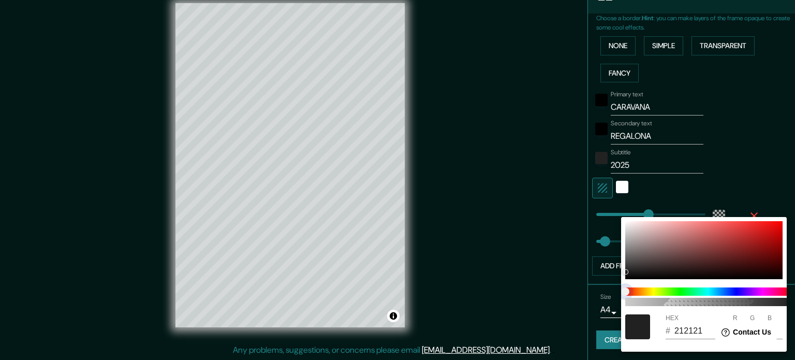
click at [623, 291] on span "color slider" at bounding box center [625, 291] width 8 height 8
type input "213"
type input "35"
type input "213"
type input "35"
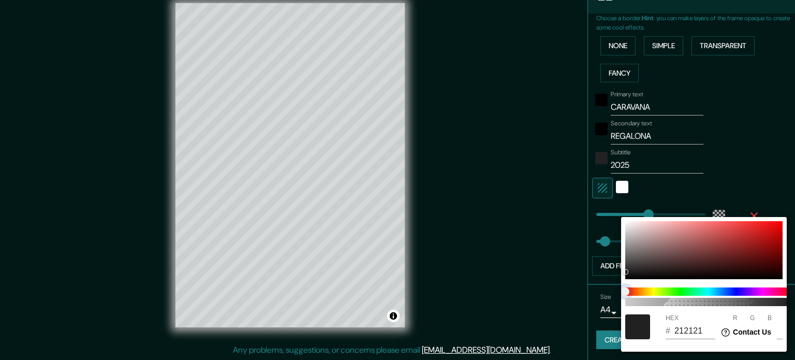
type input "213"
type input "35"
type input "213"
type input "35"
type input "213"
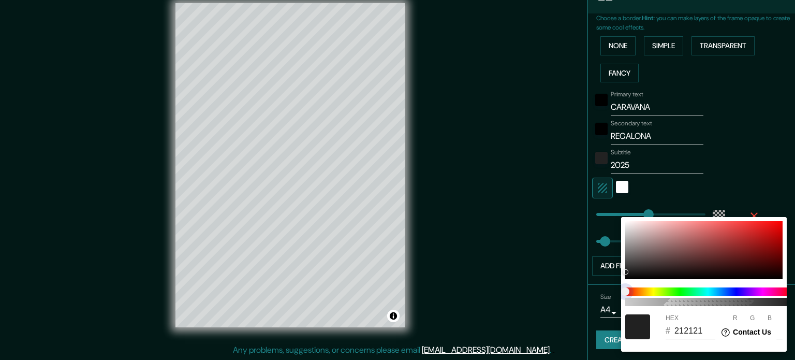
type input "35"
type input "213"
type input "35"
type input "213"
type input "35"
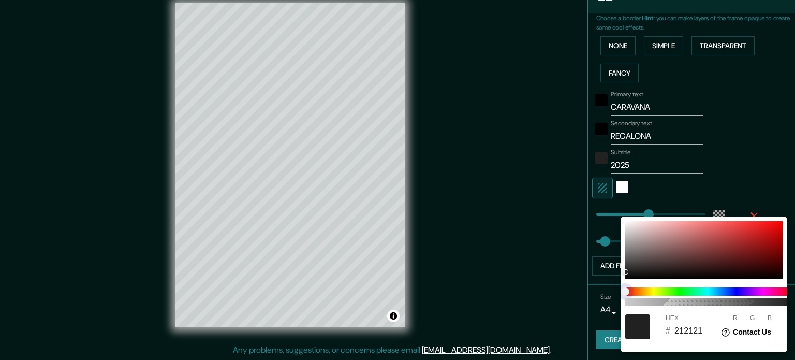
type input "213"
type input "35"
type input "213"
type input "35"
type input "213"
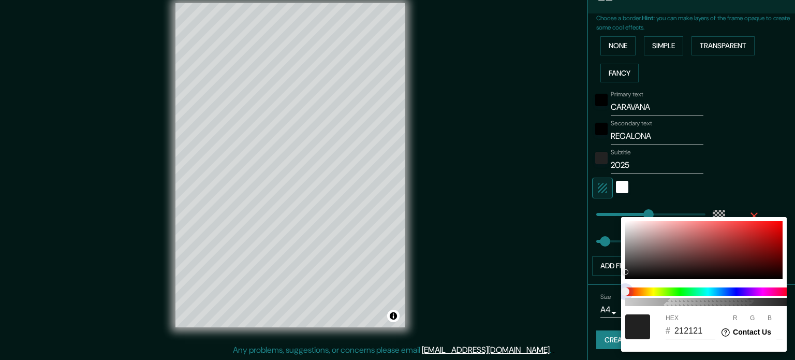
type input "35"
type input "213"
type input "35"
type input "213"
type input "35"
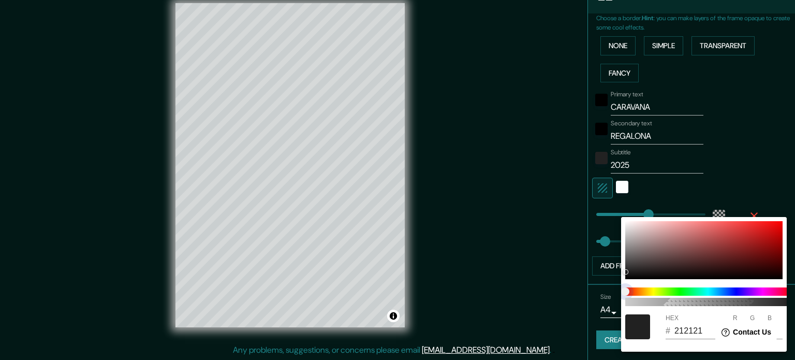
type input "213"
type input "35"
type input "213"
type input "35"
type input "213"
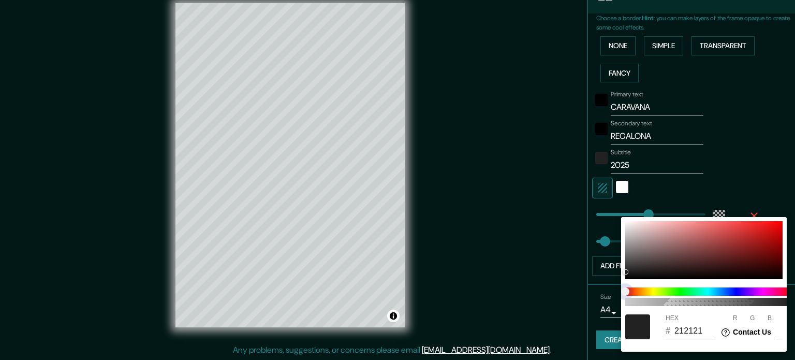
type input "35"
type input "213"
type input "35"
type input "213"
type input "35"
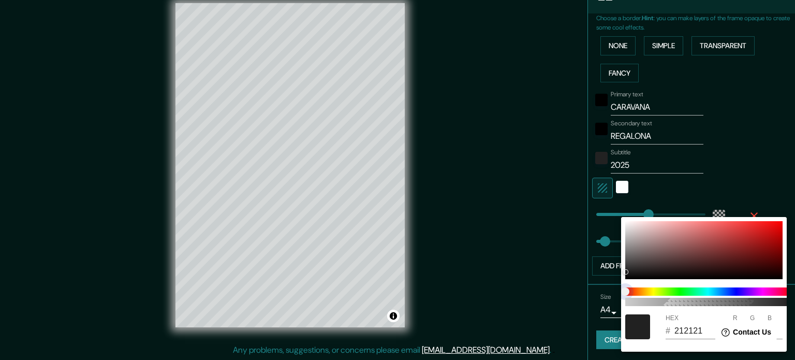
drag, startPoint x: 623, startPoint y: 291, endPoint x: 669, endPoint y: 292, distance: 45.6
click at [669, 292] on span at bounding box center [708, 291] width 166 height 8
drag, startPoint x: 625, startPoint y: 269, endPoint x: 723, endPoint y: 255, distance: 98.8
click at [723, 255] on div at bounding box center [703, 250] width 157 height 58
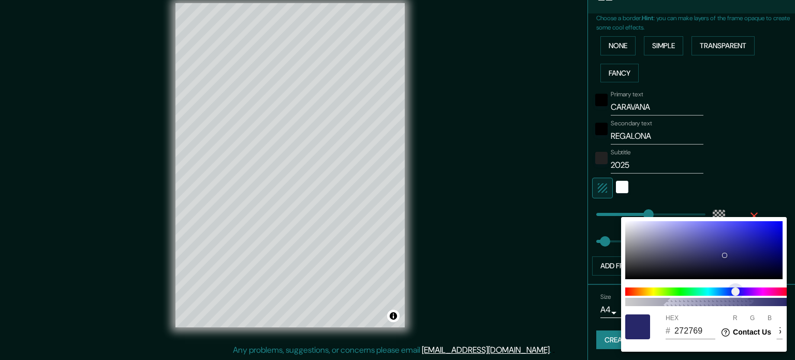
drag, startPoint x: 626, startPoint y: 291, endPoint x: 736, endPoint y: 291, distance: 109.7
click at [736, 291] on span "color slider" at bounding box center [735, 291] width 8 height 8
click at [760, 159] on div at bounding box center [397, 180] width 795 height 360
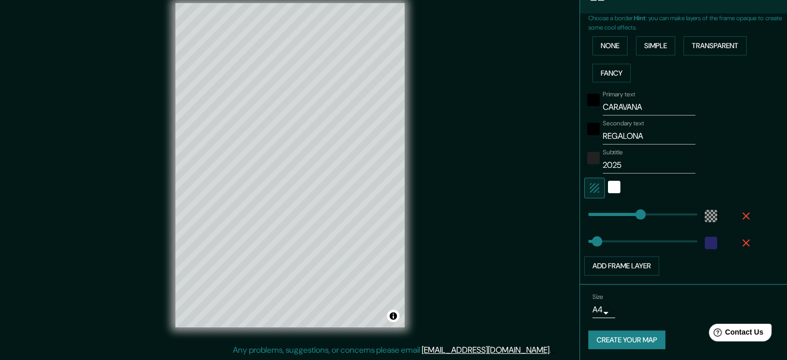
click at [599, 310] on body "Mappin Location Ciudad Vieja Departamento de Sacatepéquez, Guatemala Departamen…" at bounding box center [393, 167] width 787 height 360
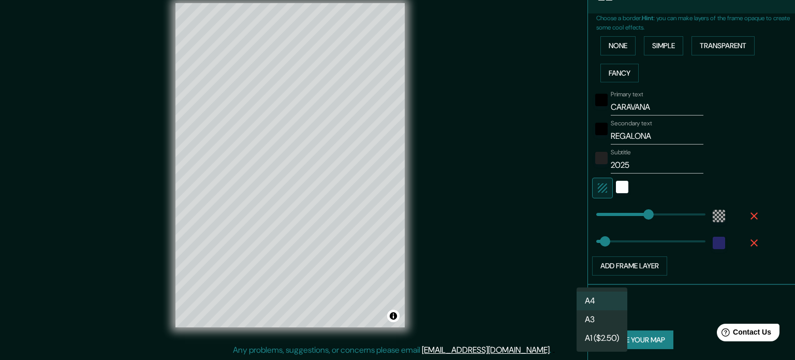
click at [601, 329] on li "A1 ($2.50)" at bounding box center [602, 338] width 51 height 19
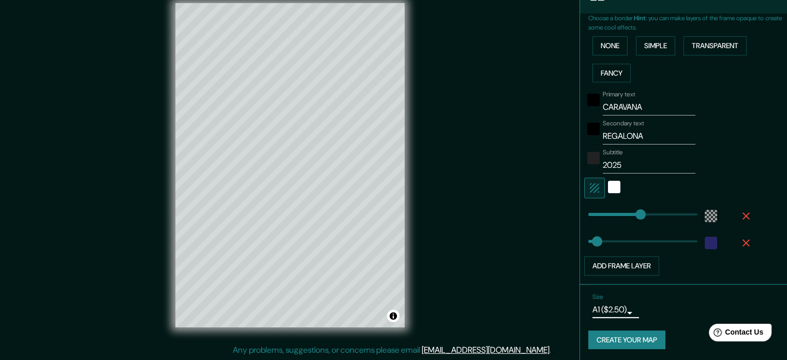
click at [608, 317] on div "Size A1 ($2.50) a3" at bounding box center [684, 305] width 191 height 33
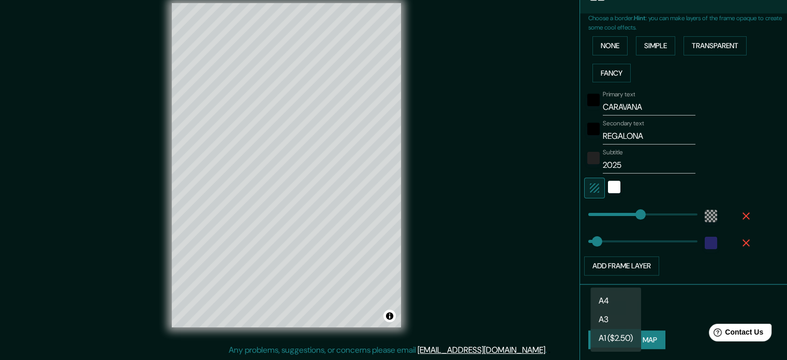
click at [621, 308] on body "Mappin Location Ciudad Vieja Departamento de Sacatepéquez, Guatemala Departamen…" at bounding box center [393, 167] width 787 height 360
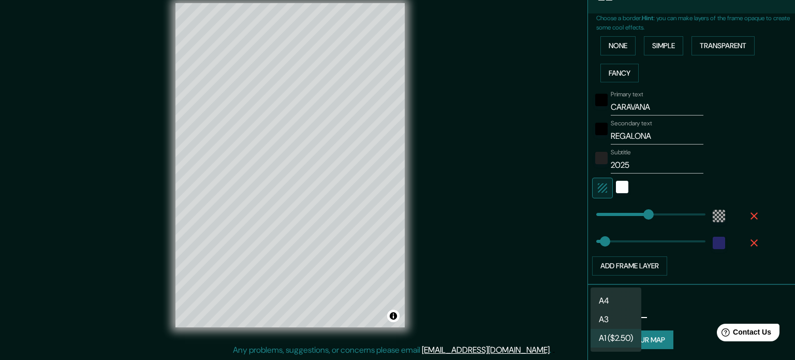
click at [621, 307] on li "A4" at bounding box center [616, 300] width 51 height 19
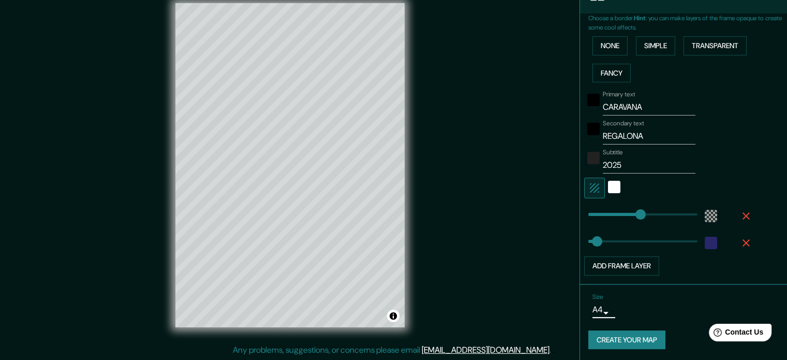
click at [607, 311] on body "Mappin Location Ciudad Vieja Departamento de Sacatepéquez, Guatemala Departamen…" at bounding box center [393, 167] width 787 height 360
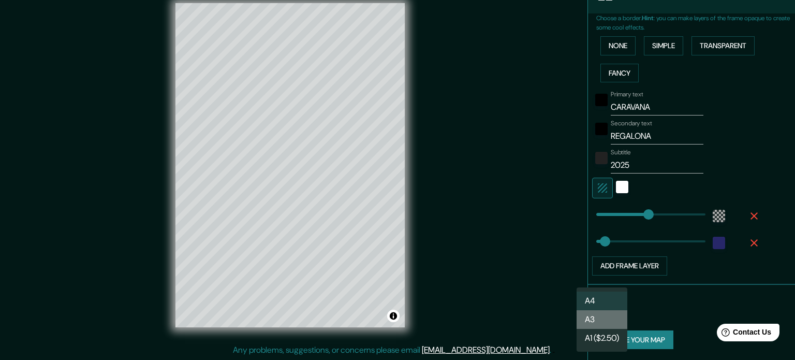
click at [609, 324] on li "A3" at bounding box center [602, 319] width 51 height 19
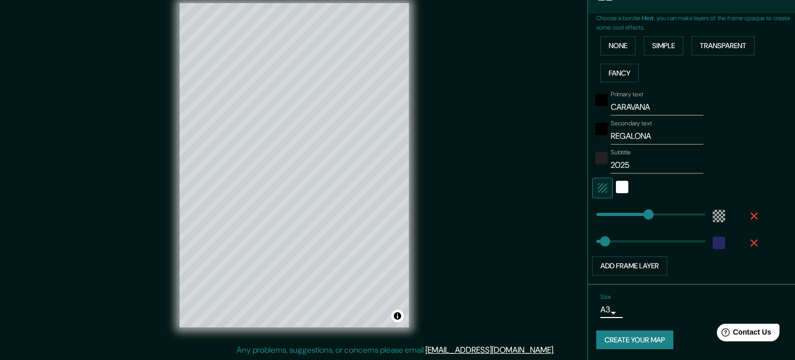
click at [596, 312] on body "Mappin Location Ciudad Vieja Departamento de Sacatepéquez, Guatemala Departamen…" at bounding box center [397, 167] width 795 height 360
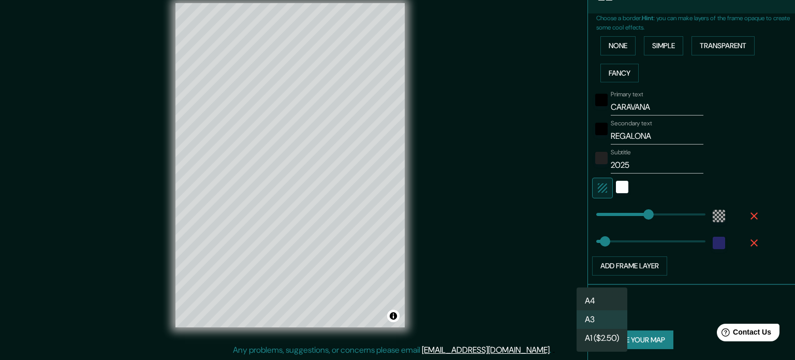
click at [607, 302] on li "A4" at bounding box center [602, 300] width 51 height 19
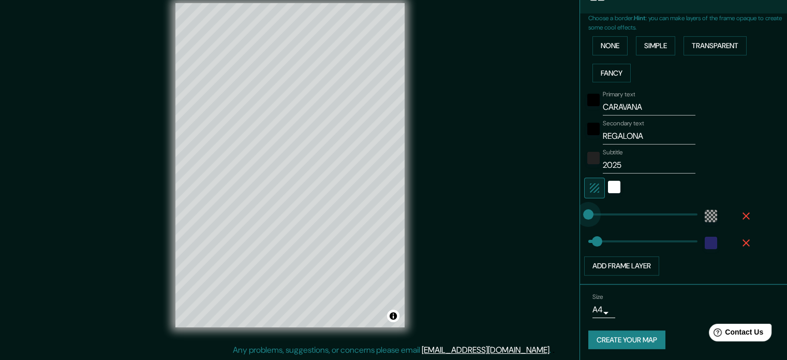
drag, startPoint x: 632, startPoint y: 218, endPoint x: 562, endPoint y: 224, distance: 70.1
drag, startPoint x: 581, startPoint y: 215, endPoint x: 588, endPoint y: 215, distance: 7.3
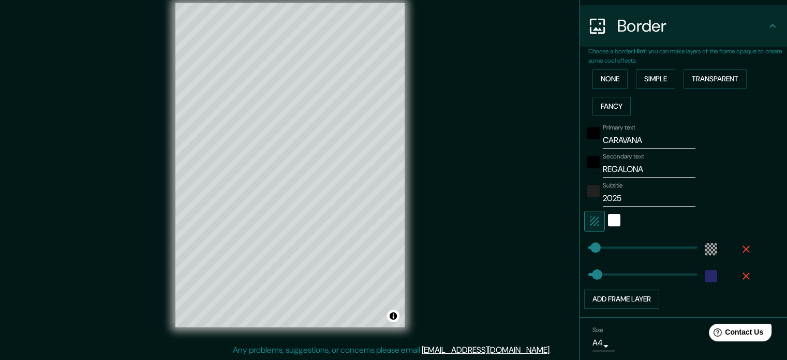
scroll to position [195, 0]
click at [608, 220] on div "white" at bounding box center [614, 220] width 12 height 12
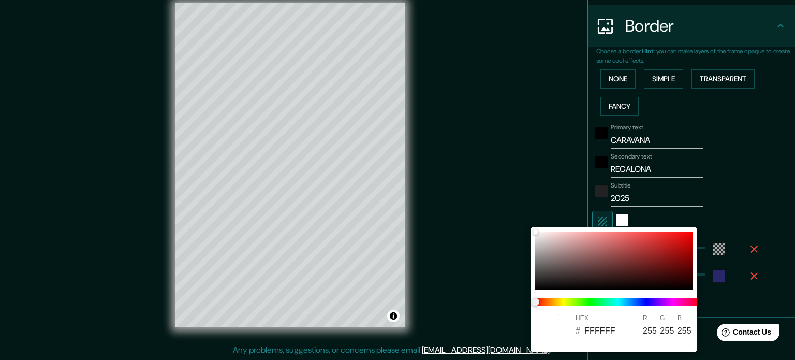
click at [679, 182] on div at bounding box center [397, 180] width 795 height 360
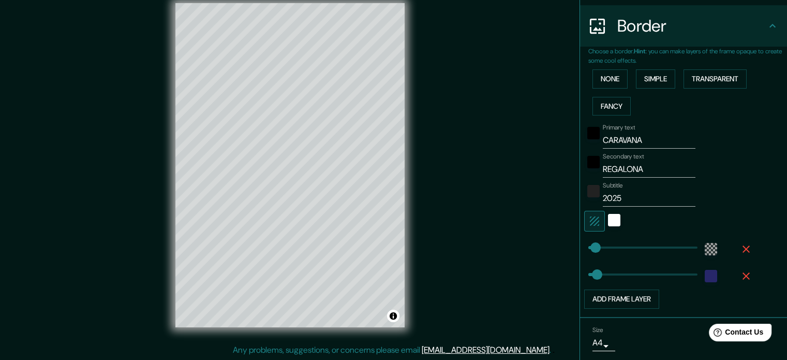
click at [589, 223] on icon "button" at bounding box center [595, 221] width 12 height 12
click at [590, 222] on icon "button" at bounding box center [594, 220] width 9 height 9
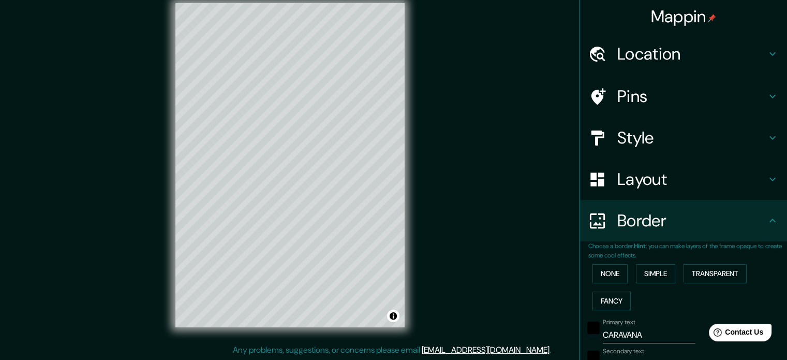
scroll to position [228, 0]
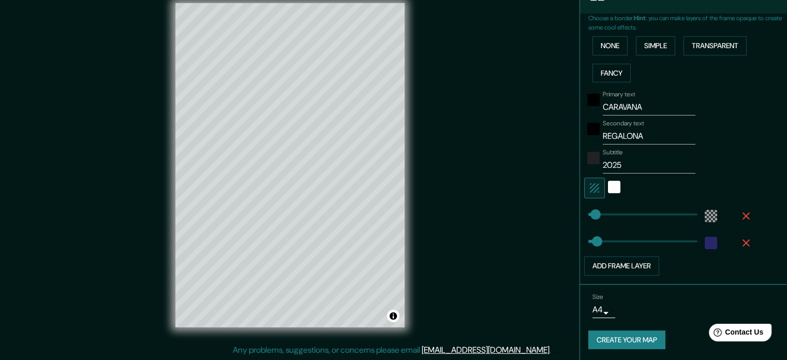
click at [642, 343] on button "Create your map" at bounding box center [627, 339] width 77 height 19
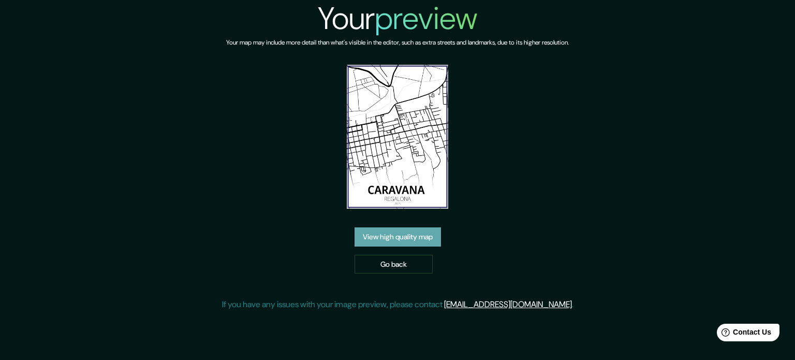
click at [429, 235] on link "View high quality map" at bounding box center [398, 236] width 86 height 19
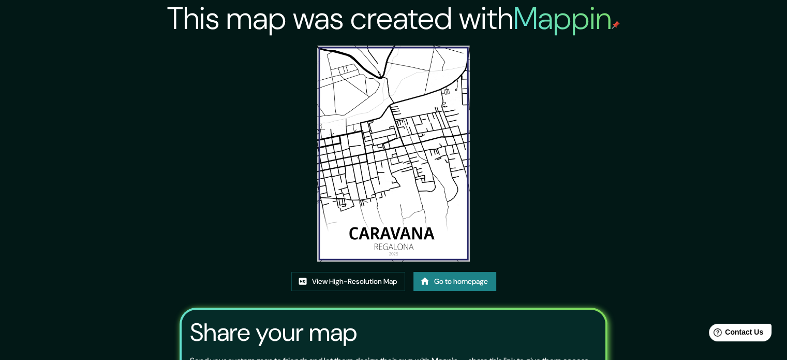
scroll to position [114, 0]
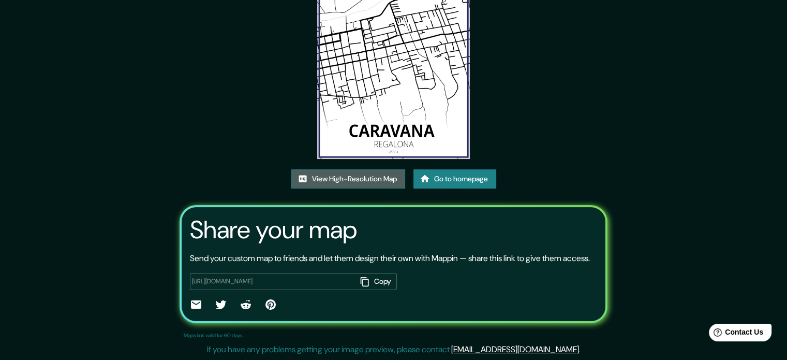
click at [373, 169] on link "View High-Resolution Map" at bounding box center [348, 178] width 114 height 19
